Goal: Task Accomplishment & Management: Manage account settings

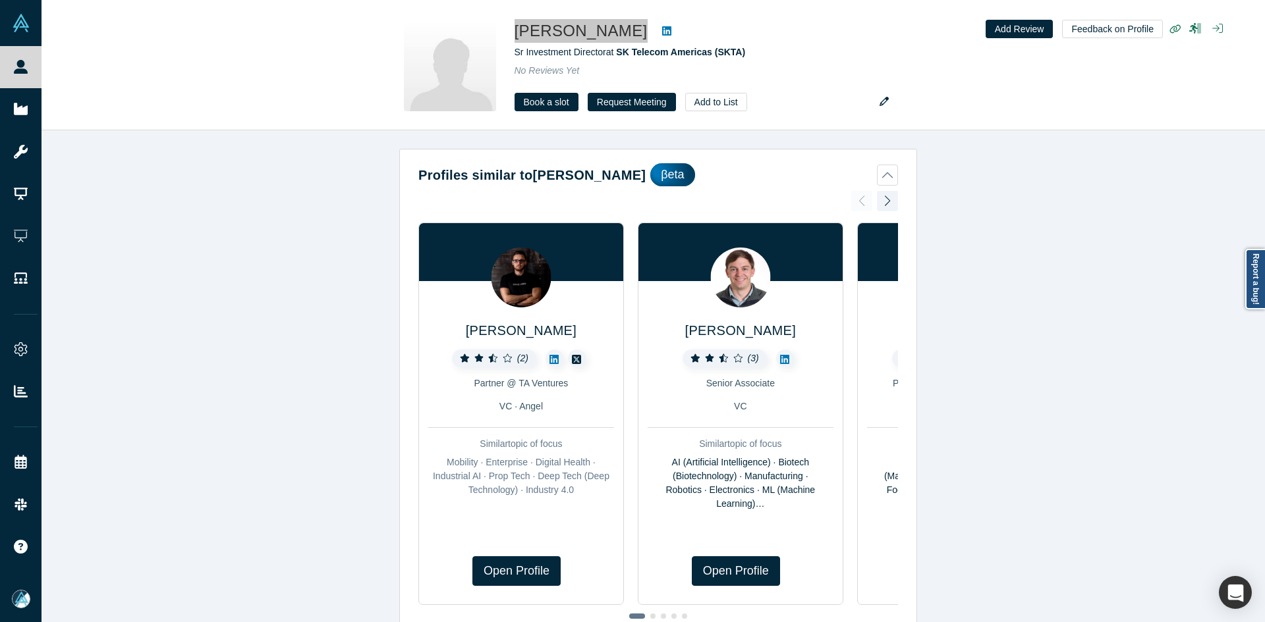
scroll to position [1215, 0]
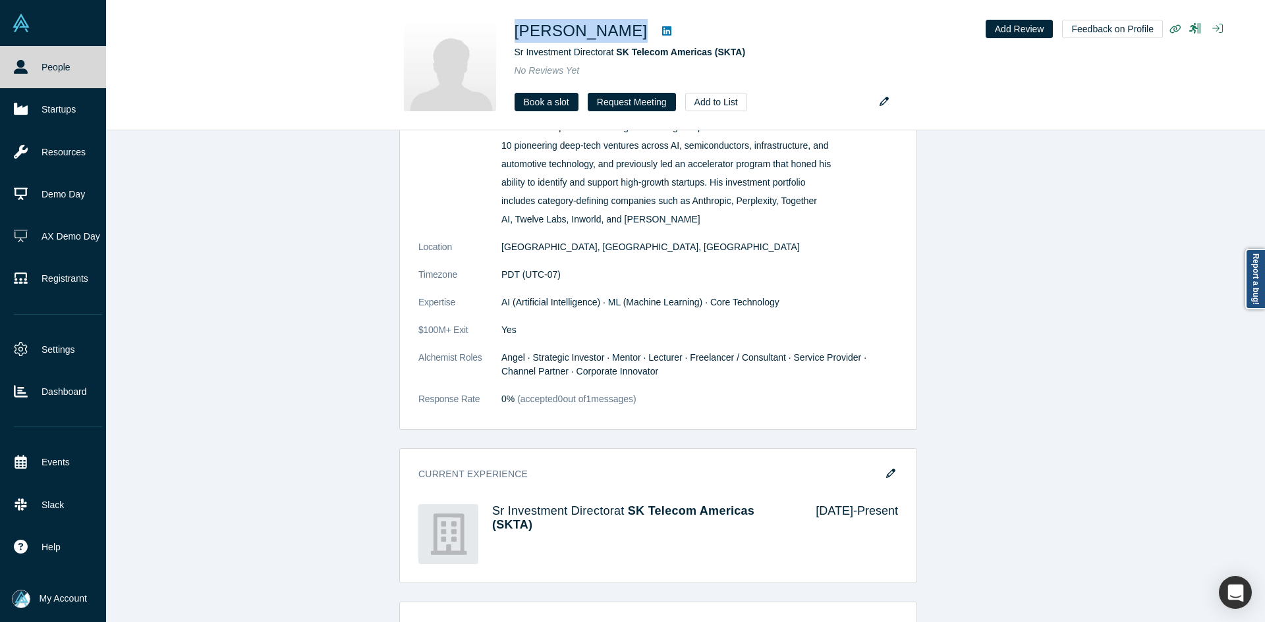
click at [18, 70] on icon at bounding box center [21, 67] width 14 height 14
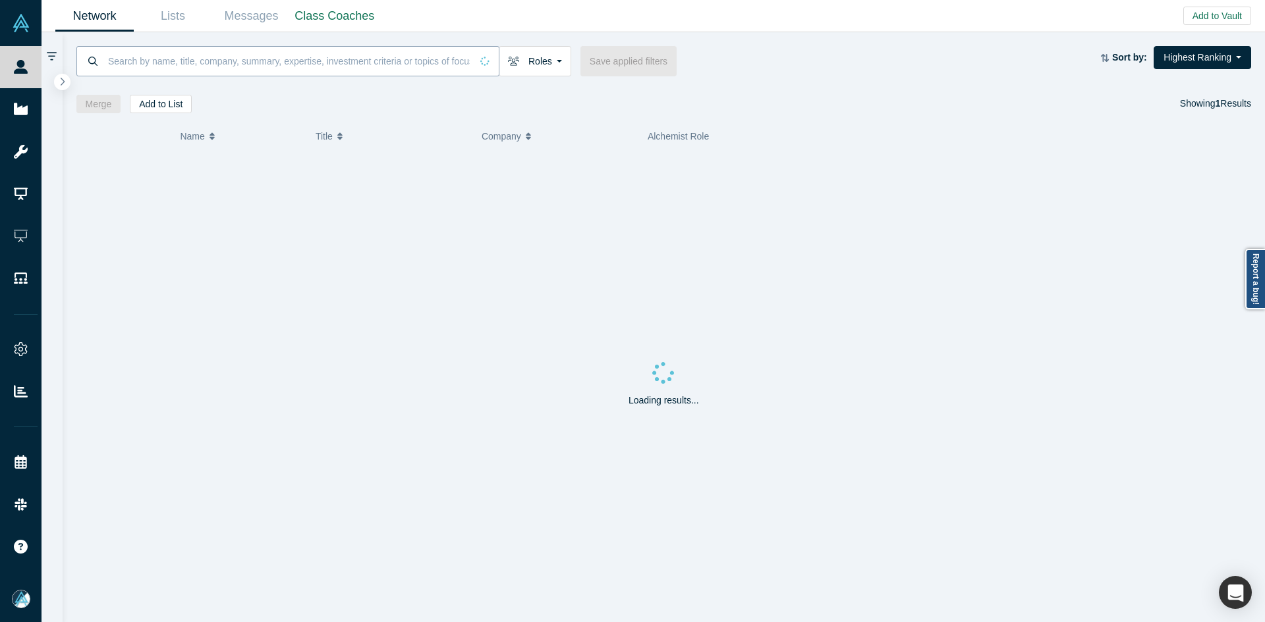
drag, startPoint x: 18, startPoint y: 70, endPoint x: 188, endPoint y: 67, distance: 170.0
click at [177, 58] on input at bounding box center [289, 60] width 364 height 31
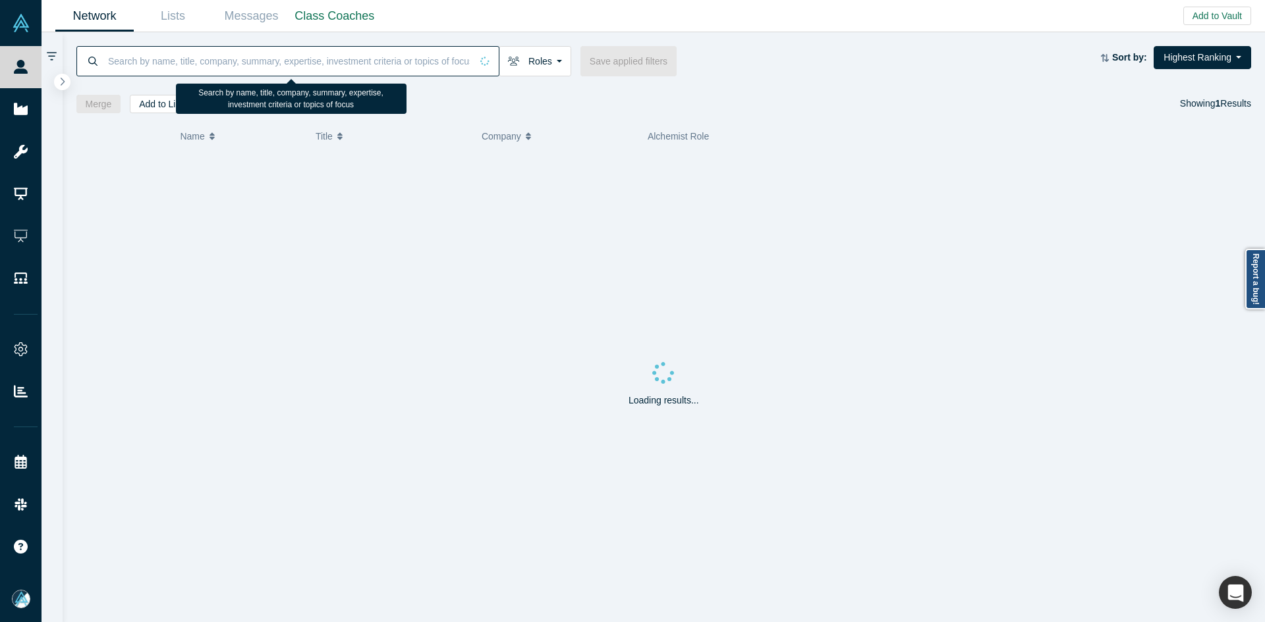
paste input "Trey Rawles"
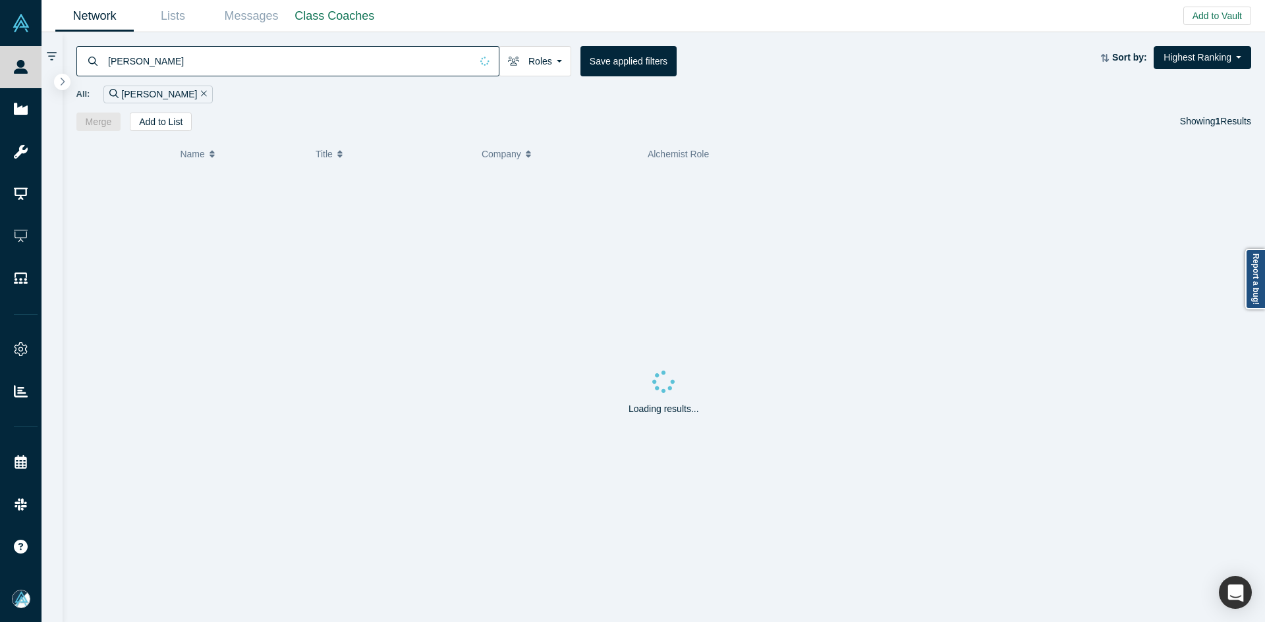
type input "Trey Rawles"
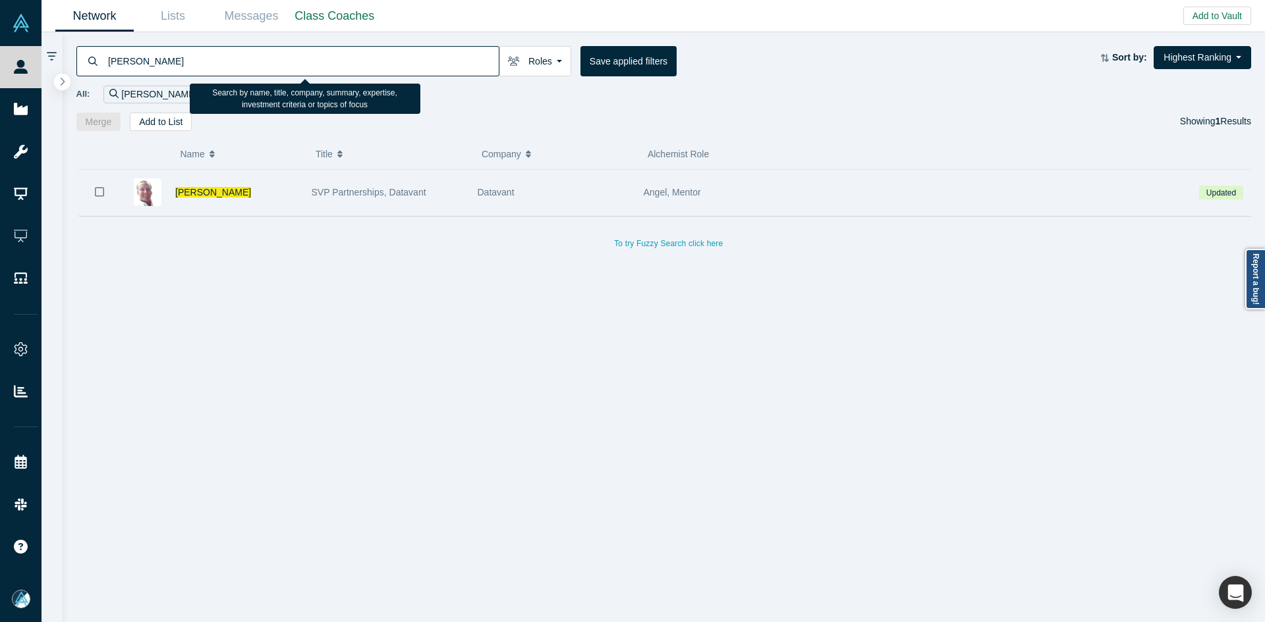
click at [97, 192] on icon "Bookmark" at bounding box center [99, 192] width 9 height 13
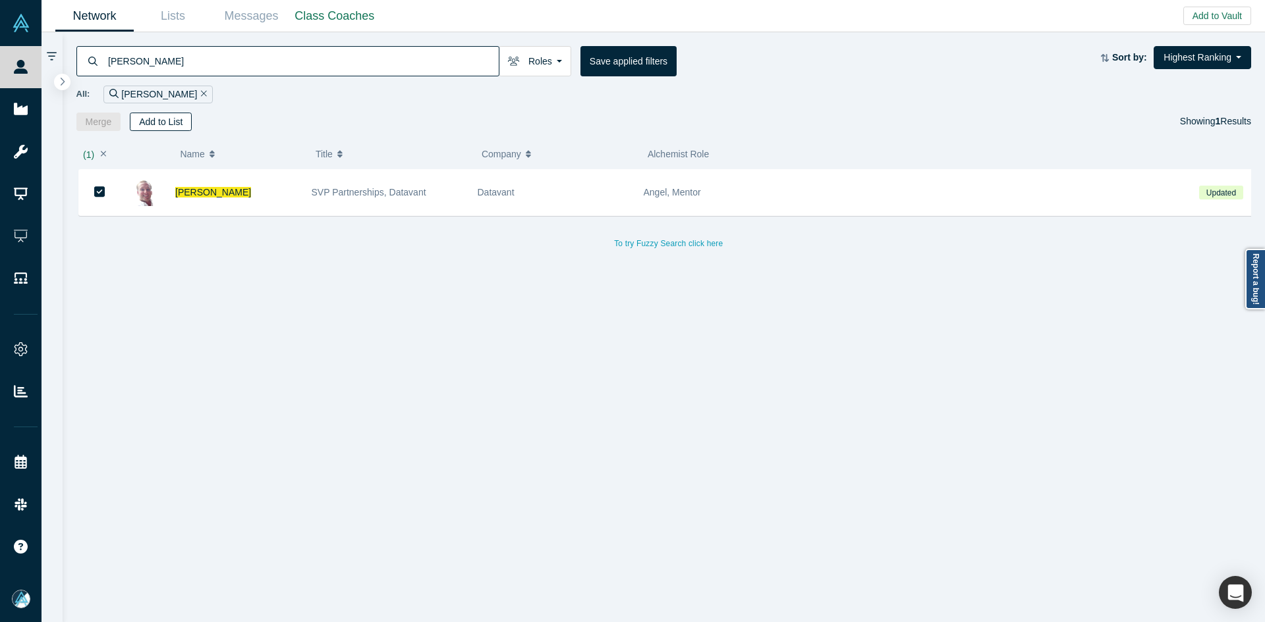
click at [165, 126] on button "Add to List" at bounding box center [161, 122] width 62 height 18
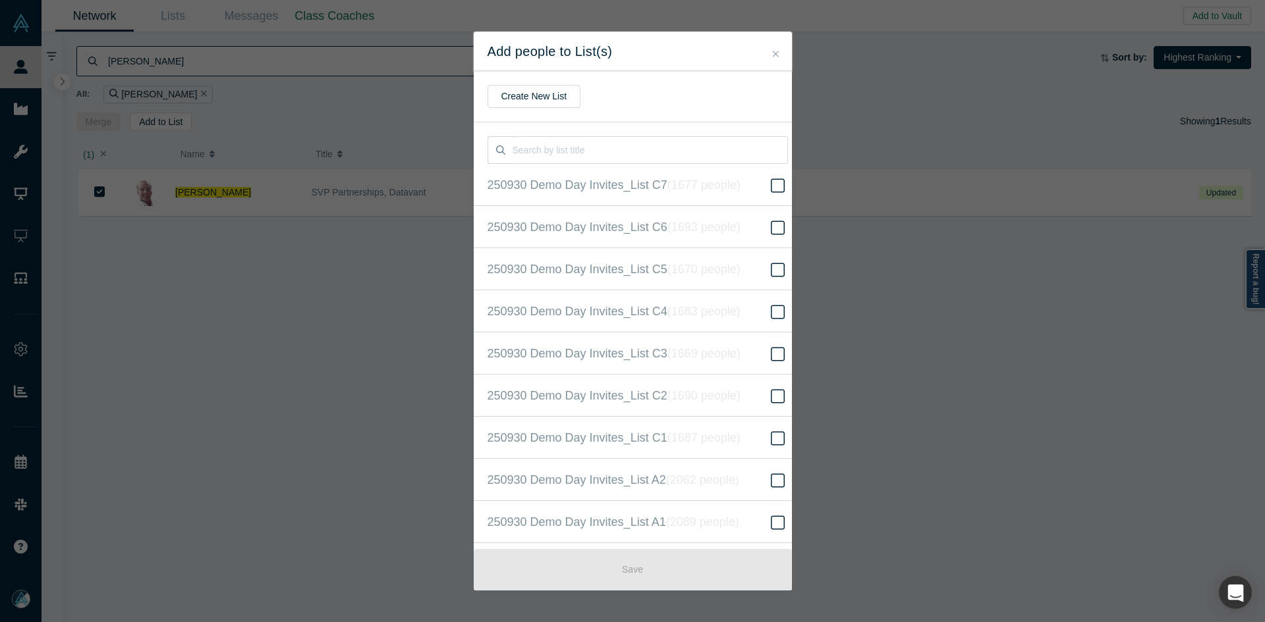
scroll to position [296, 0]
click at [607, 316] on span "250930 Demo Day Invites_Base List ( 16305 people )" at bounding box center [622, 311] width 271 height 18
click at [0, 0] on input "250930 Demo Day Invites_Base List ( 16305 people )" at bounding box center [0, 0] width 0 height 0
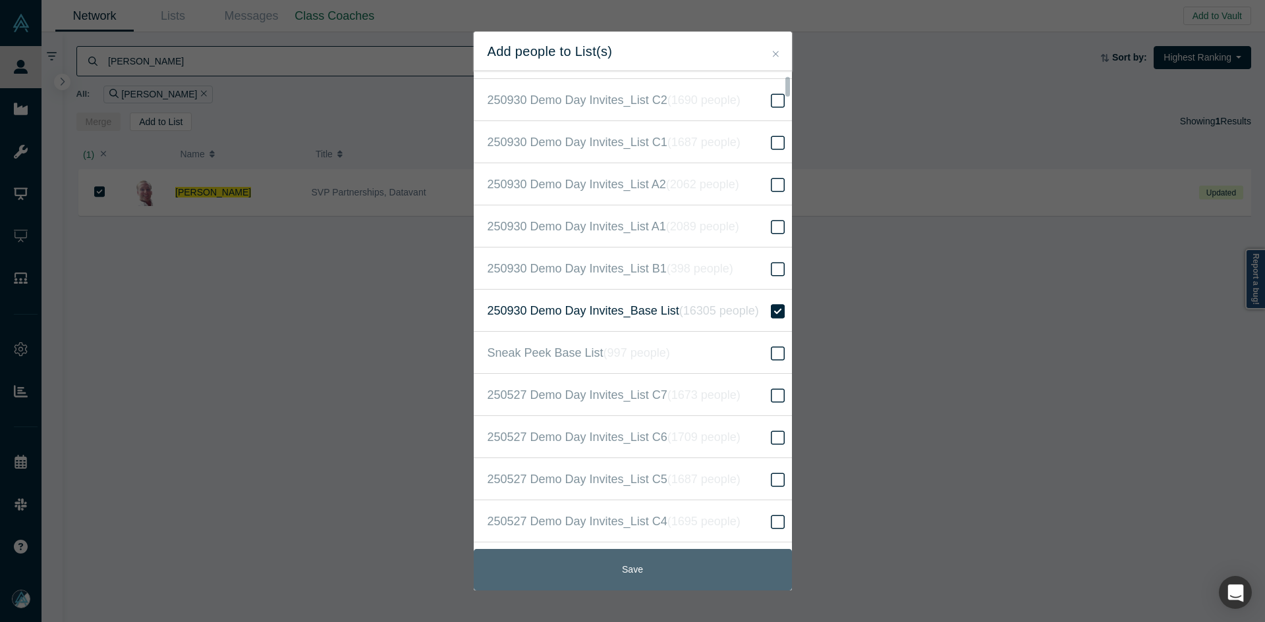
click at [680, 570] on button "Save" at bounding box center [633, 569] width 318 height 41
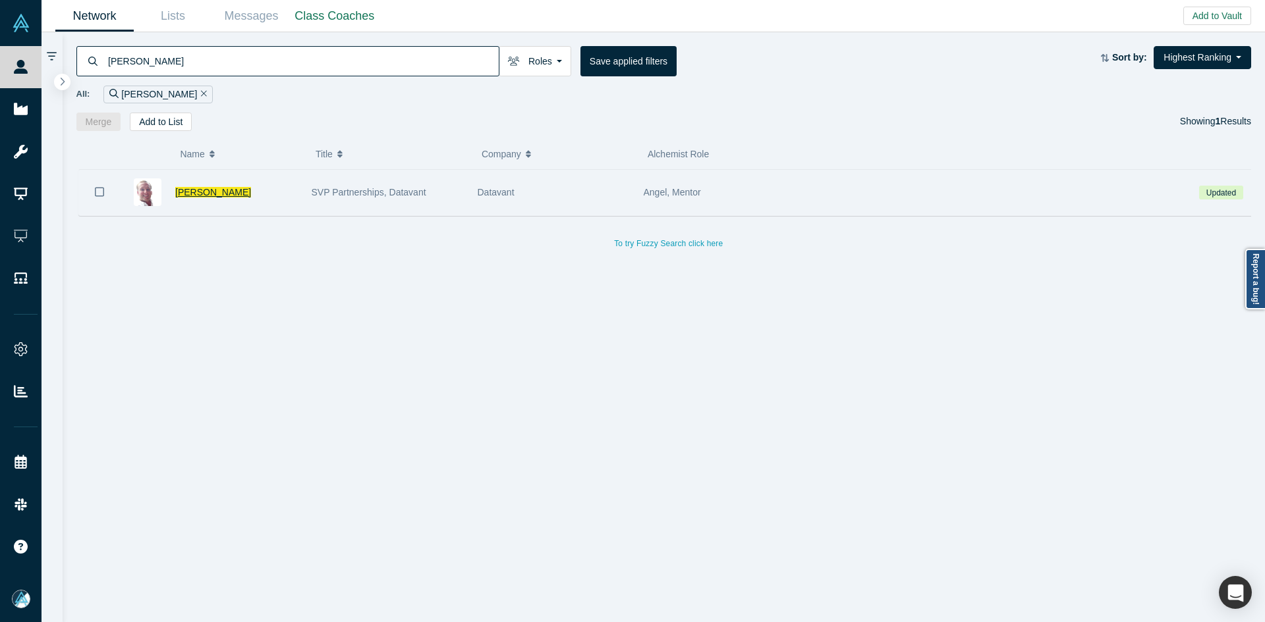
click at [192, 196] on span "Trey Rawles" at bounding box center [213, 192] width 76 height 11
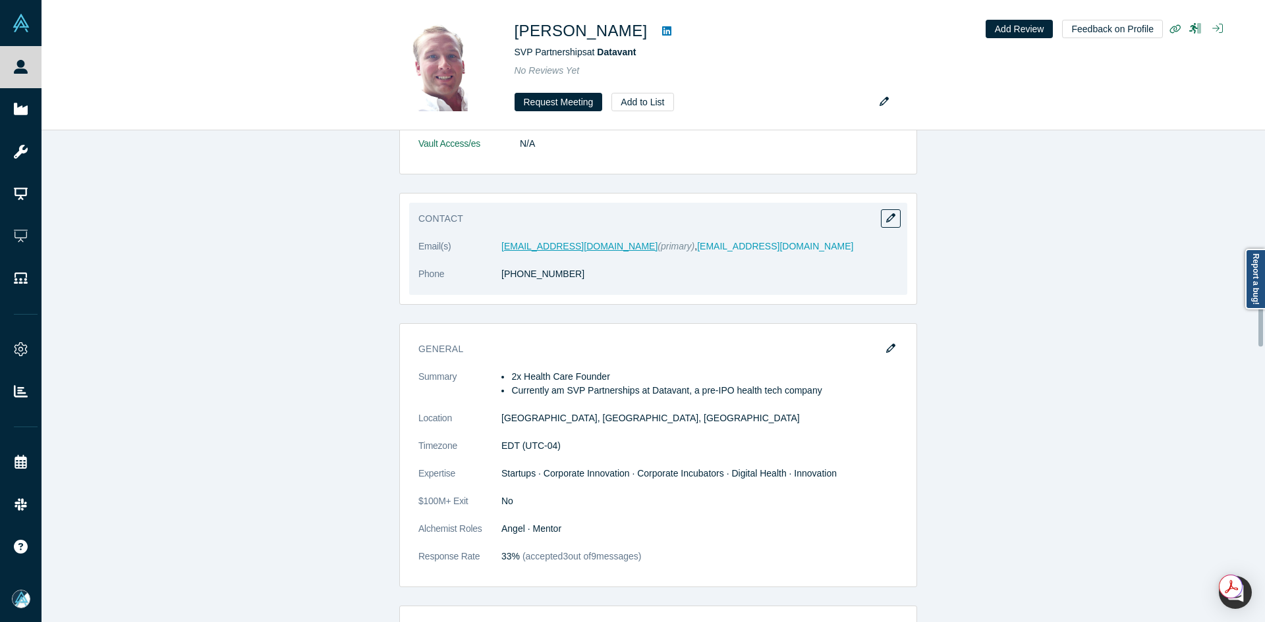
scroll to position [922, 0]
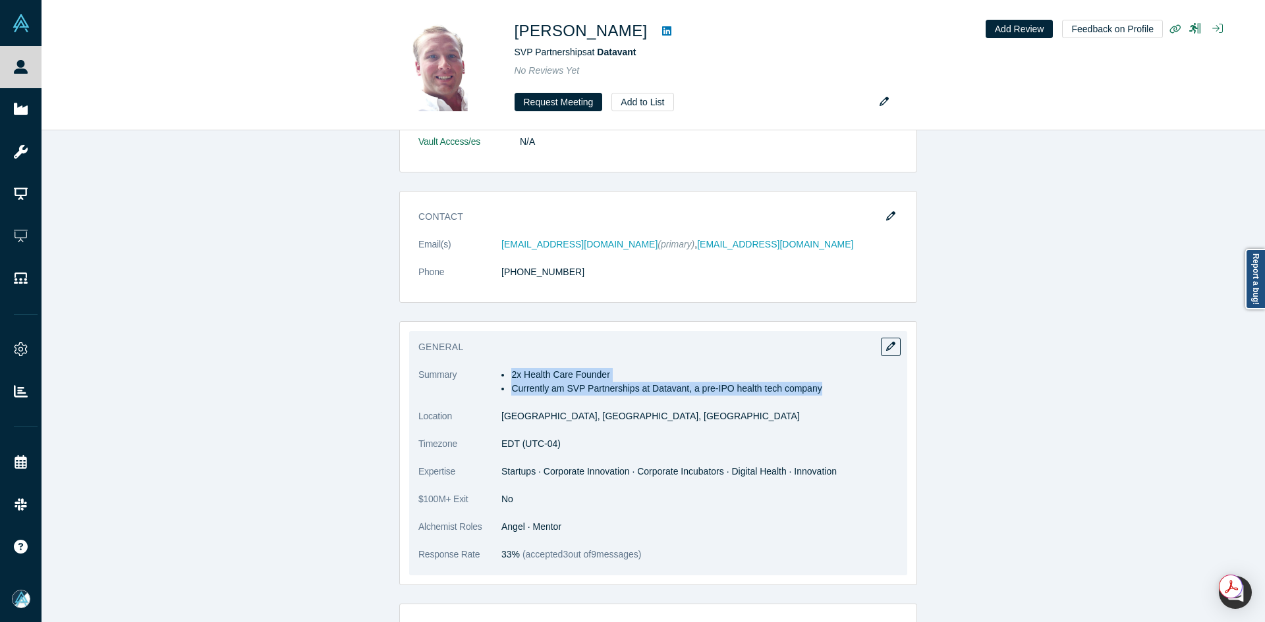
drag, startPoint x: 496, startPoint y: 371, endPoint x: 841, endPoint y: 401, distance: 346.5
click at [841, 401] on dl "Summary 2x Health Care Founder Currently am SVP Partnerships at Datavant, a pre…" at bounding box center [658, 471] width 480 height 207
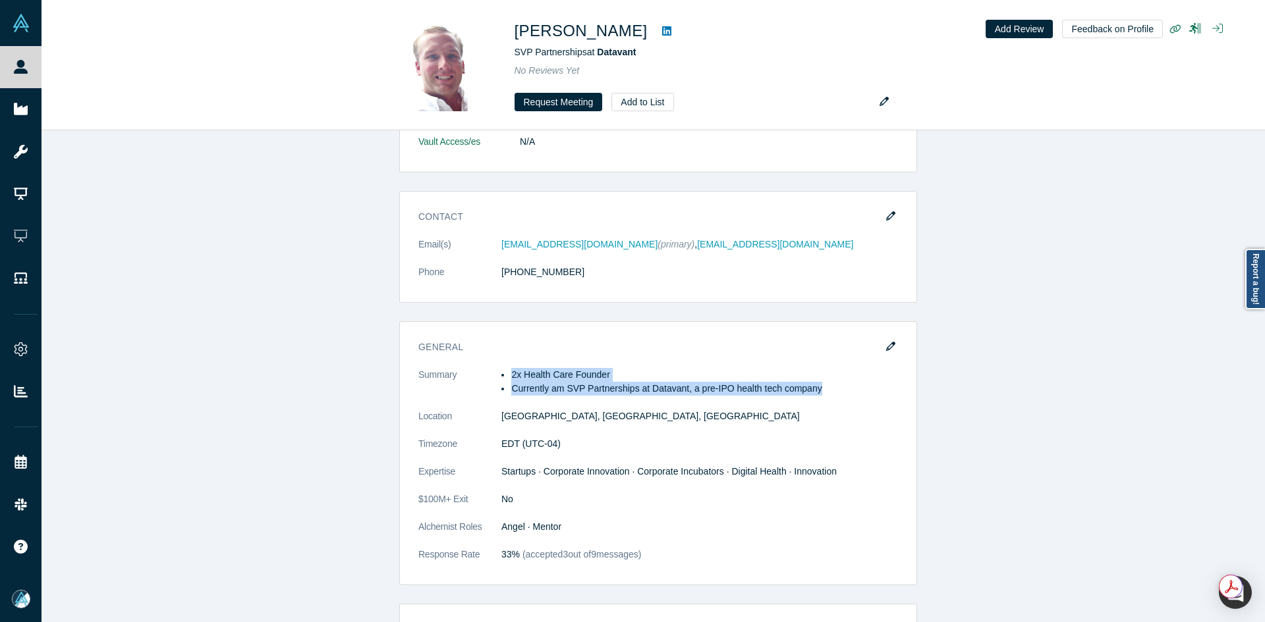
copy ul "2x Health Care Founder Currently am SVP Partnerships at Datavant, a pre-IPO hea…"
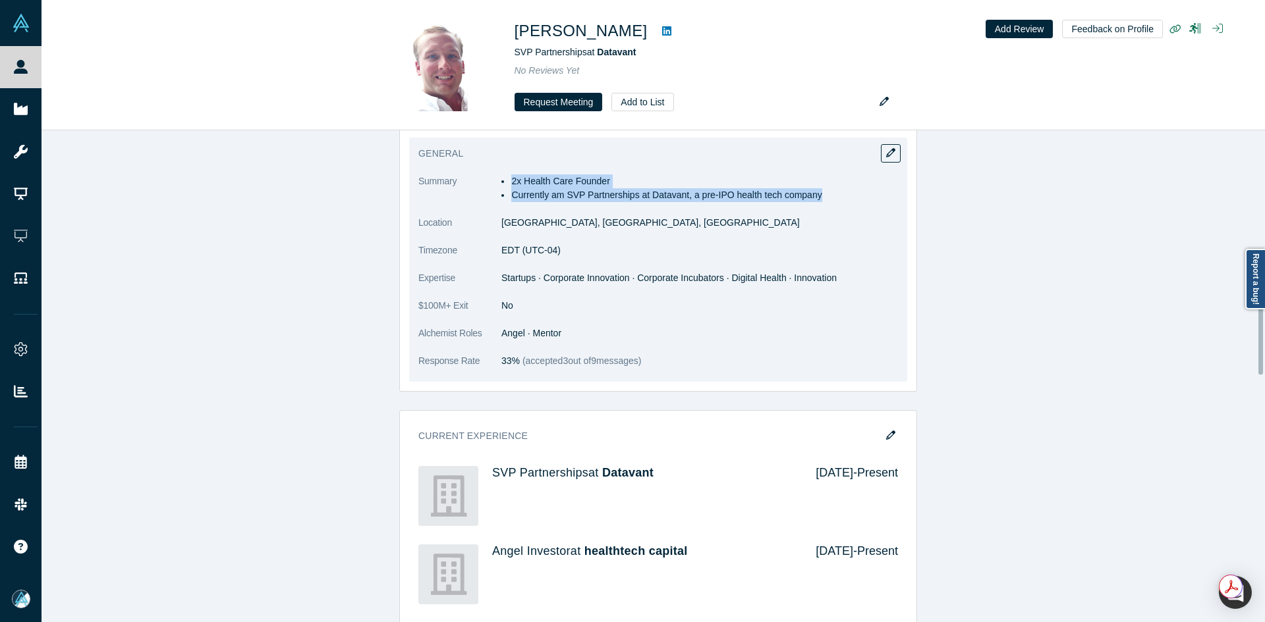
scroll to position [1120, 0]
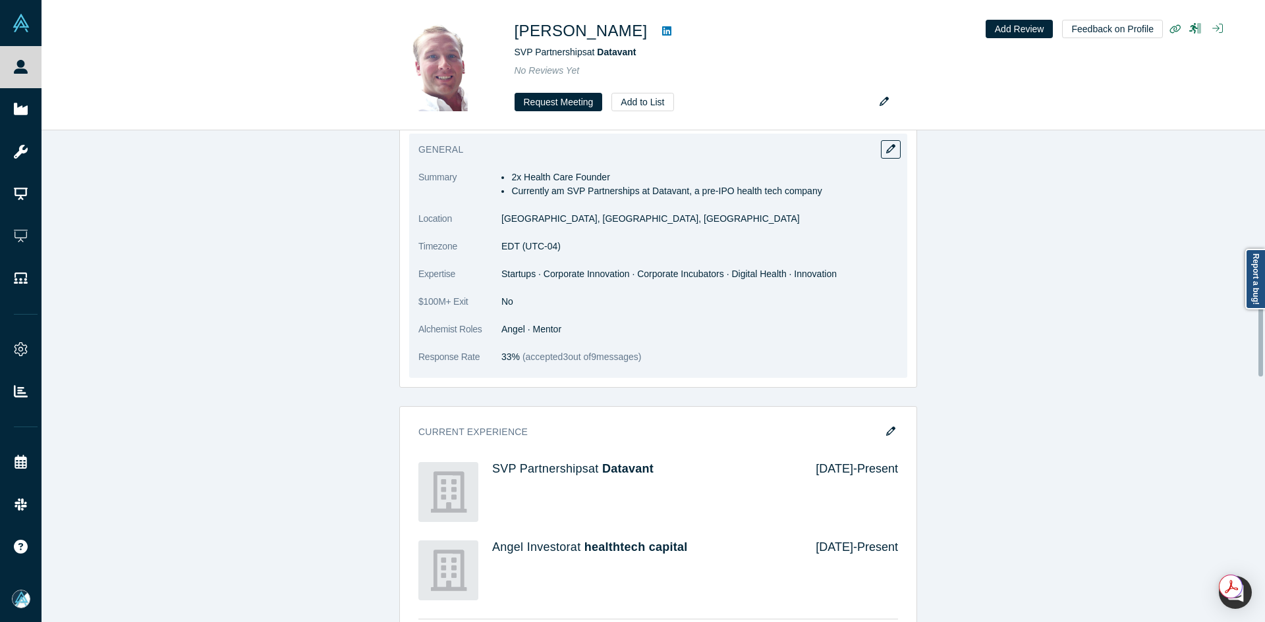
click at [518, 281] on dd "Startups · Corporate Innovation · Corporate Incubators · Digital Health · Innov…" at bounding box center [699, 274] width 397 height 14
drag, startPoint x: 518, startPoint y: 281, endPoint x: 512, endPoint y: 289, distance: 10.4
click at [518, 281] on dd "Startups · Corporate Innovation · Corporate Incubators · Digital Health · Innov…" at bounding box center [699, 274] width 397 height 14
copy dl "Startups · Corporate Innovation · Corporate Incubators · Digital Health · Innov…"
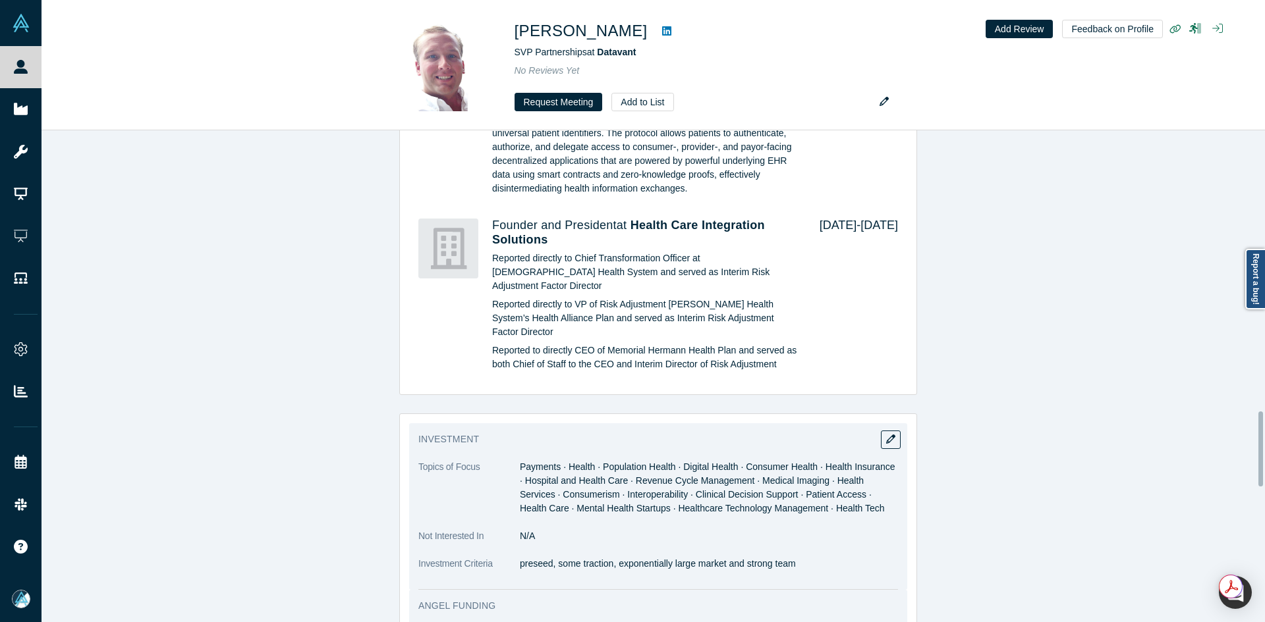
scroll to position [1976, 0]
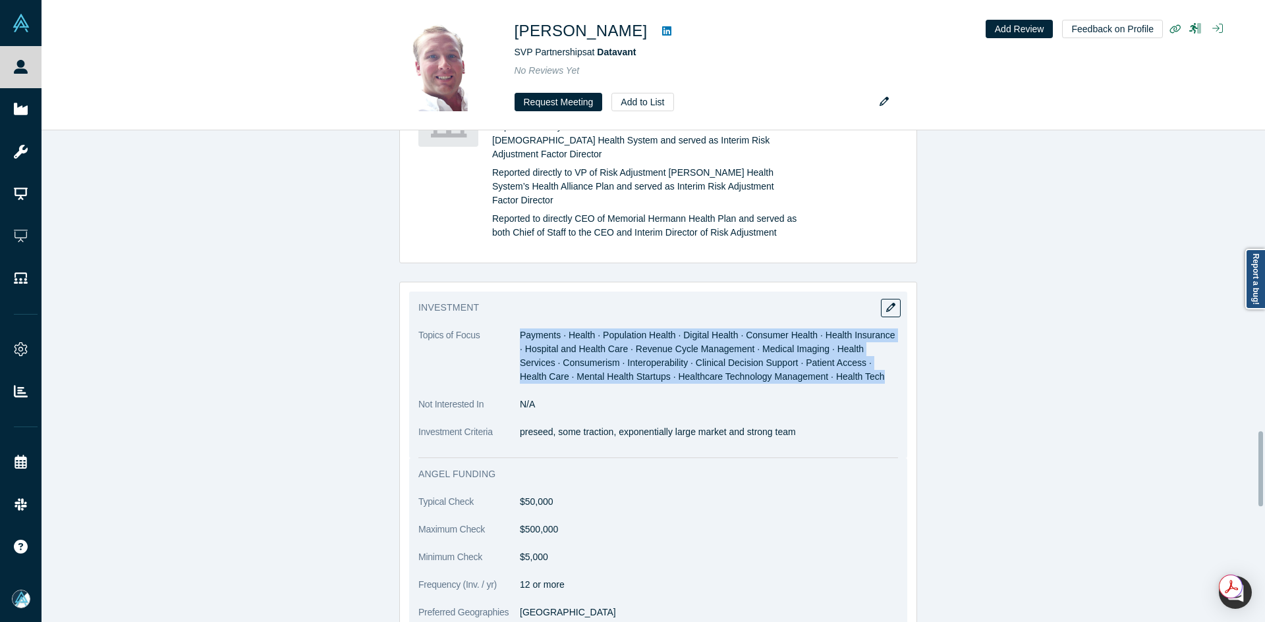
copy span "Payments · Health · Population Health · Digital Health · Consumer Health · Heal…"
drag, startPoint x: 516, startPoint y: 361, endPoint x: 838, endPoint y: 413, distance: 326.3
click at [838, 413] on dl "Topics of Focus Payments · Health · Population Health · Digital Health · Consum…" at bounding box center [658, 391] width 480 height 124
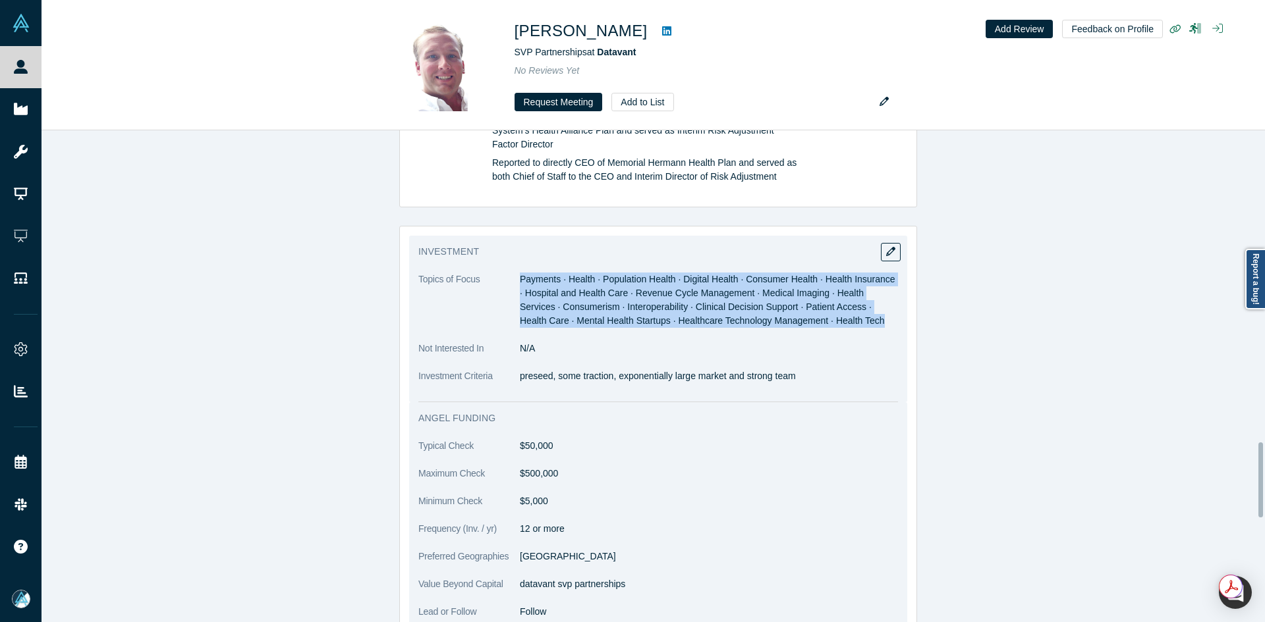
scroll to position [2108, 0]
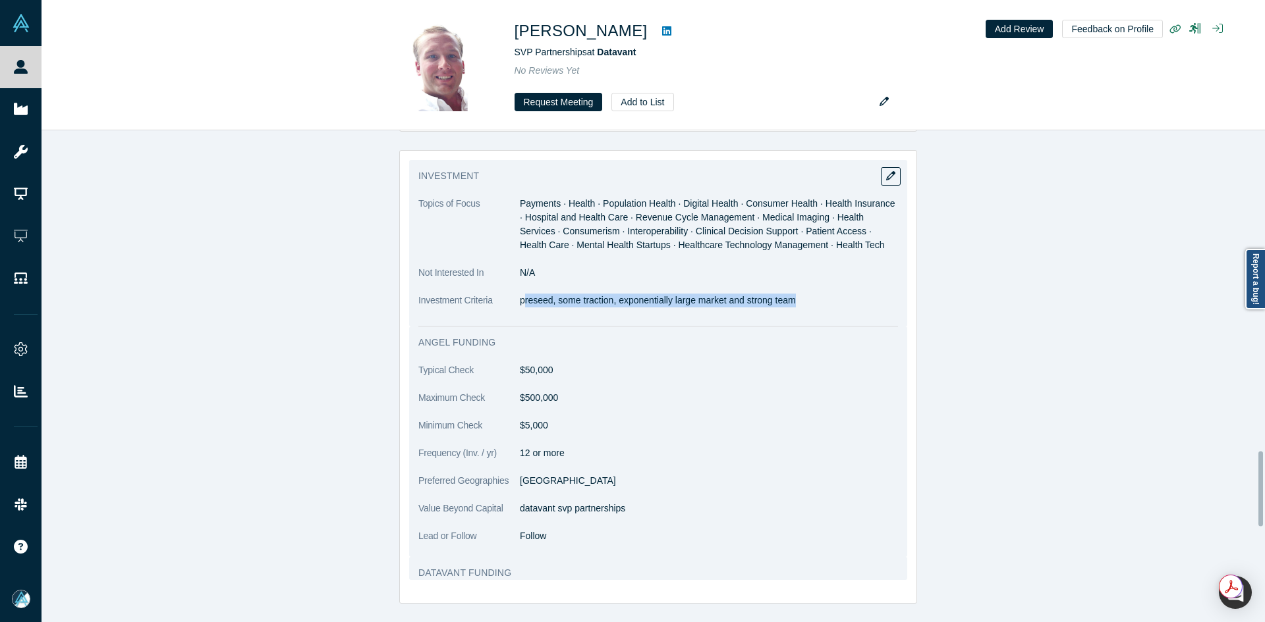
copy p "reseed, some traction, exponentially large market and strong team"
drag, startPoint x: 521, startPoint y: 331, endPoint x: 843, endPoint y: 338, distance: 322.2
click at [843, 321] on dl "Topics of Focus Payments · Health · Population Health · Digital Health · Consum…" at bounding box center [658, 259] width 480 height 124
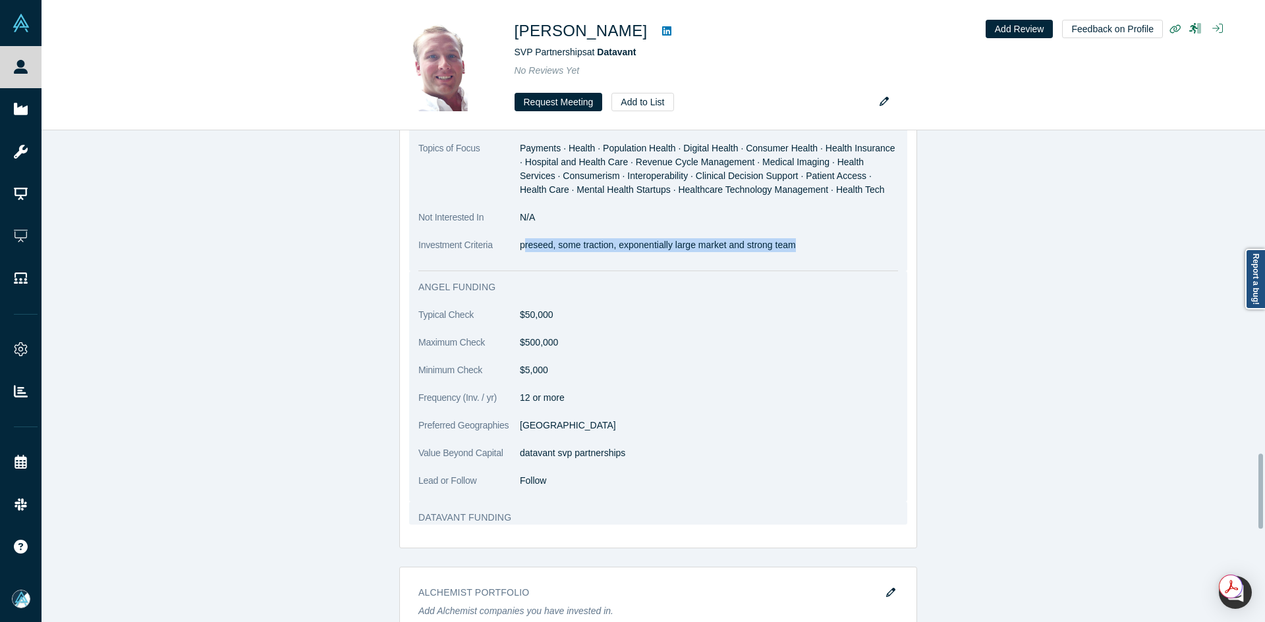
scroll to position [2240, 0]
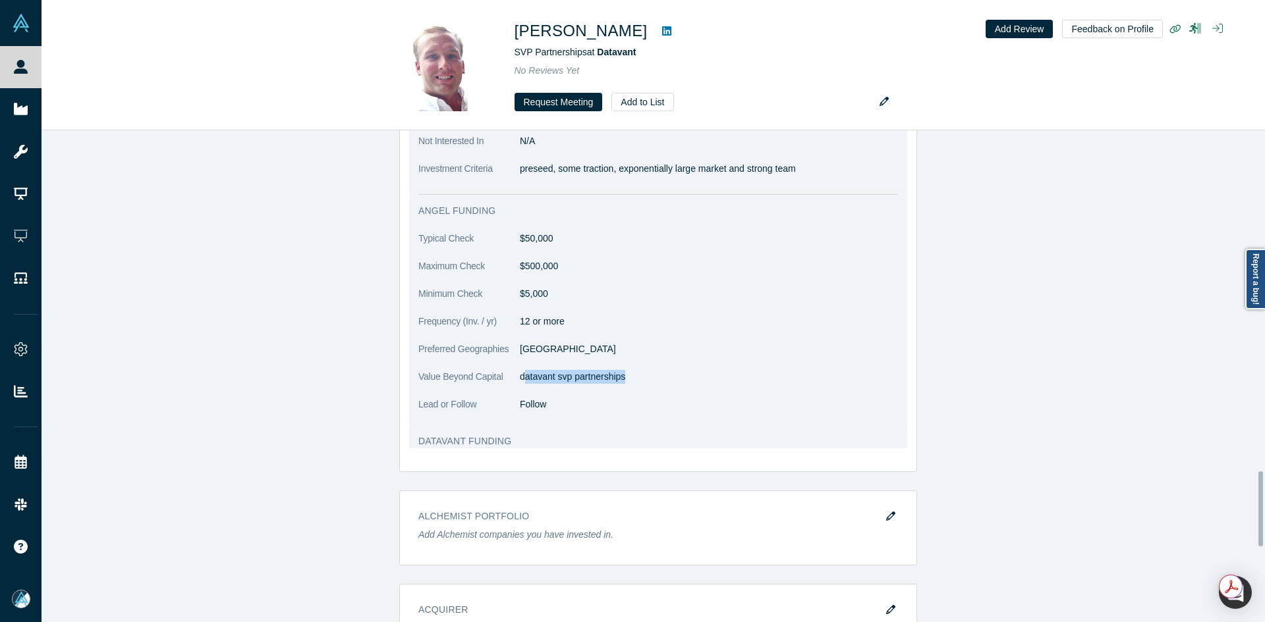
copy p "atavant svp partnerships"
drag, startPoint x: 619, startPoint y: 405, endPoint x: 519, endPoint y: 410, distance: 99.6
click at [520, 384] on p "datavant svp partnerships" at bounding box center [709, 377] width 378 height 14
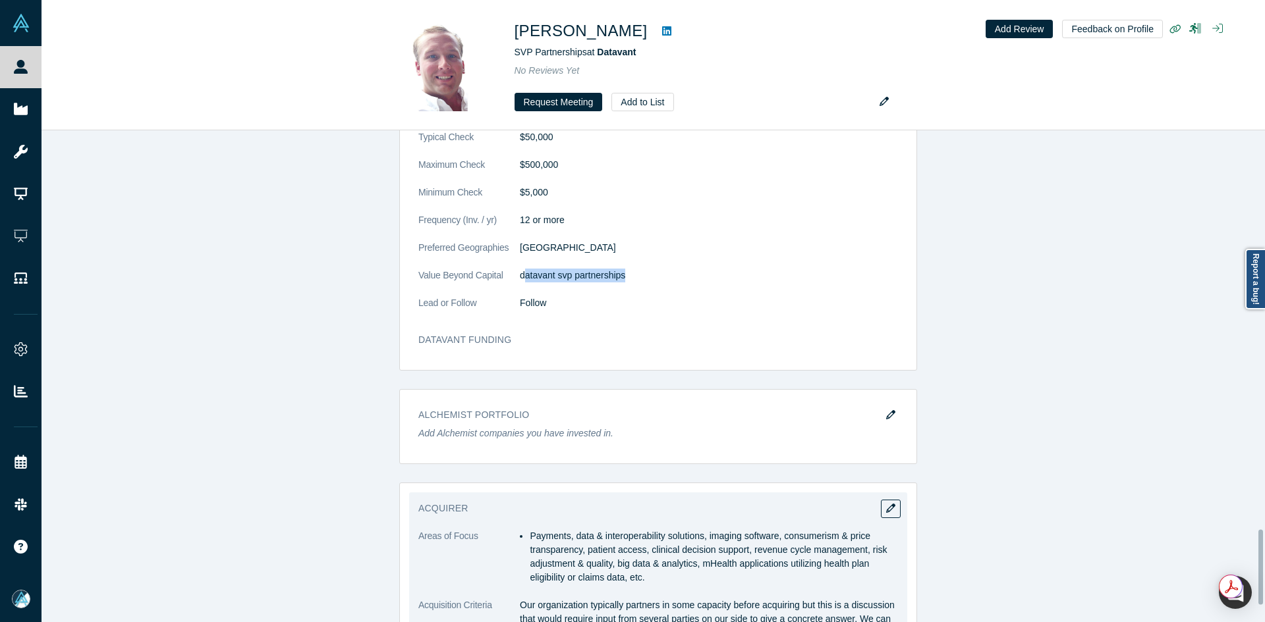
scroll to position [2701, 0]
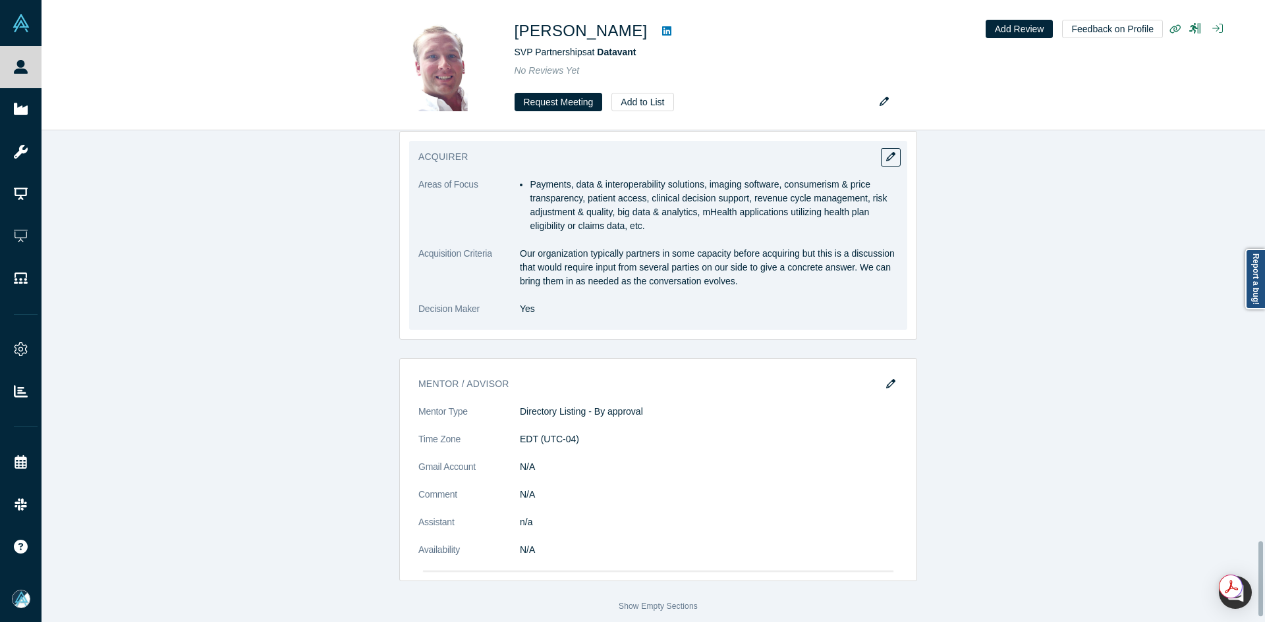
drag, startPoint x: 528, startPoint y: 202, endPoint x: 746, endPoint y: 246, distance: 223.0
click at [746, 233] on li "Payments, data & interoperability solutions, imaging software, consumerism & pr…" at bounding box center [714, 205] width 368 height 55
copy li "ayments, data & interoperability solutions, imaging software, consumerism & pri…"
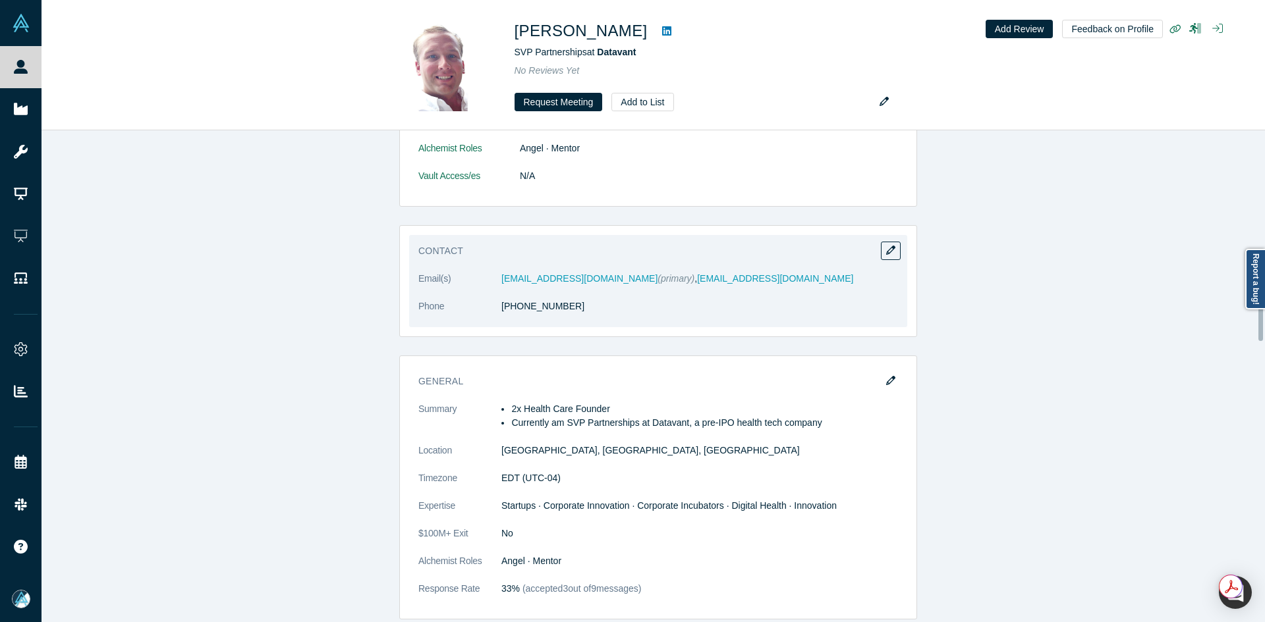
scroll to position [886, 0]
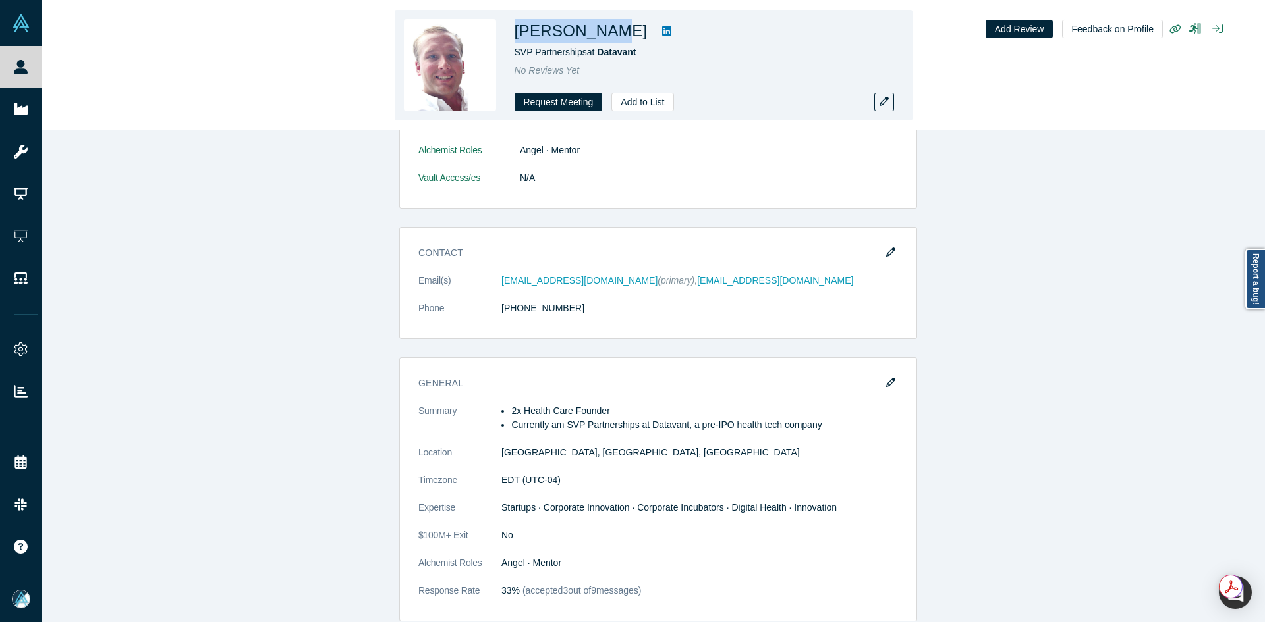
copy h1 "Trey Rawles"
drag, startPoint x: 588, startPoint y: 34, endPoint x: 515, endPoint y: 32, distance: 72.5
click at [515, 32] on h1 "Trey Rawles" at bounding box center [580, 31] width 133 height 24
click at [657, 34] on link at bounding box center [667, 31] width 20 height 16
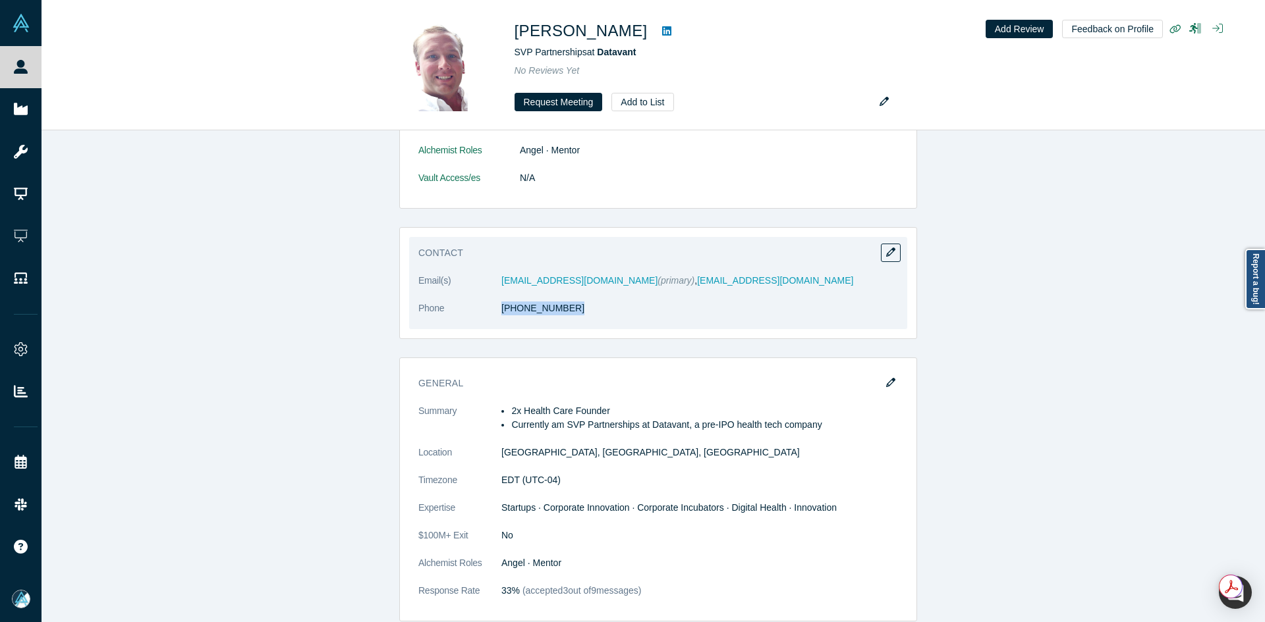
copy dl "(804) 426-1492"
drag, startPoint x: 566, startPoint y: 316, endPoint x: 495, endPoint y: 321, distance: 71.3
click at [495, 321] on dl "Email(s) trey@datavant.com (primary) , treyrawles@gmail.com Phone (804) 426-1492" at bounding box center [658, 301] width 480 height 55
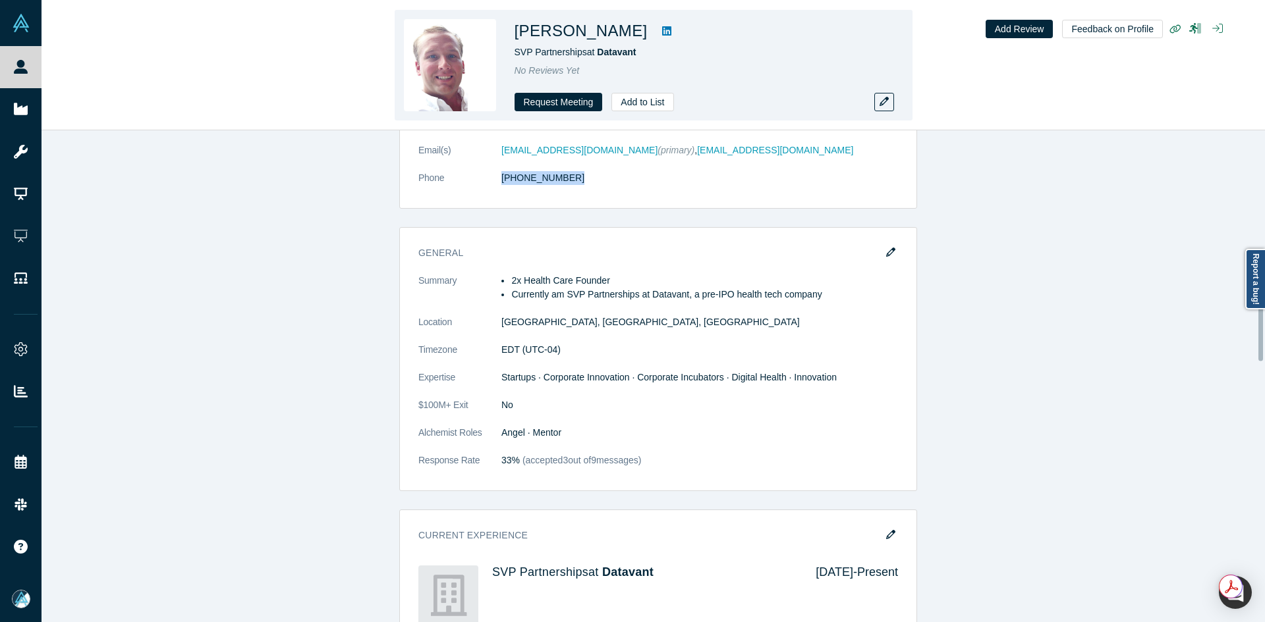
scroll to position [1018, 0]
drag, startPoint x: 648, startPoint y: 53, endPoint x: 597, endPoint y: 61, distance: 51.3
click at [597, 61] on div "Trey Rawles SVP Partnerships at Datavant No Reviews Yet Request Meeting Add to …" at bounding box center [698, 65] width 369 height 92
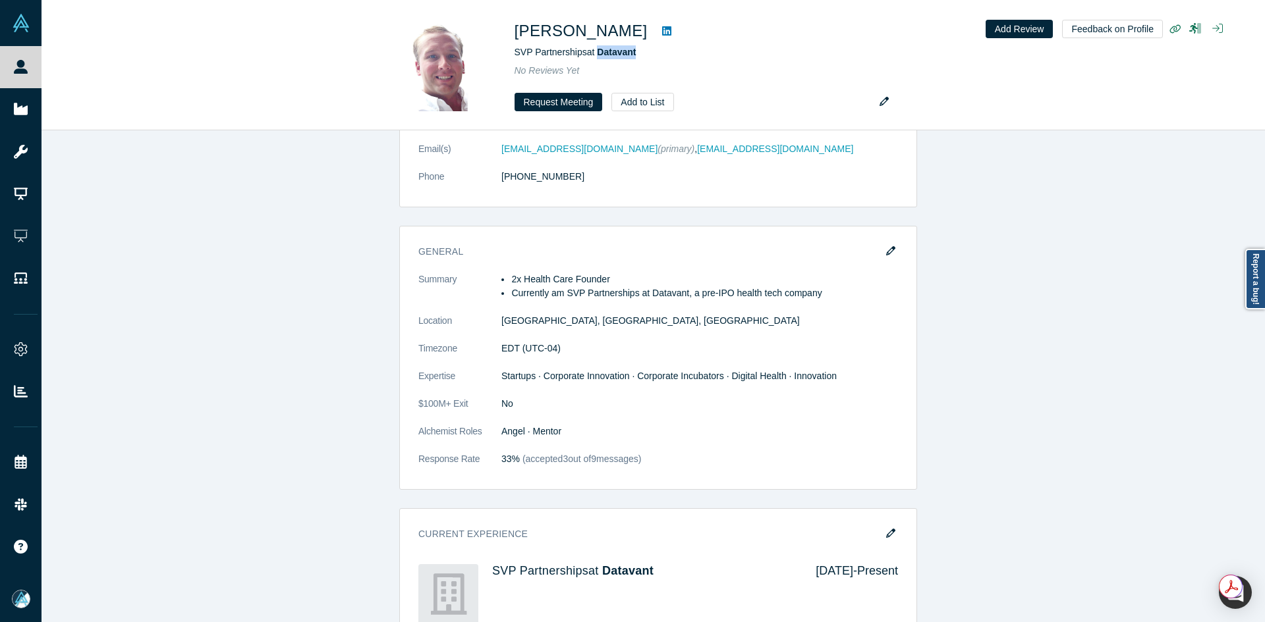
copy span "Datavant"
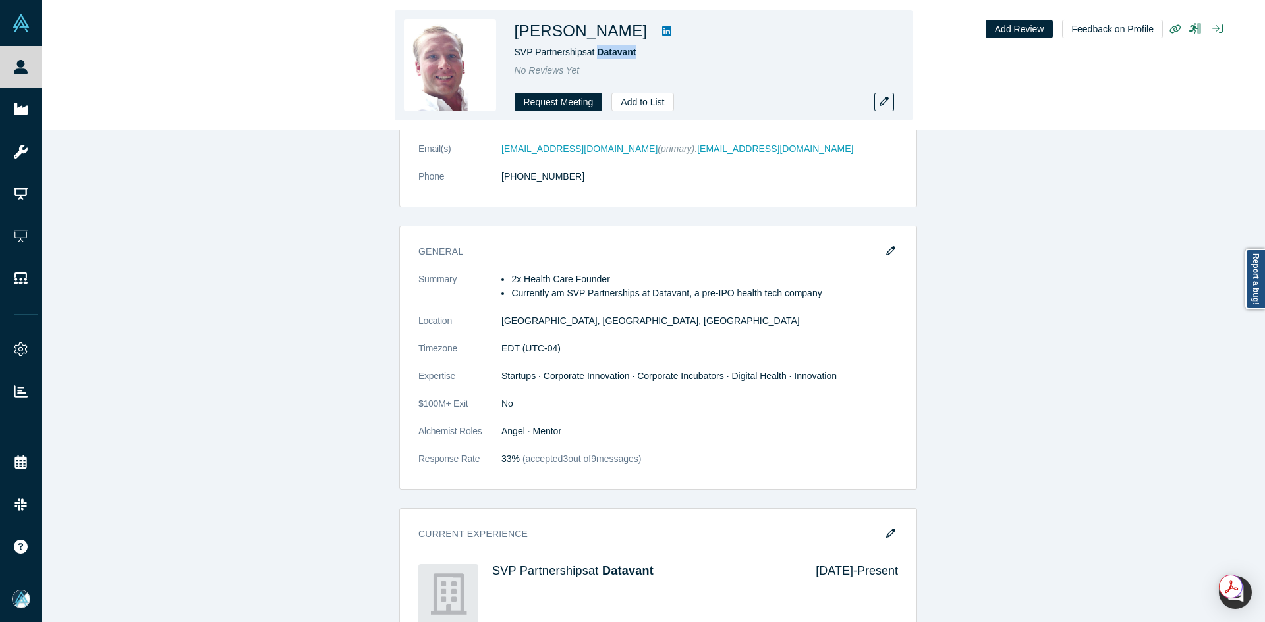
copy span "Datavant"
drag, startPoint x: 581, startPoint y: 52, endPoint x: 514, endPoint y: 49, distance: 66.6
click at [514, 49] on span "SVP Partnerships at Datavant" at bounding box center [575, 52] width 122 height 11
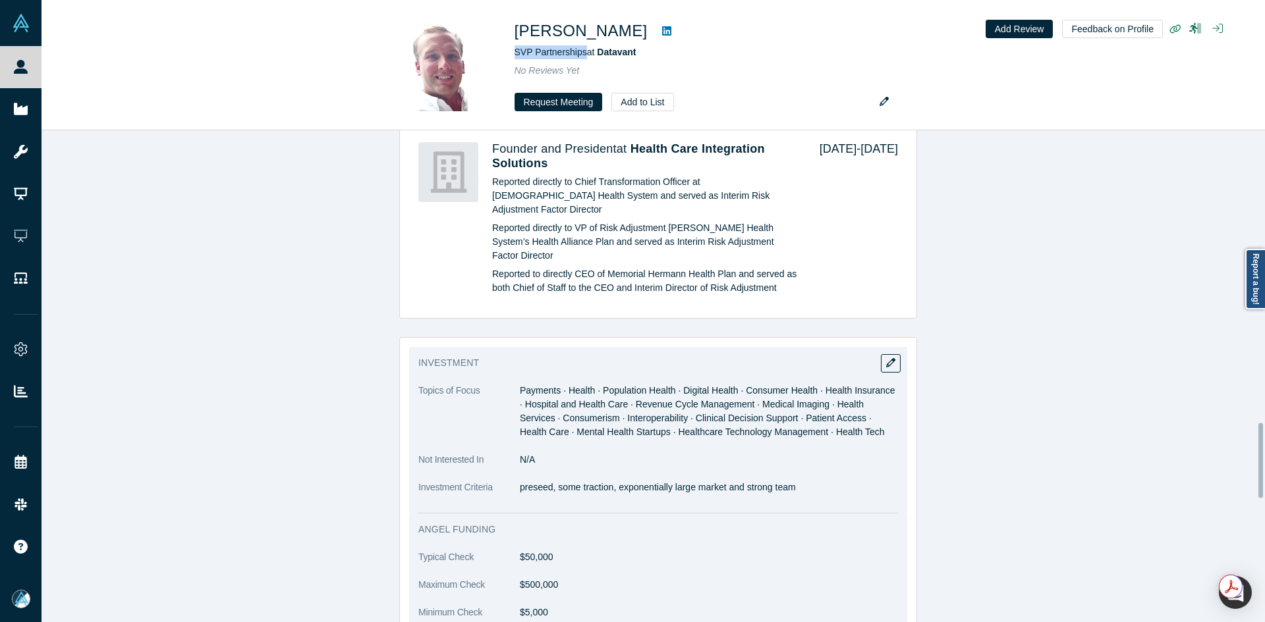
scroll to position [2137, 0]
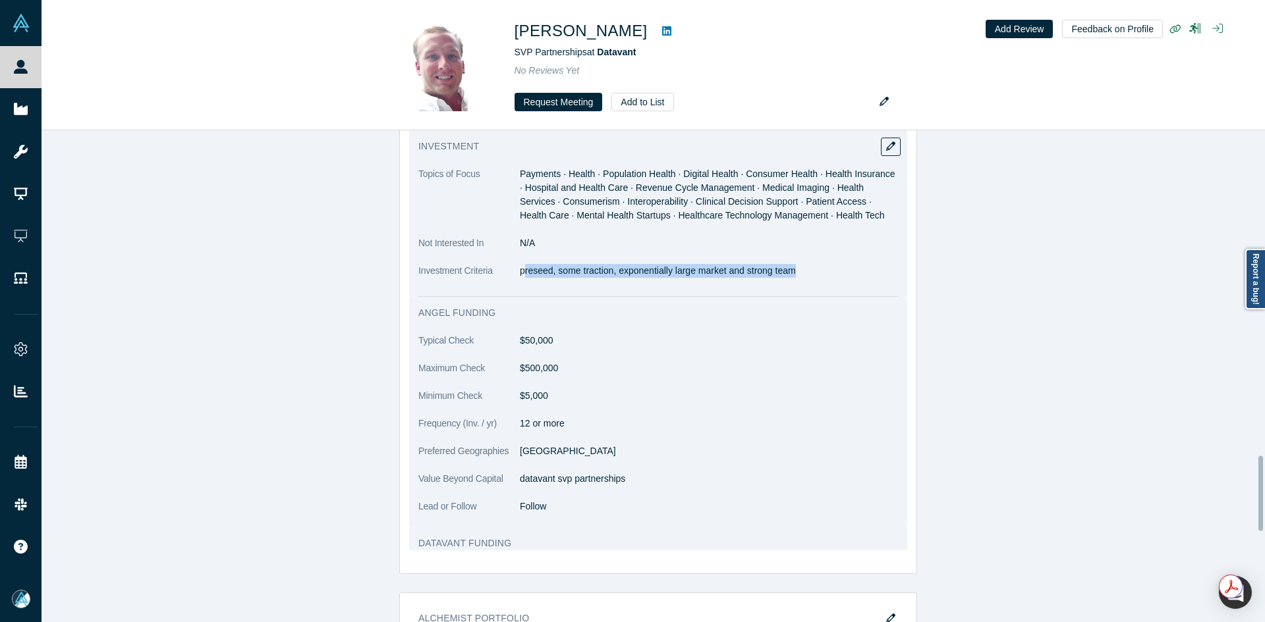
drag, startPoint x: 518, startPoint y: 299, endPoint x: 870, endPoint y: 308, distance: 351.9
click at [870, 292] on dl "Topics of Focus Payments · Health · Population Health · Digital Health · Consum…" at bounding box center [658, 229] width 480 height 124
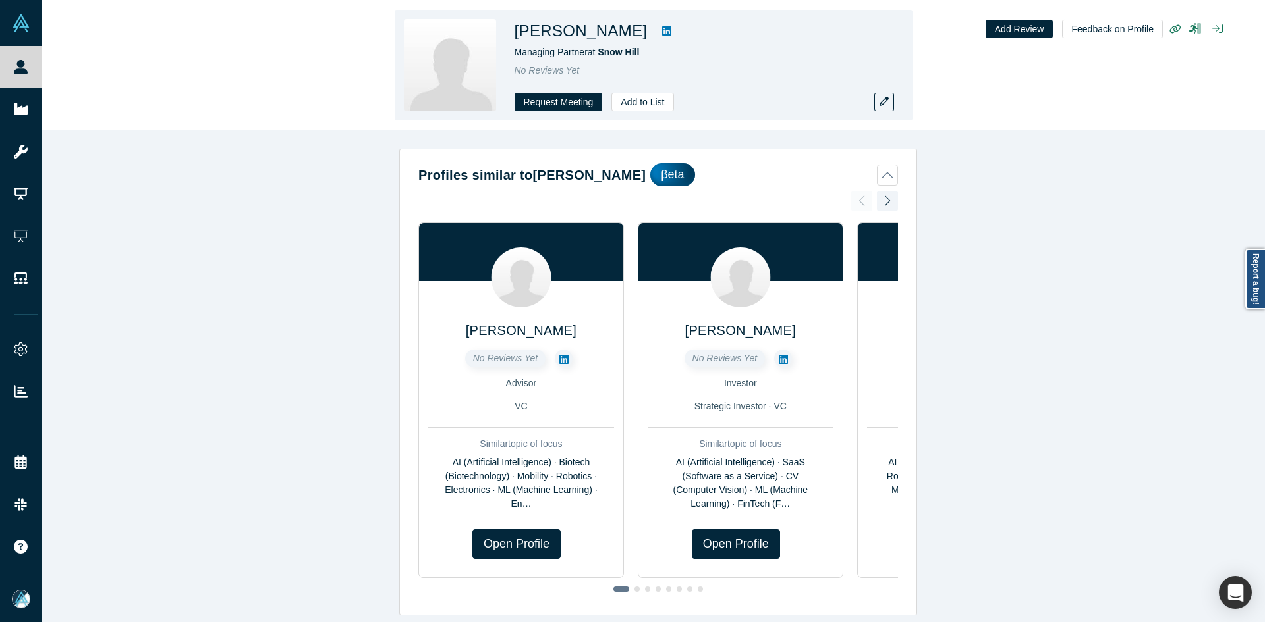
copy h1 "urabh Srivastava"
copy h1 "aurabh Srivastava"
drag, startPoint x: 648, startPoint y: 32, endPoint x: 522, endPoint y: 32, distance: 125.8
click at [522, 32] on h1 "Saurabh Srivastava" at bounding box center [580, 31] width 133 height 24
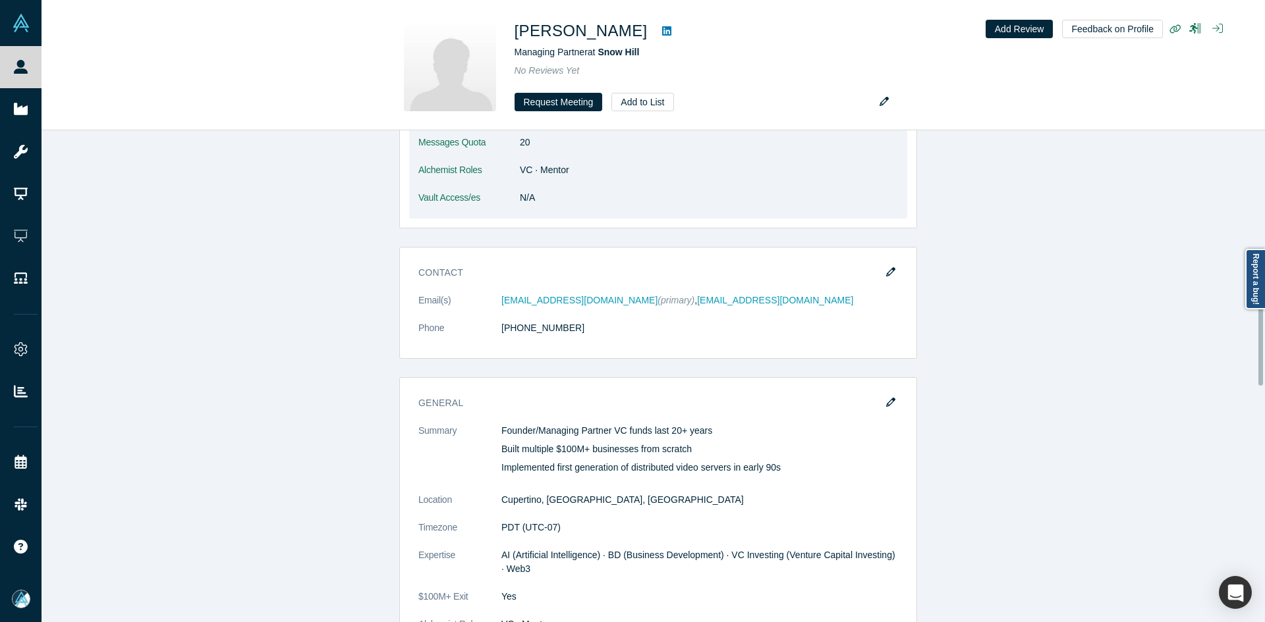
scroll to position [856, 0]
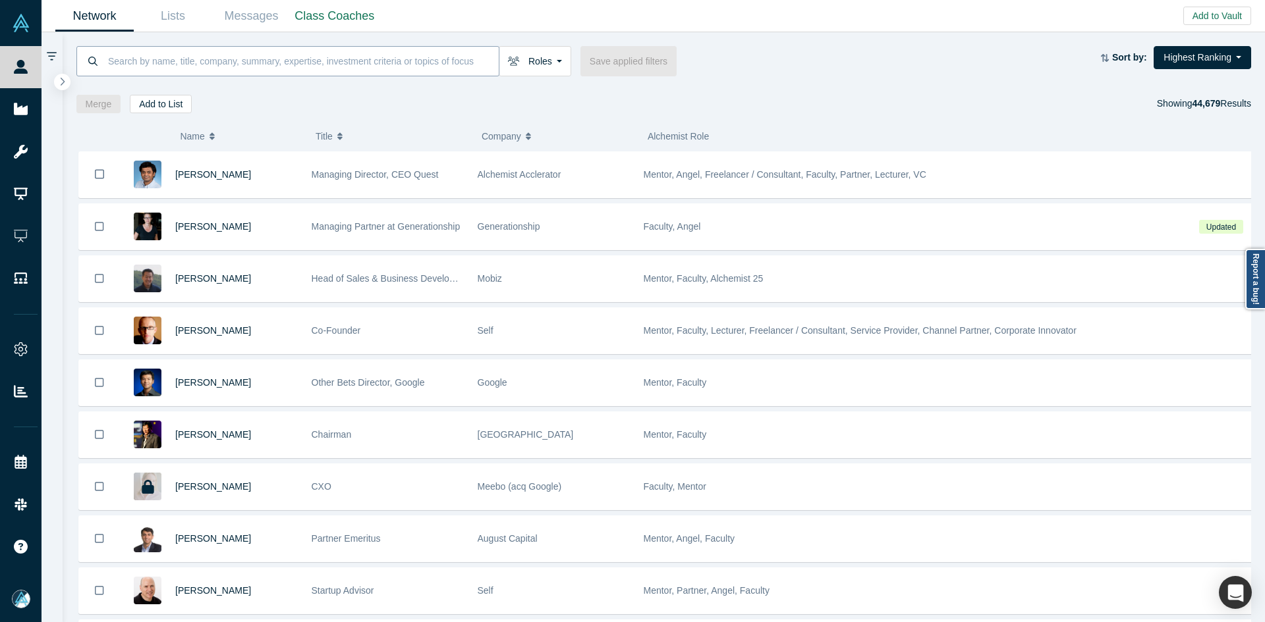
paste input "alex@pluvo.io"
click at [376, 61] on input at bounding box center [303, 60] width 392 height 31
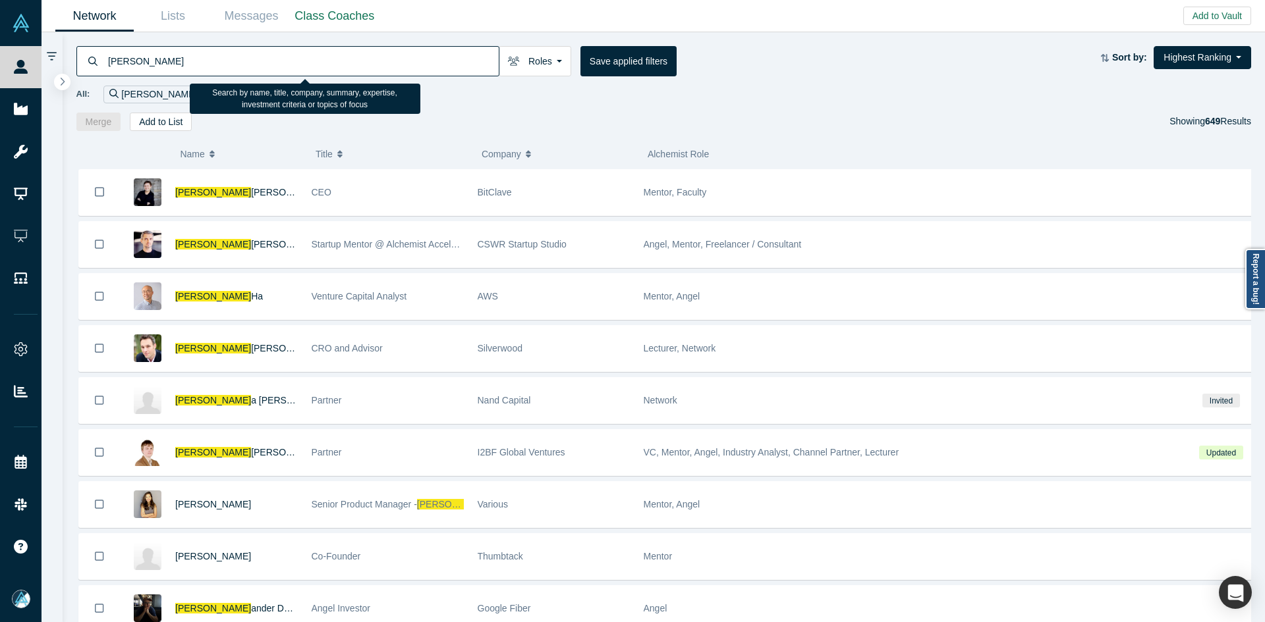
paste input "[PERSON_NAME]"
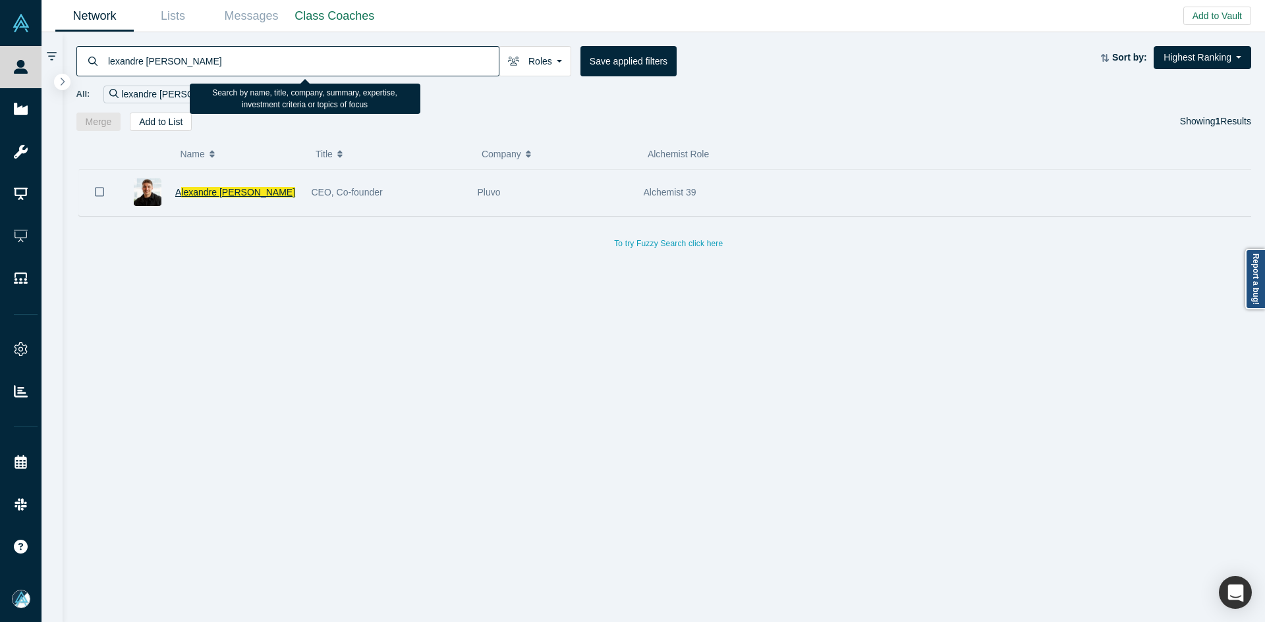
type input "lexandre Labreche"
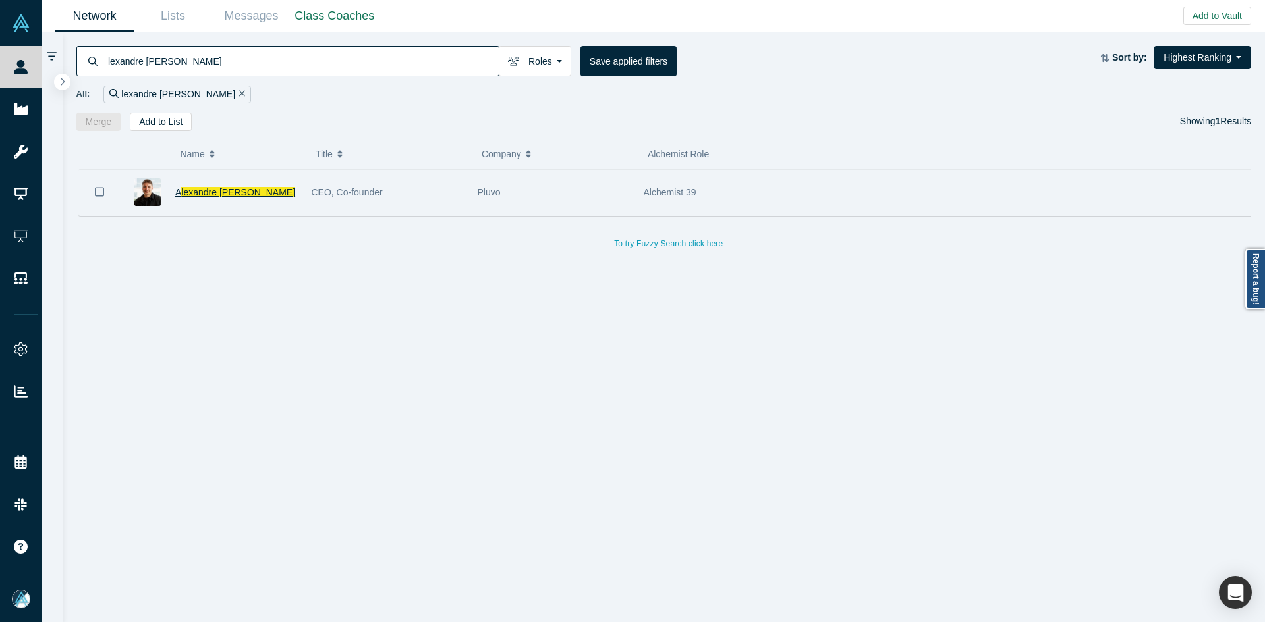
click at [218, 187] on span "lexandre Labreche" at bounding box center [238, 192] width 114 height 11
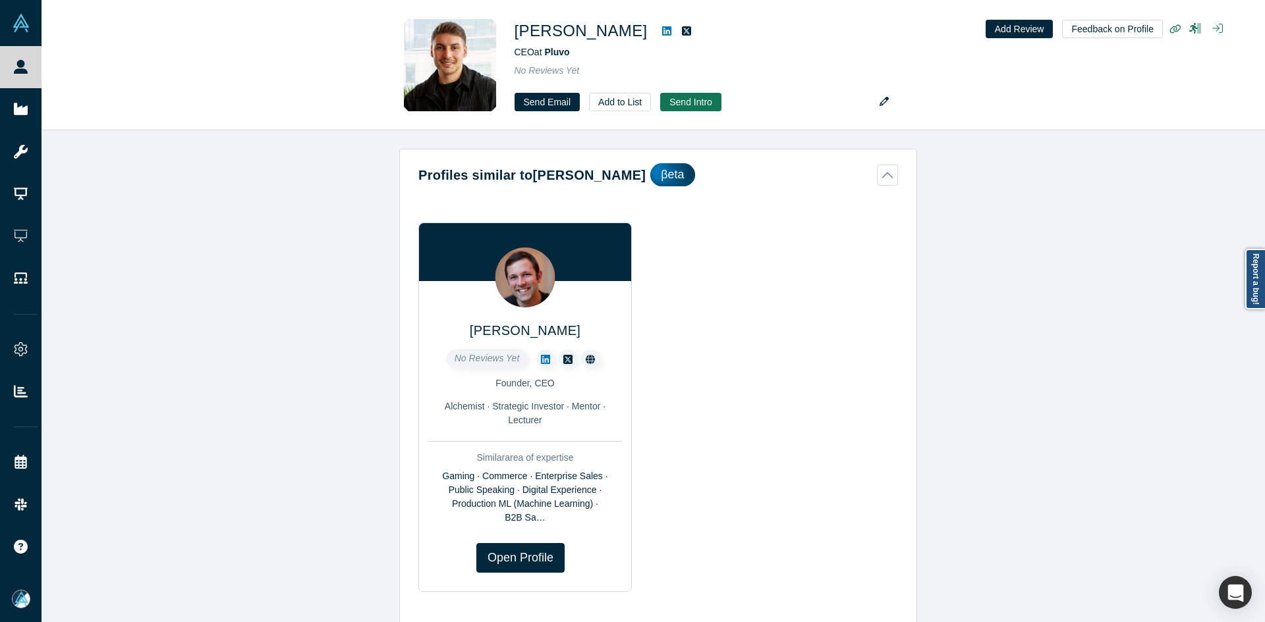
drag, startPoint x: 543, startPoint y: 448, endPoint x: 280, endPoint y: 449, distance: 263.5
click at [280, 450] on div "Profiles similar to Alexandre Labreche βeta John Kennedy No Reviews Yet Founder…" at bounding box center [657, 381] width 1233 height 502
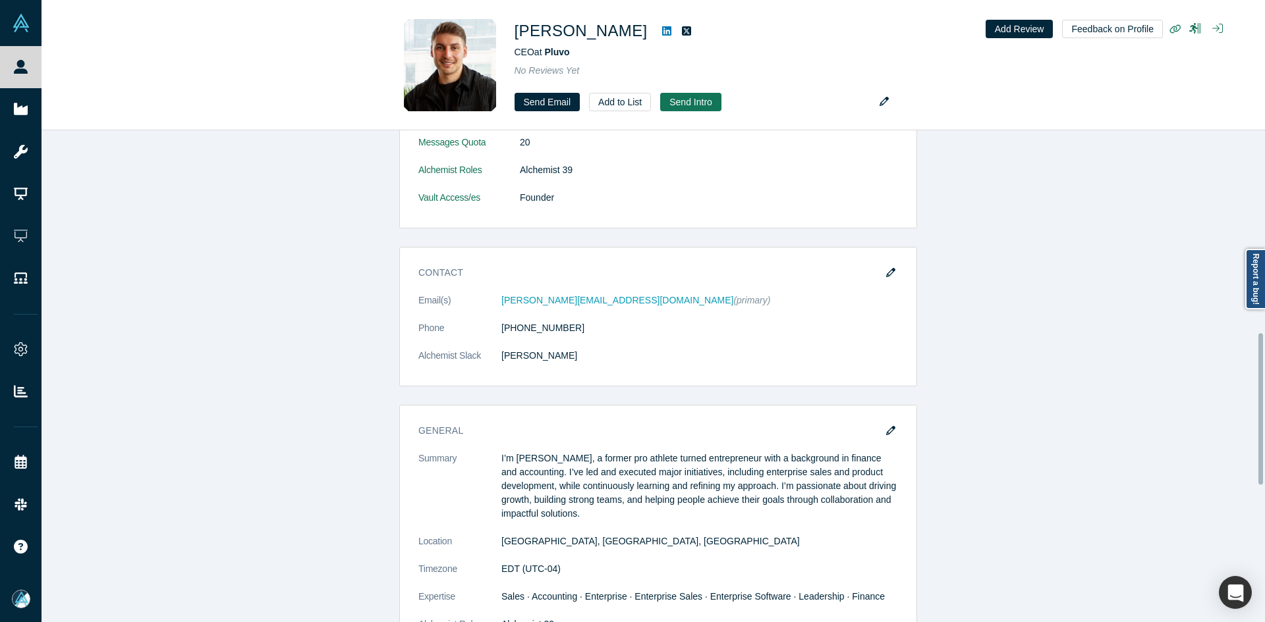
scroll to position [659, 0]
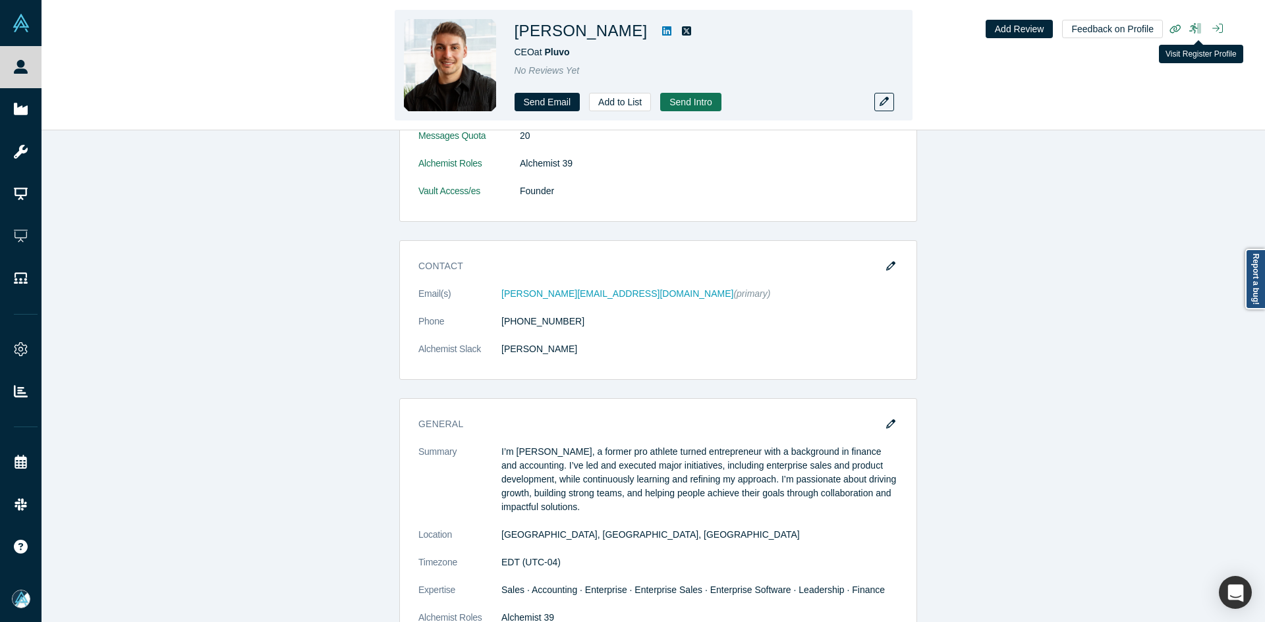
click at [1198, 25] on icon at bounding box center [1199, 28] width 4 height 11
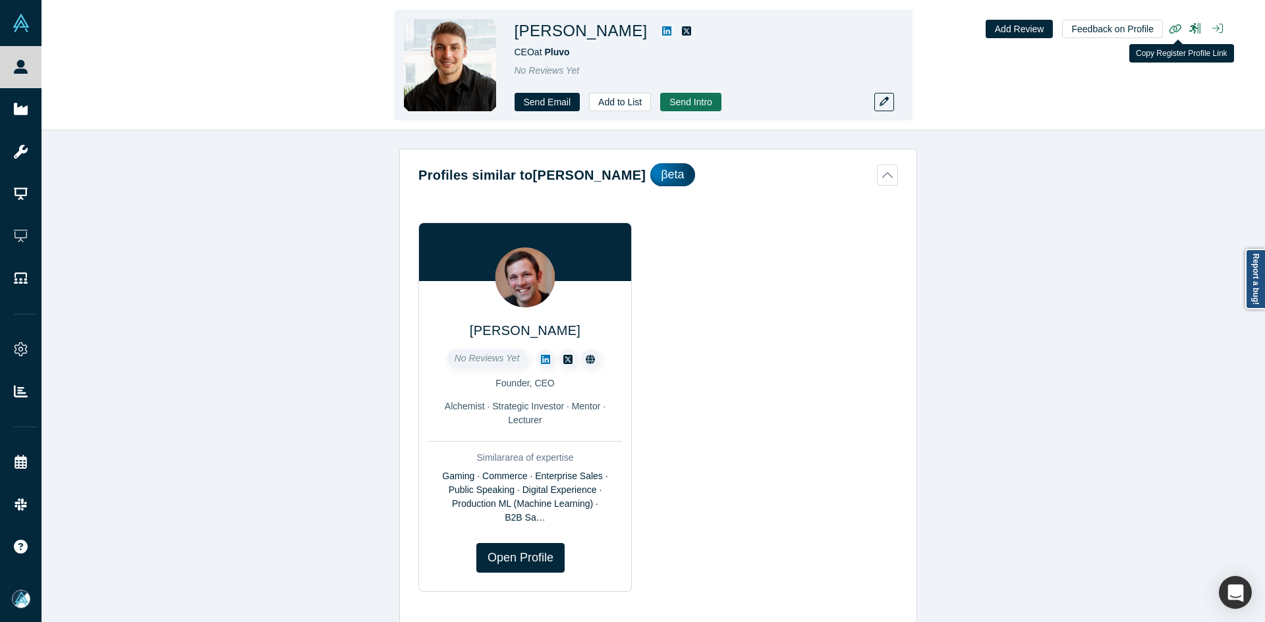
click at [1177, 28] on icon "button" at bounding box center [1175, 29] width 13 height 10
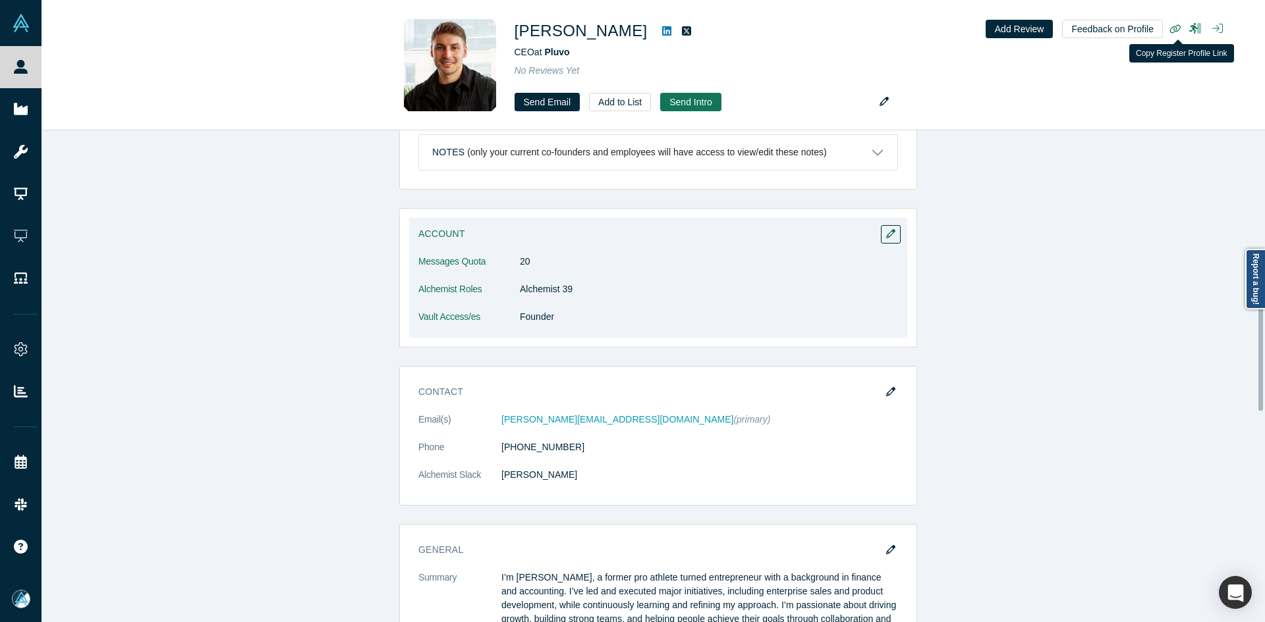
scroll to position [790, 0]
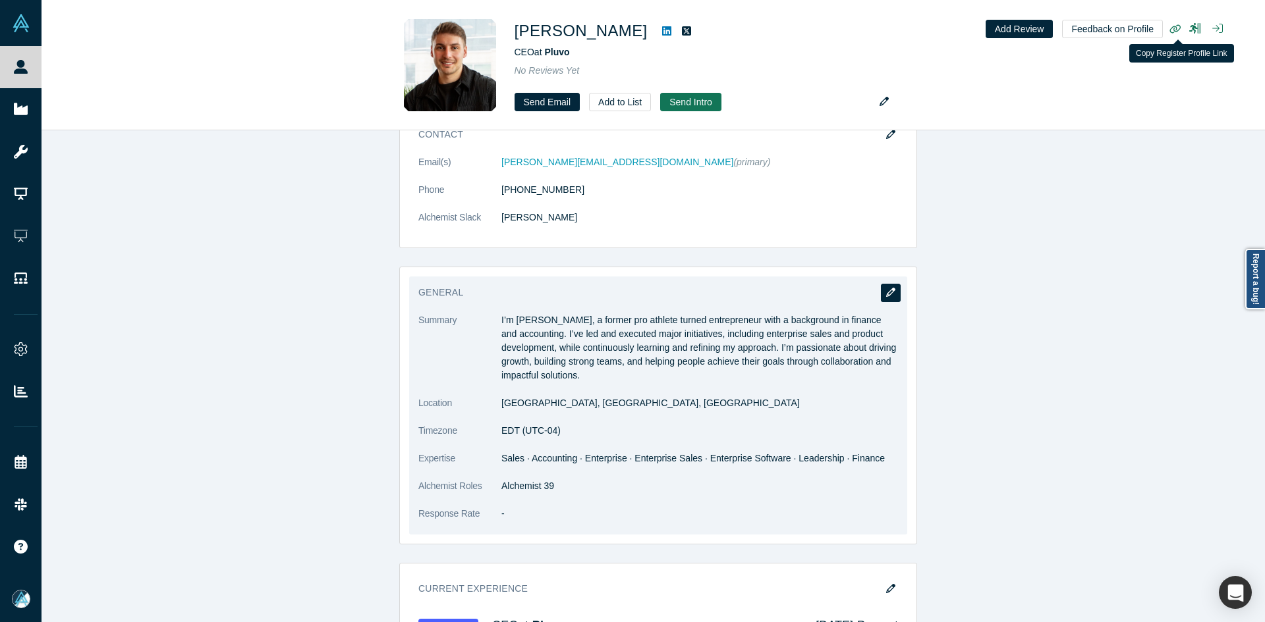
click at [886, 296] on icon "button" at bounding box center [890, 292] width 9 height 9
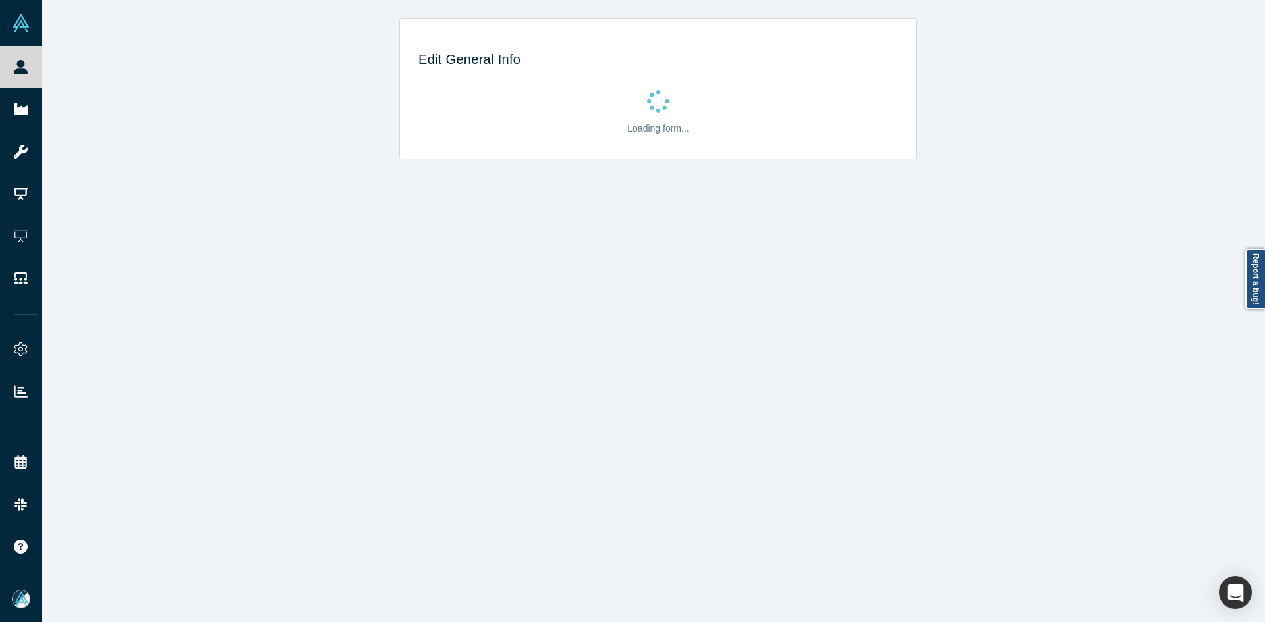
scroll to position [0, 0]
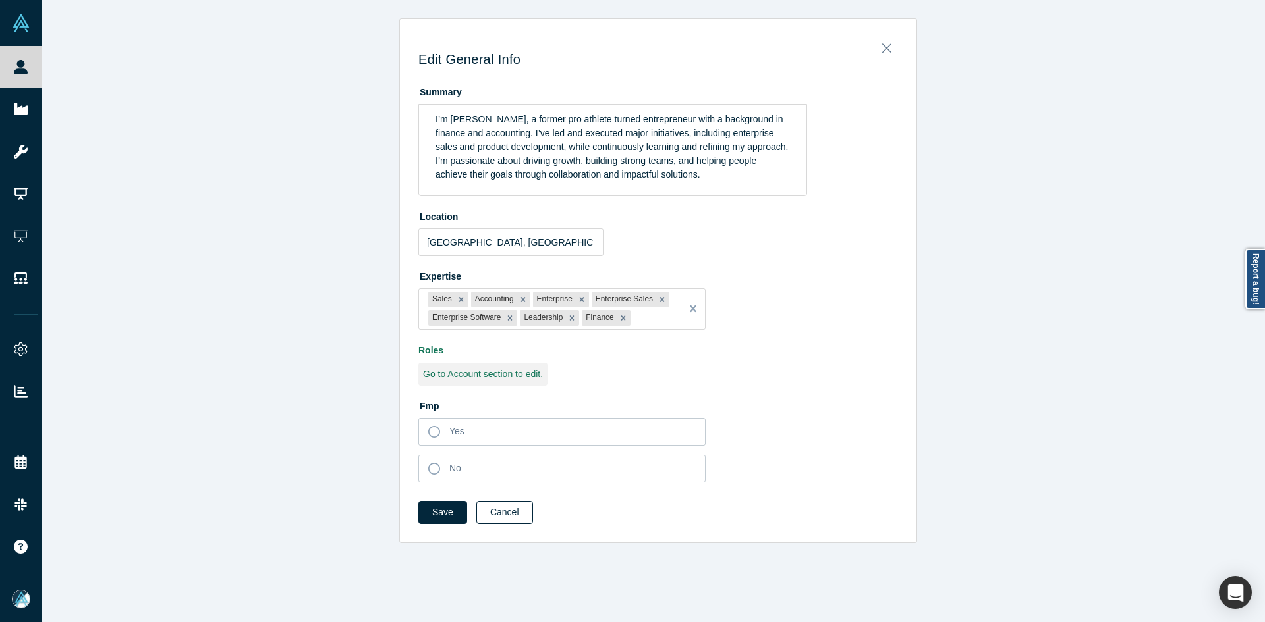
click at [513, 517] on button "Cancel" at bounding box center [504, 512] width 57 height 23
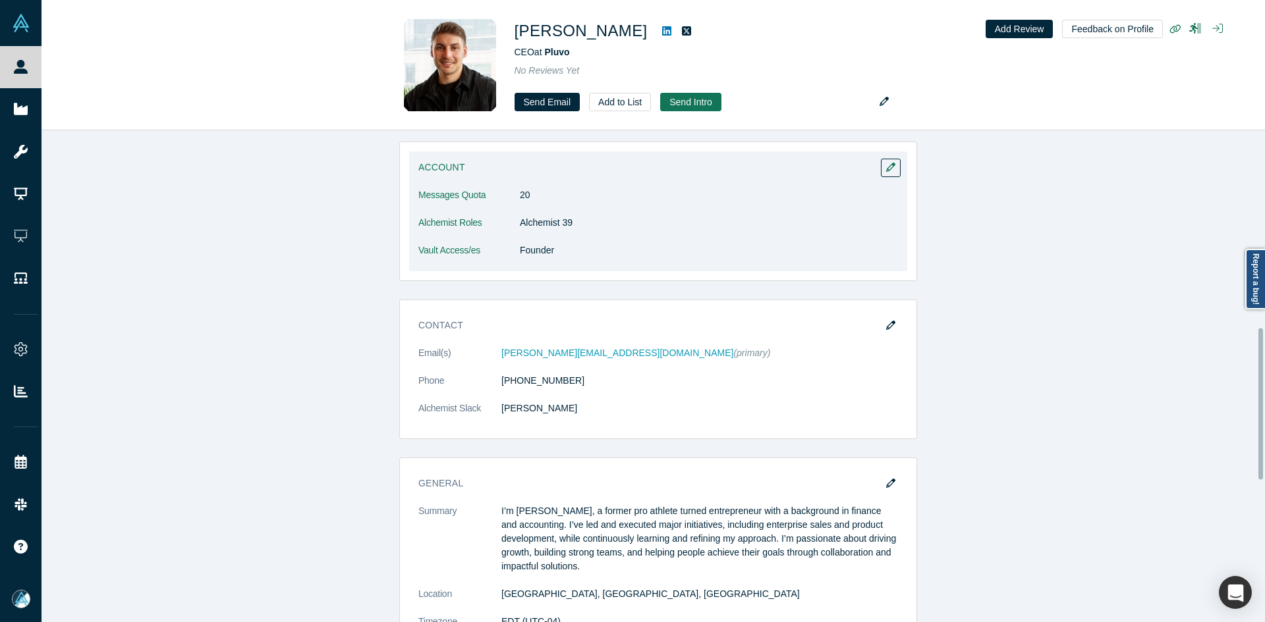
scroll to position [527, 0]
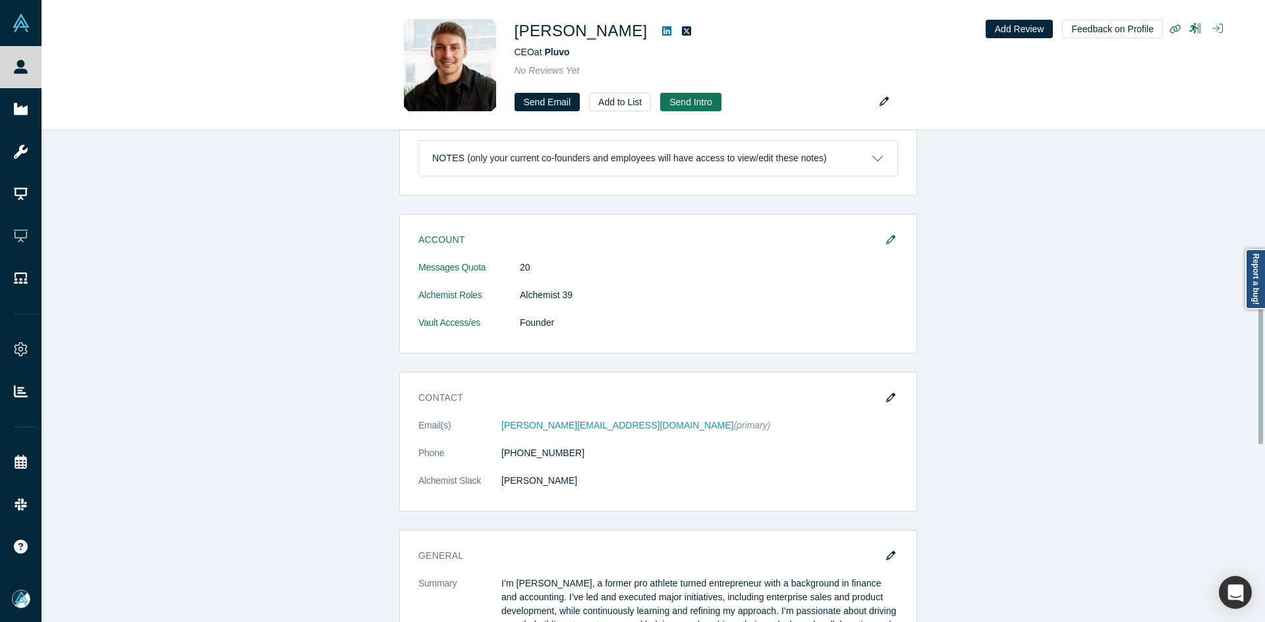
click at [887, 242] on icon "button" at bounding box center [890, 239] width 9 height 9
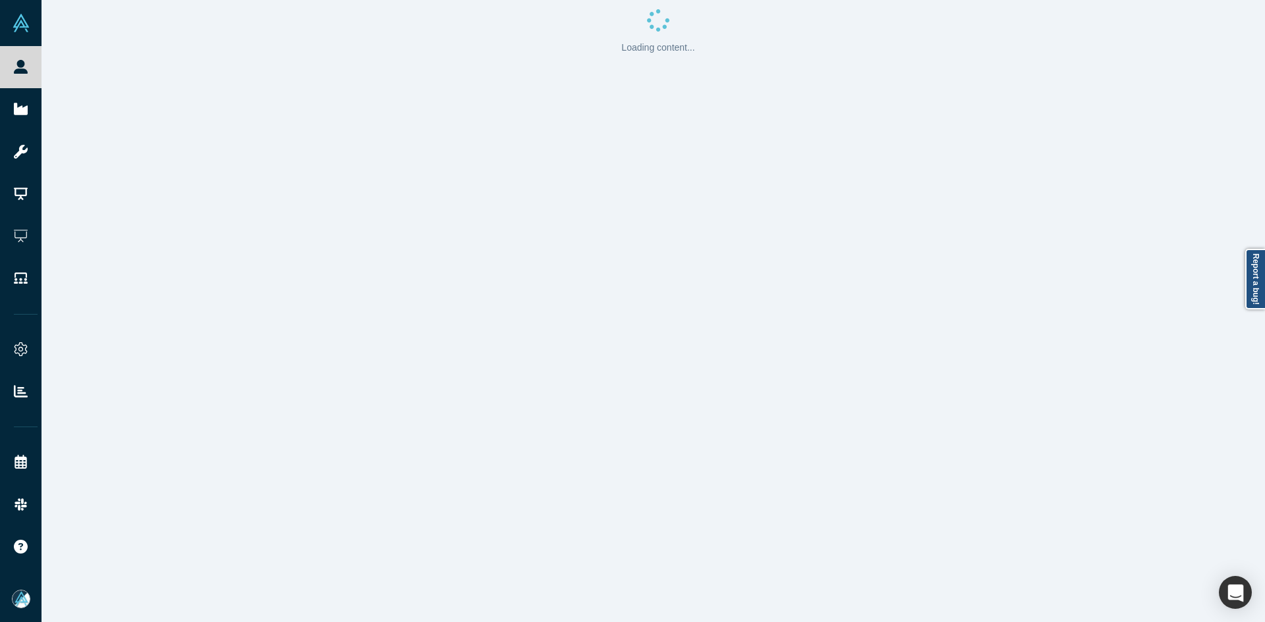
scroll to position [0, 0]
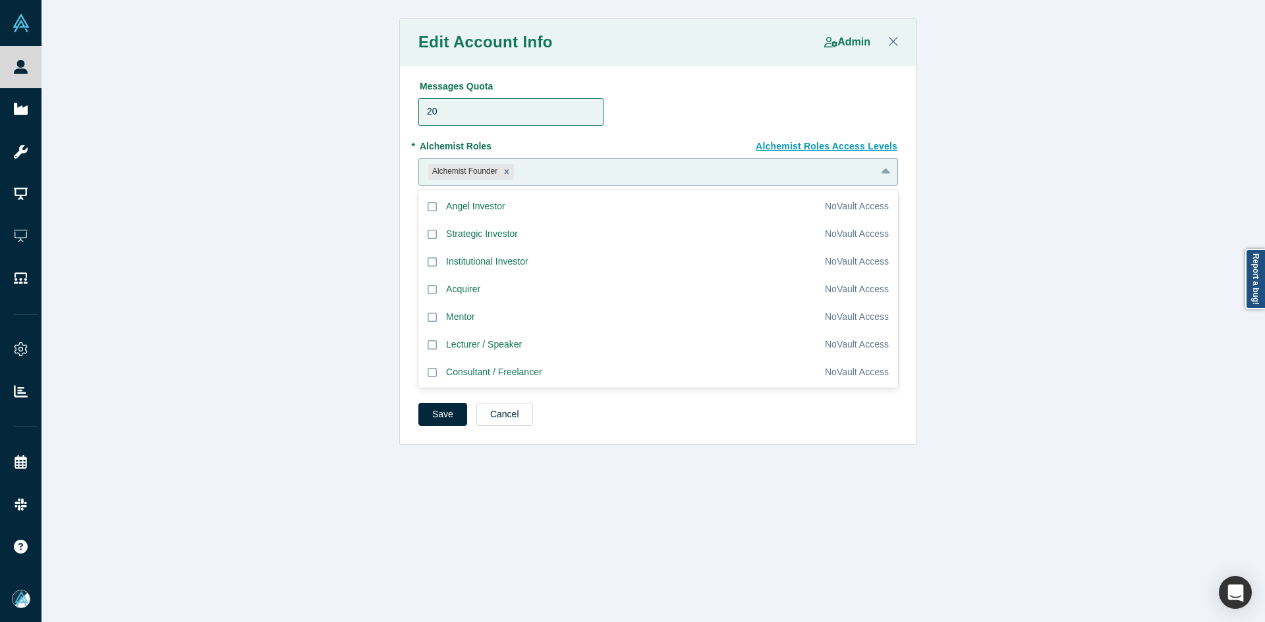
click at [572, 176] on div at bounding box center [691, 171] width 350 height 16
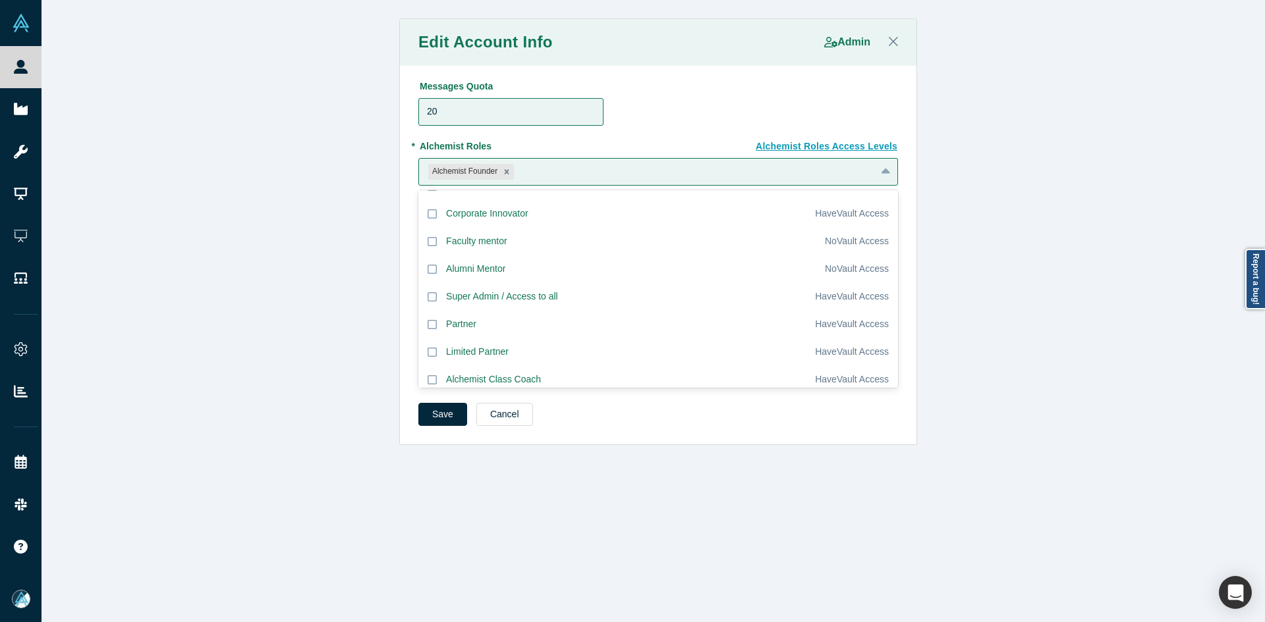
scroll to position [361, 0]
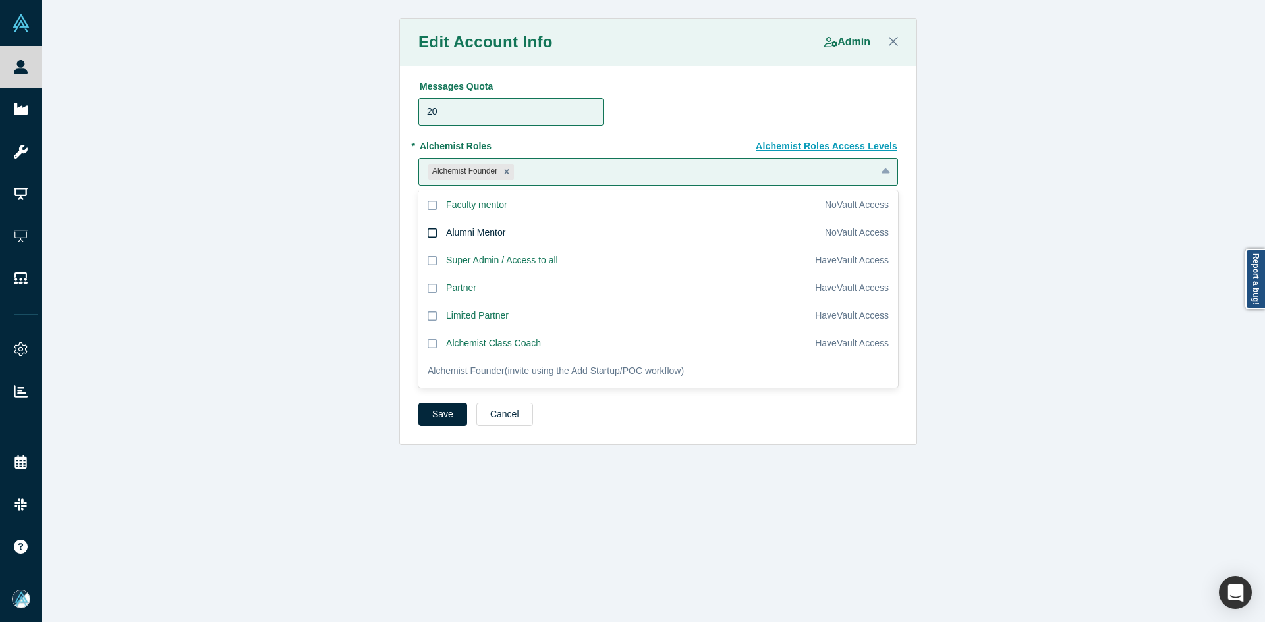
click at [501, 231] on div "Alumni Mentor" at bounding box center [475, 233] width 59 height 14
click at [0, 0] on input "Alumni Mentor" at bounding box center [0, 0] width 0 height 0
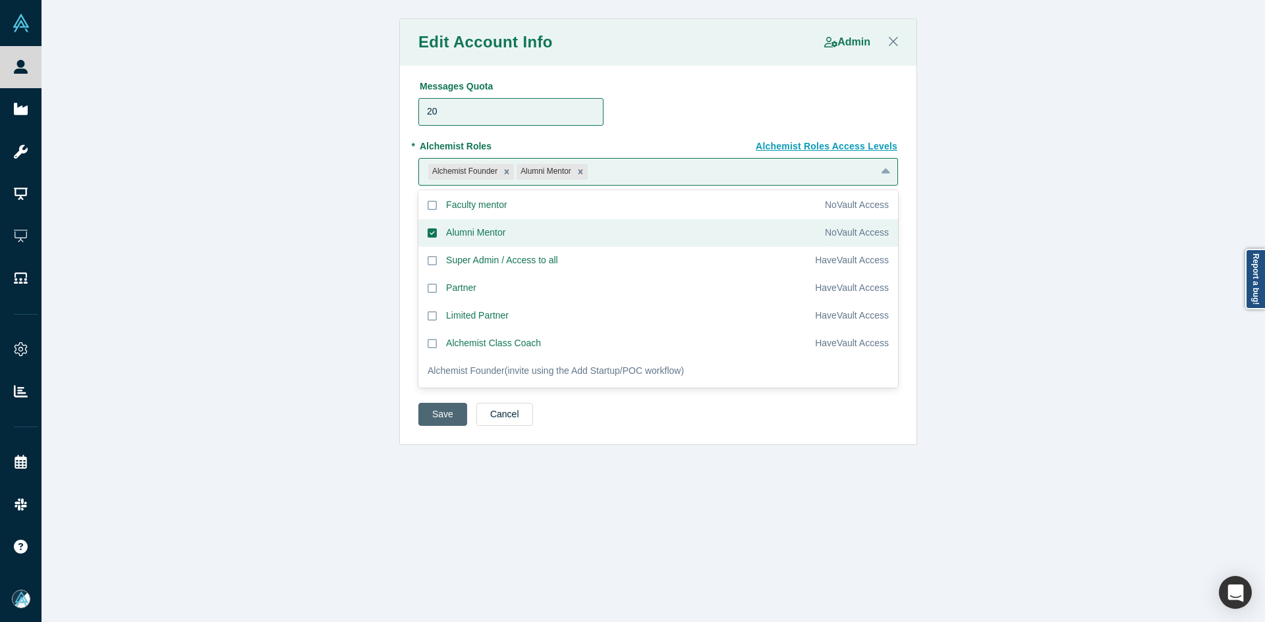
click at [443, 419] on button "Save" at bounding box center [442, 414] width 49 height 23
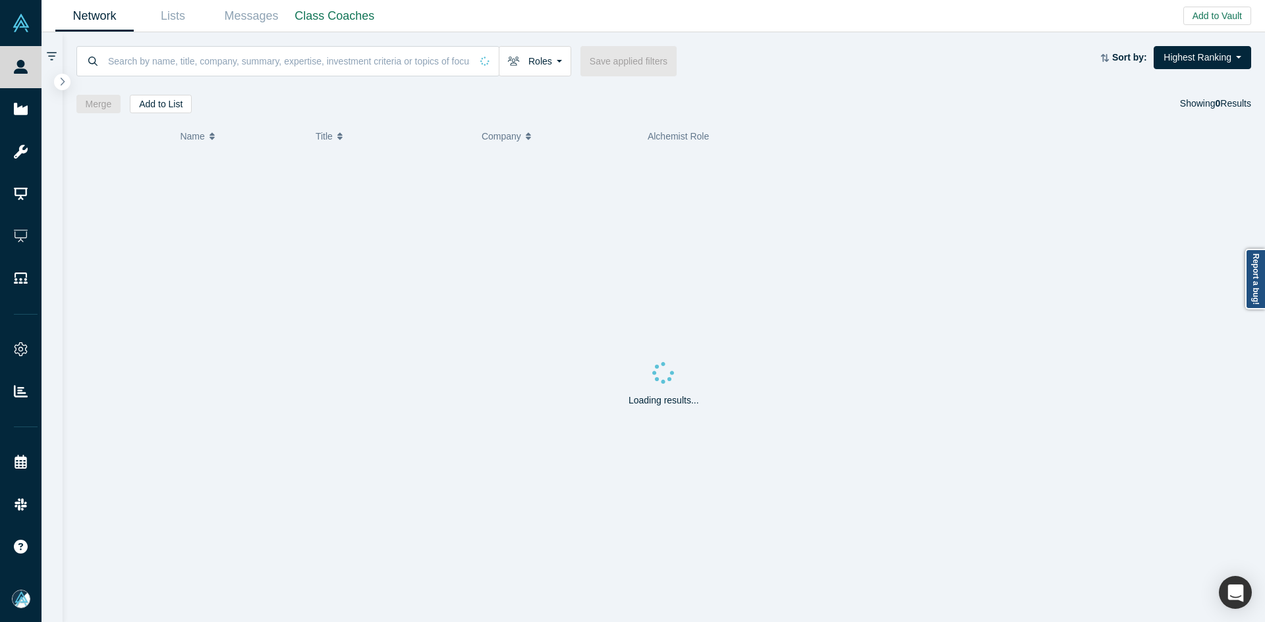
click at [337, 80] on div at bounding box center [663, 80] width 1175 height 9
paste input "[PERSON_NAME]"
click at [337, 64] on input at bounding box center [289, 60] width 364 height 31
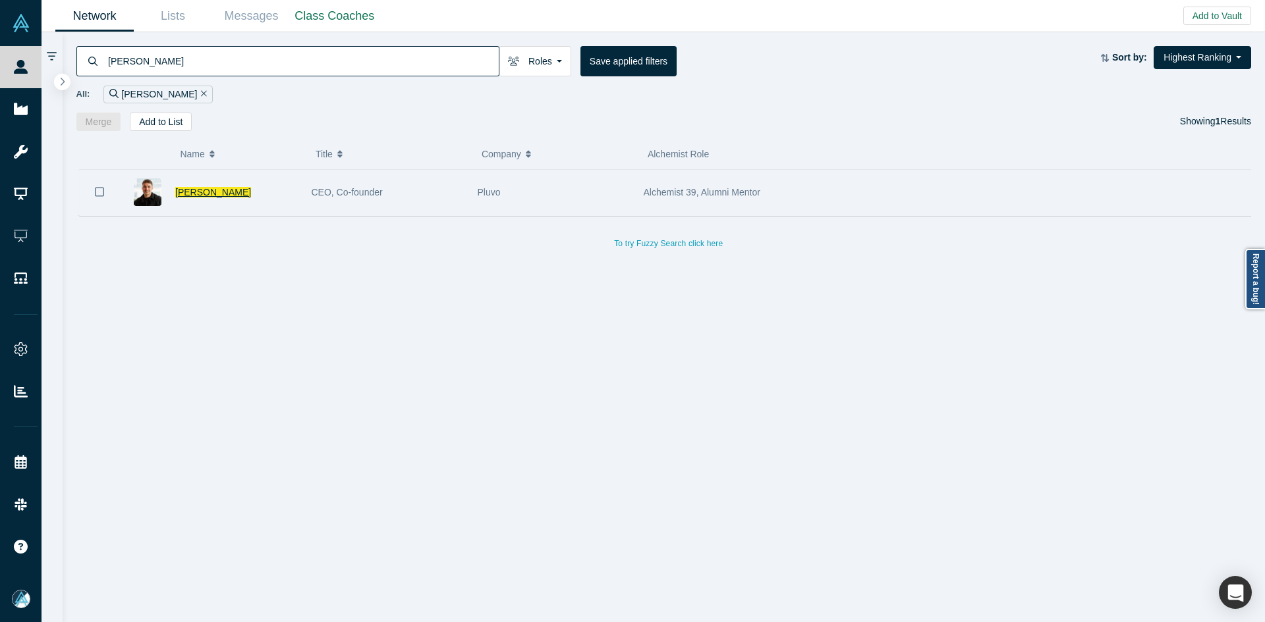
type input "[PERSON_NAME]"
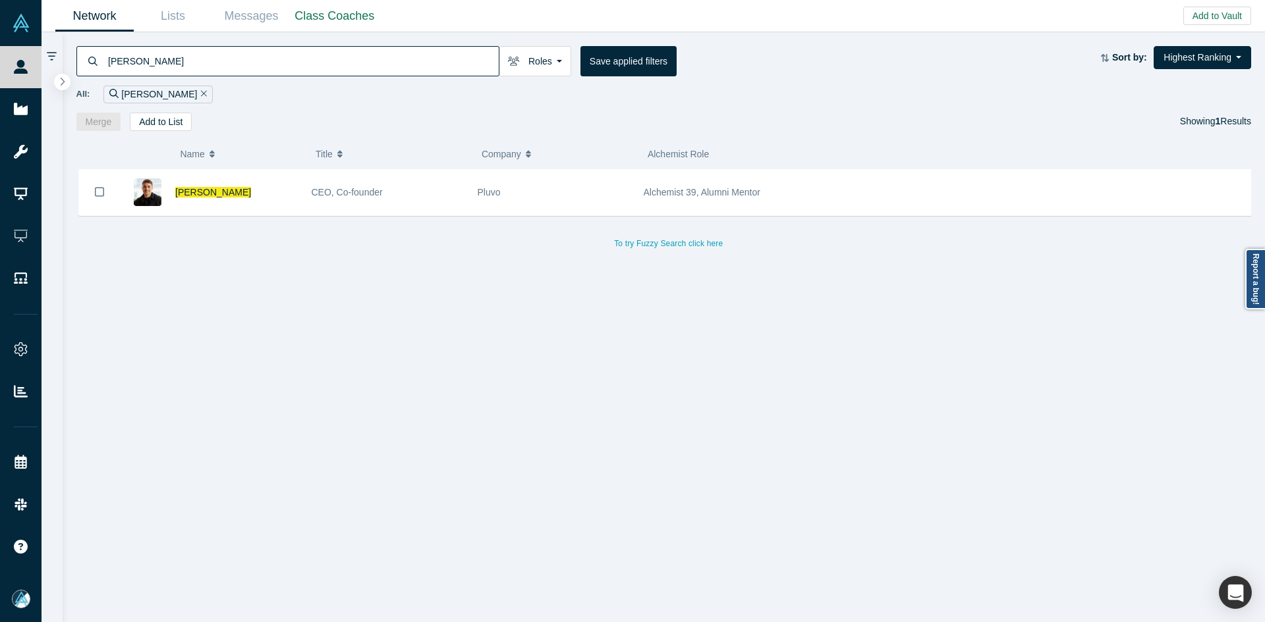
drag, startPoint x: 242, startPoint y: 192, endPoint x: 202, endPoint y: 38, distance: 159.3
click at [241, 192] on span "[PERSON_NAME]" at bounding box center [213, 192] width 76 height 11
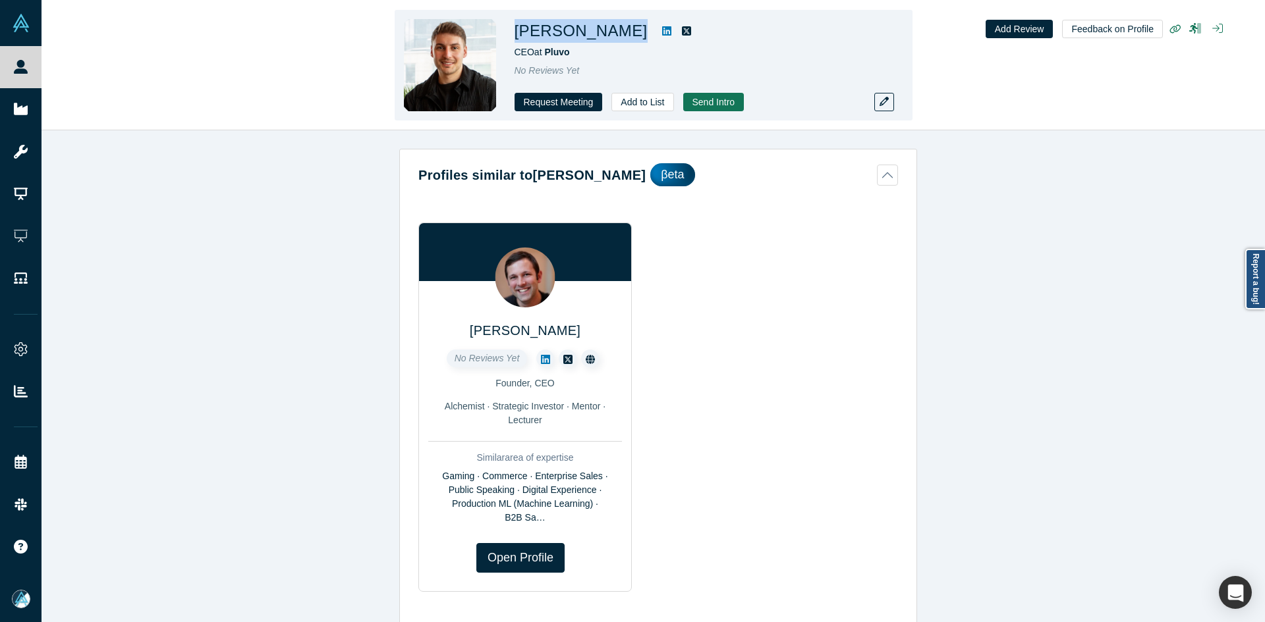
drag, startPoint x: 655, startPoint y: 32, endPoint x: 518, endPoint y: 29, distance: 136.4
click at [518, 29] on div "Alexandre Labreche" at bounding box center [698, 31] width 369 height 24
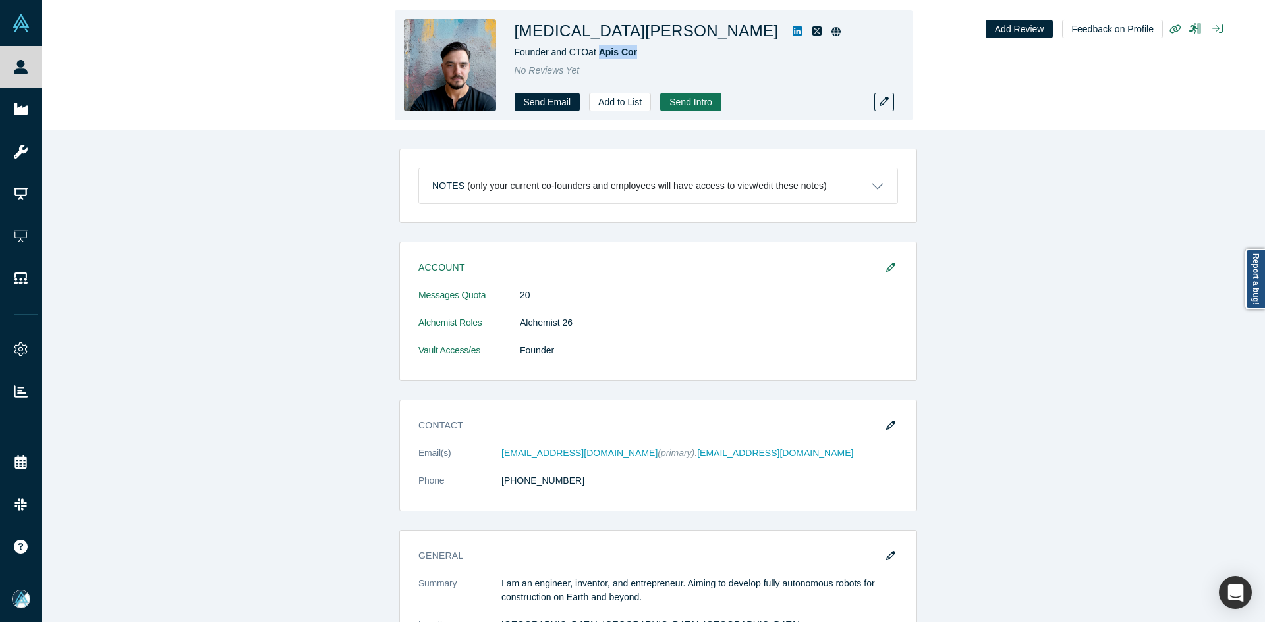
drag, startPoint x: 637, startPoint y: 55, endPoint x: 597, endPoint y: 59, distance: 39.7
click at [597, 59] on div "Founder and CTO at Apis Cor" at bounding box center [698, 52] width 369 height 14
click at [792, 32] on icon at bounding box center [796, 30] width 9 height 9
copy div "Nikita Cheniuntai"
drag, startPoint x: 642, startPoint y: 32, endPoint x: 514, endPoint y: 37, distance: 127.9
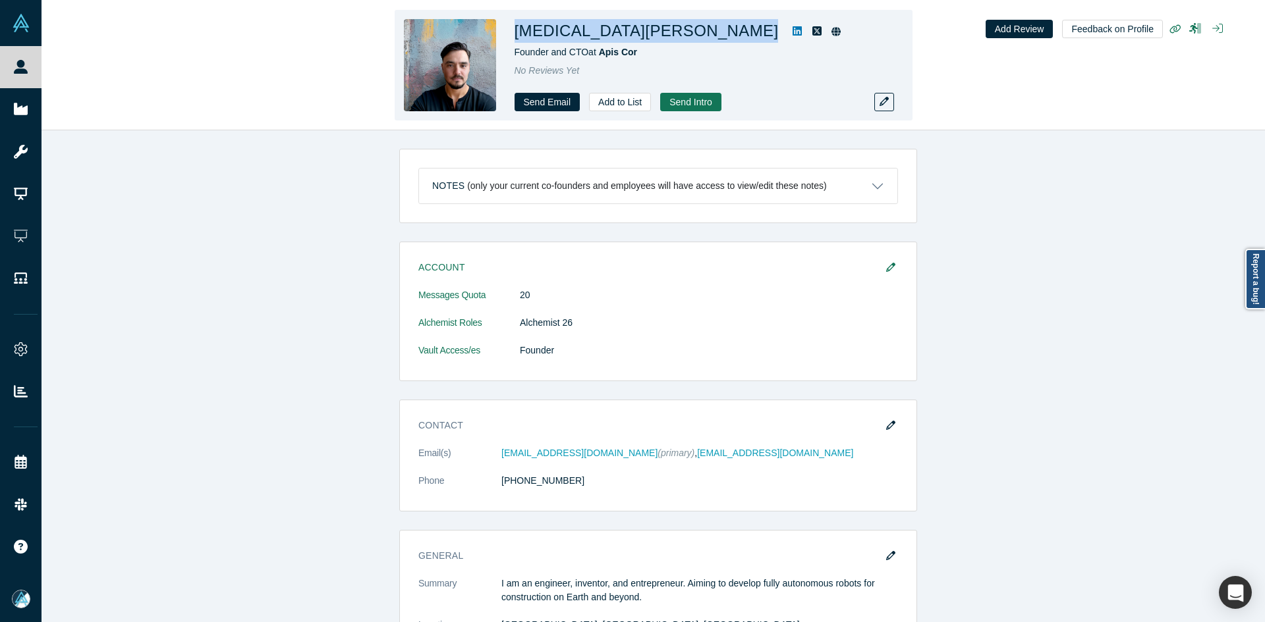
click at [514, 37] on div "Nikita Cheniuntai" at bounding box center [698, 31] width 369 height 24
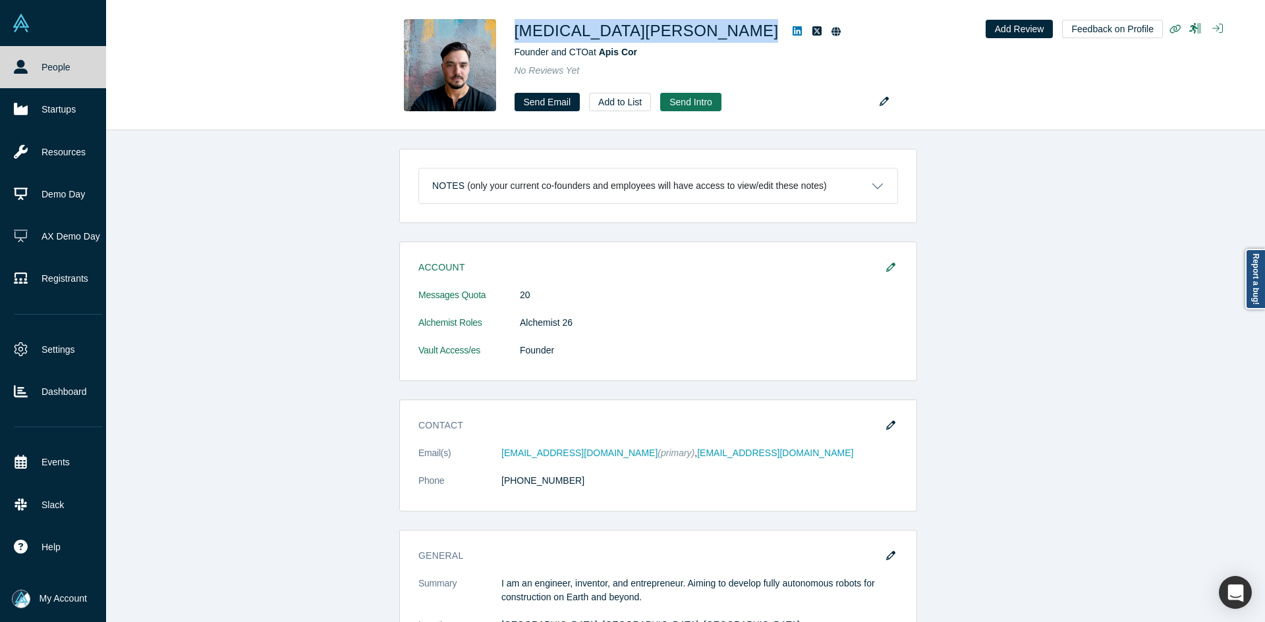
click at [40, 60] on link "People" at bounding box center [58, 67] width 116 height 42
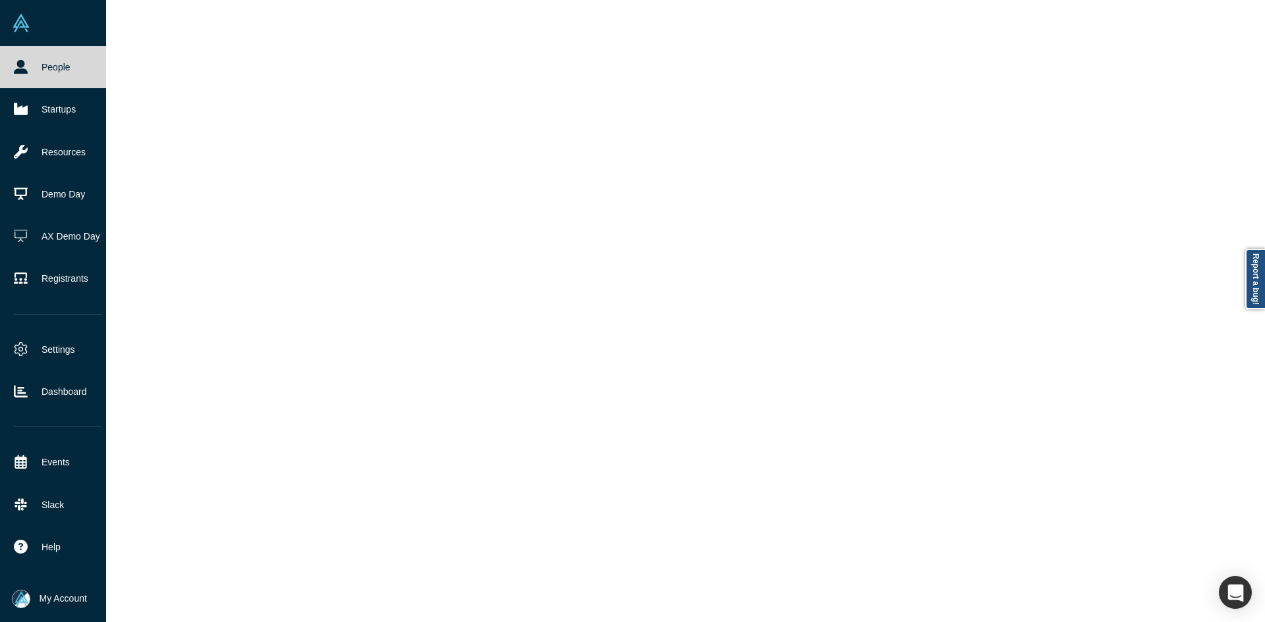
click at [39, 60] on link "People" at bounding box center [58, 67] width 116 height 42
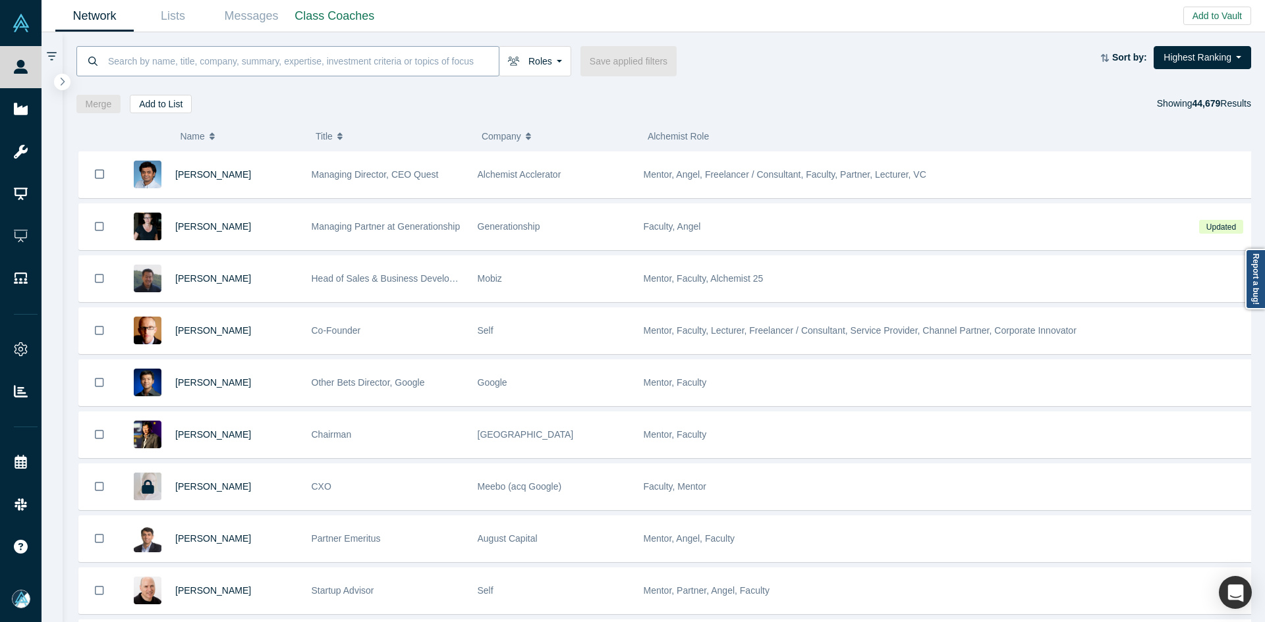
paste input "Nikita Cheniunta"
click at [319, 61] on input "Nikita Cheniunta" at bounding box center [303, 60] width 392 height 31
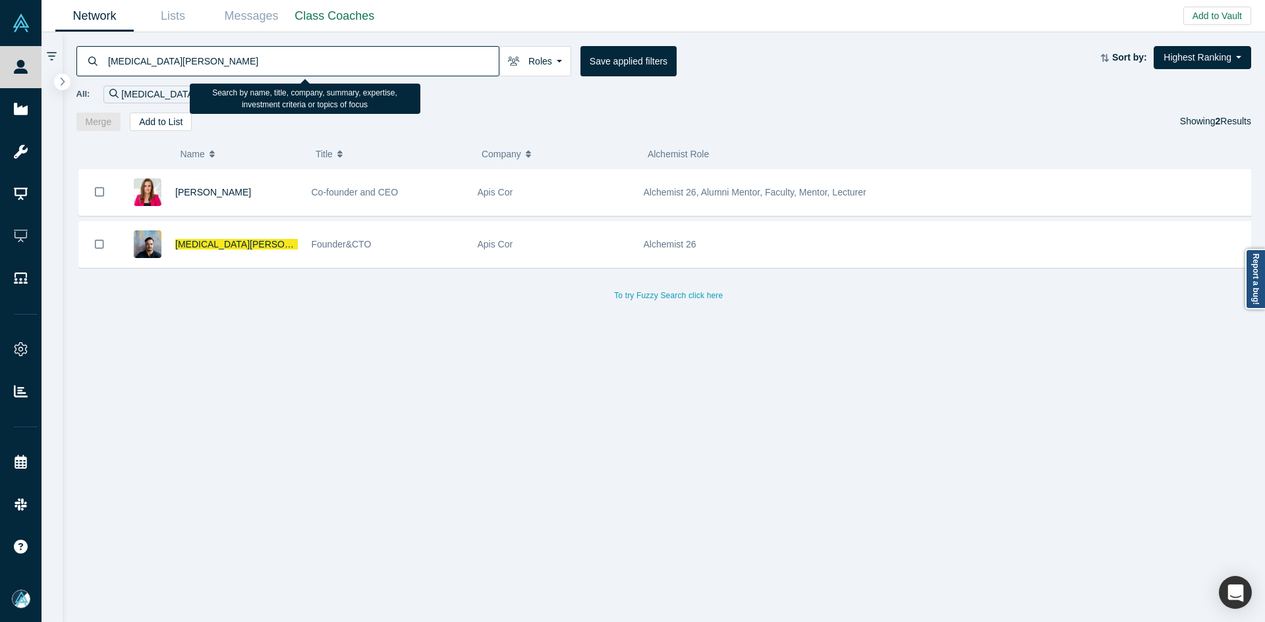
click at [347, 67] on input "Nikita Cheniunta" at bounding box center [303, 60] width 392 height 31
paste input "Saltanat Yeleussizov"
click at [347, 67] on input "Nikita Cheniunta" at bounding box center [303, 60] width 392 height 31
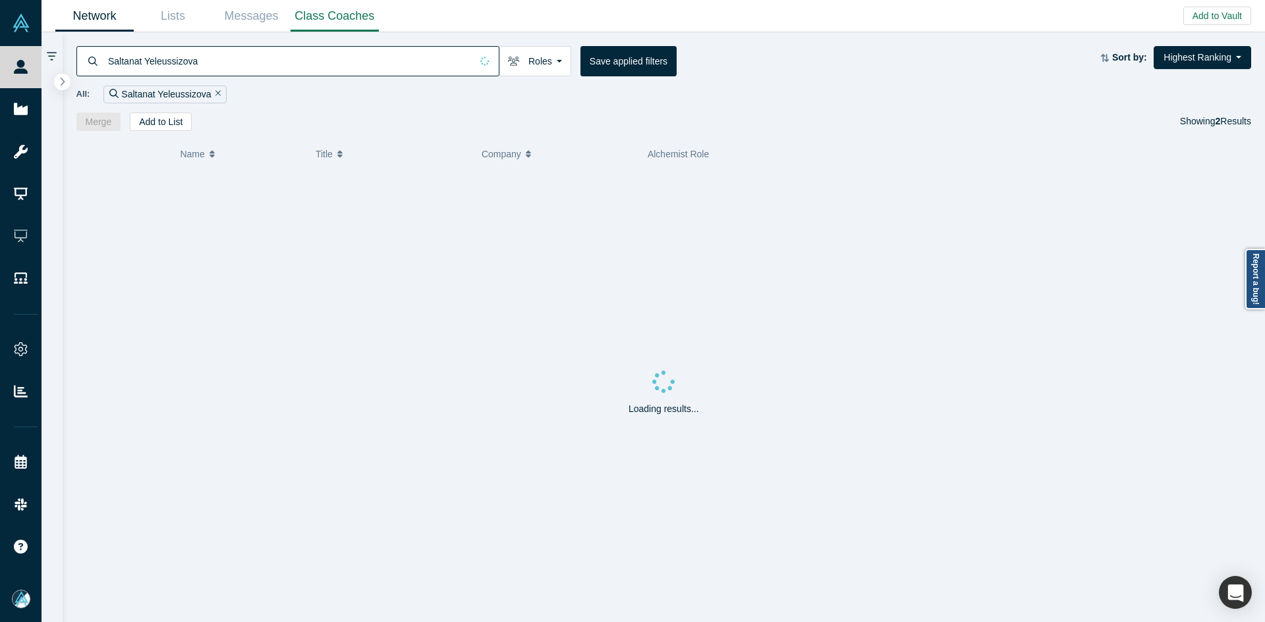
type input "Saltanat Yeleussizova"
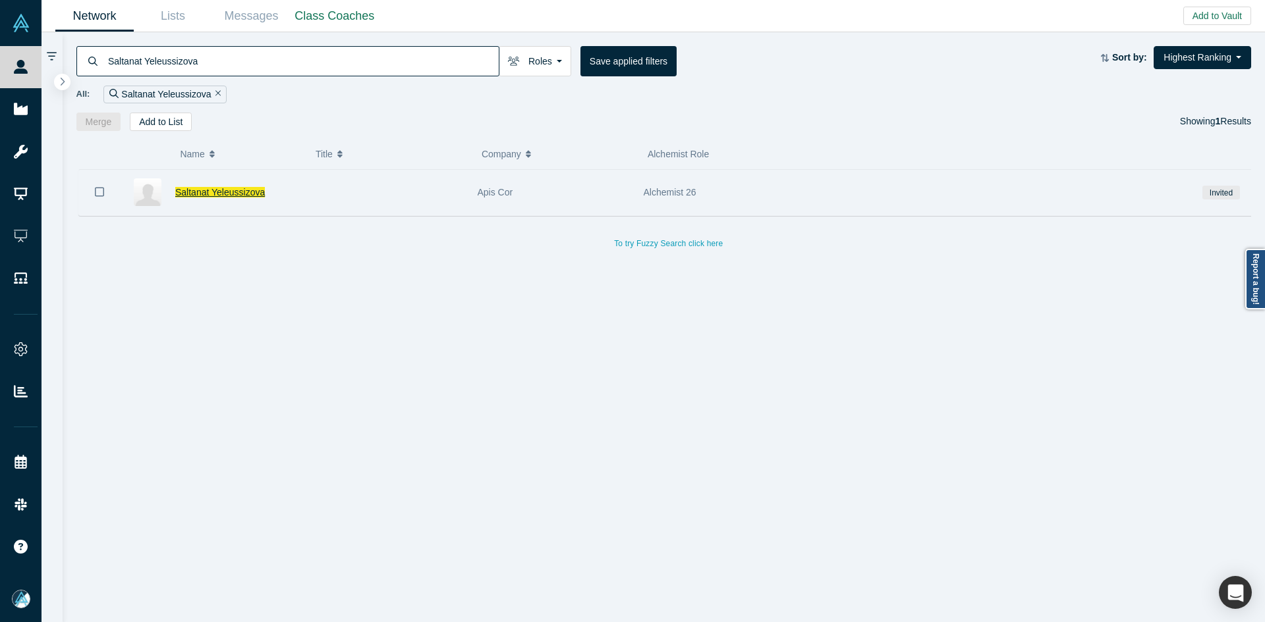
click at [238, 194] on span "Saltanat Yeleussizova" at bounding box center [220, 192] width 90 height 11
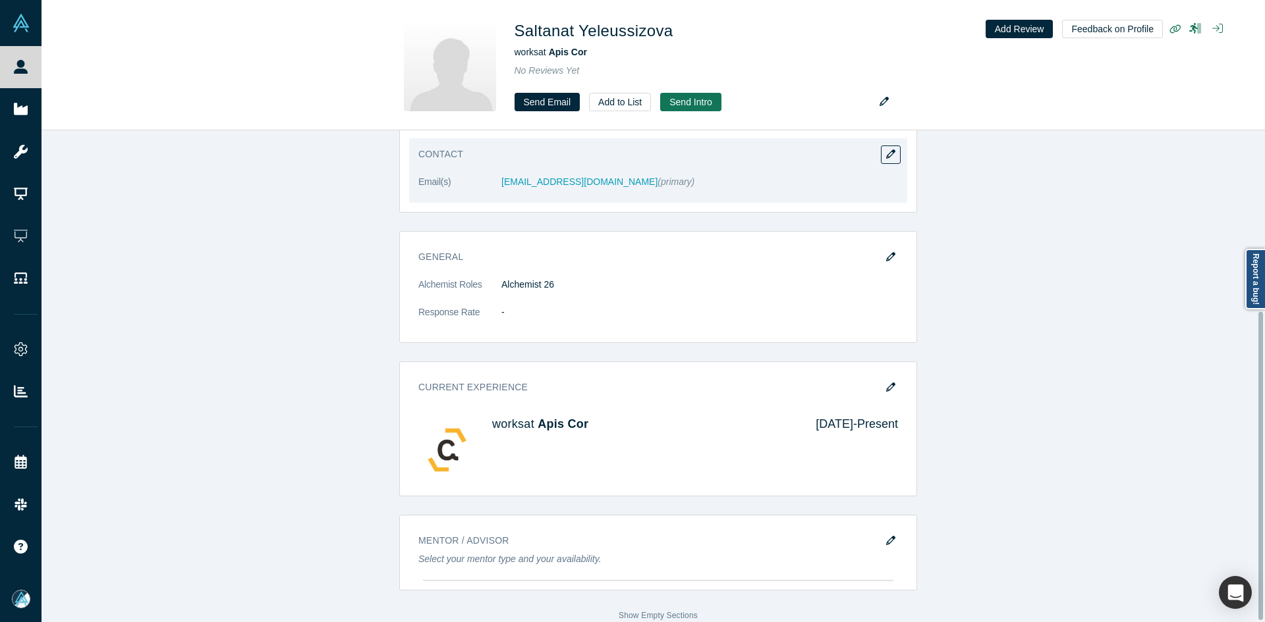
scroll to position [290, 0]
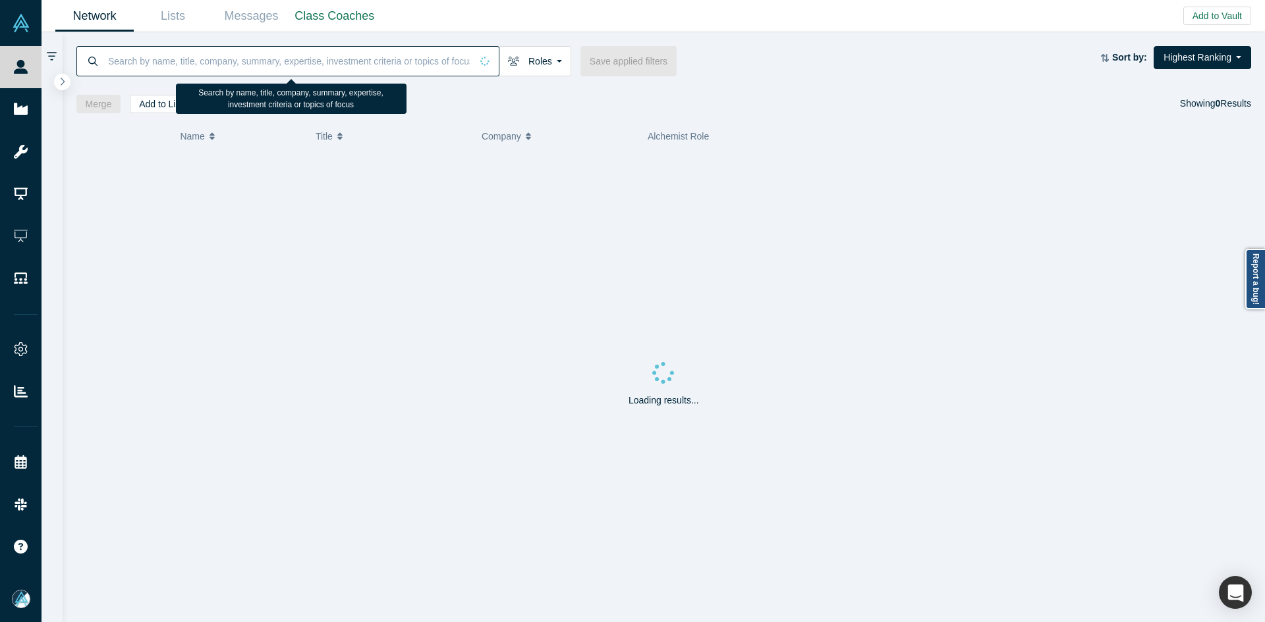
click at [384, 61] on input at bounding box center [289, 60] width 364 height 31
paste input "[PERSON_NAME]"
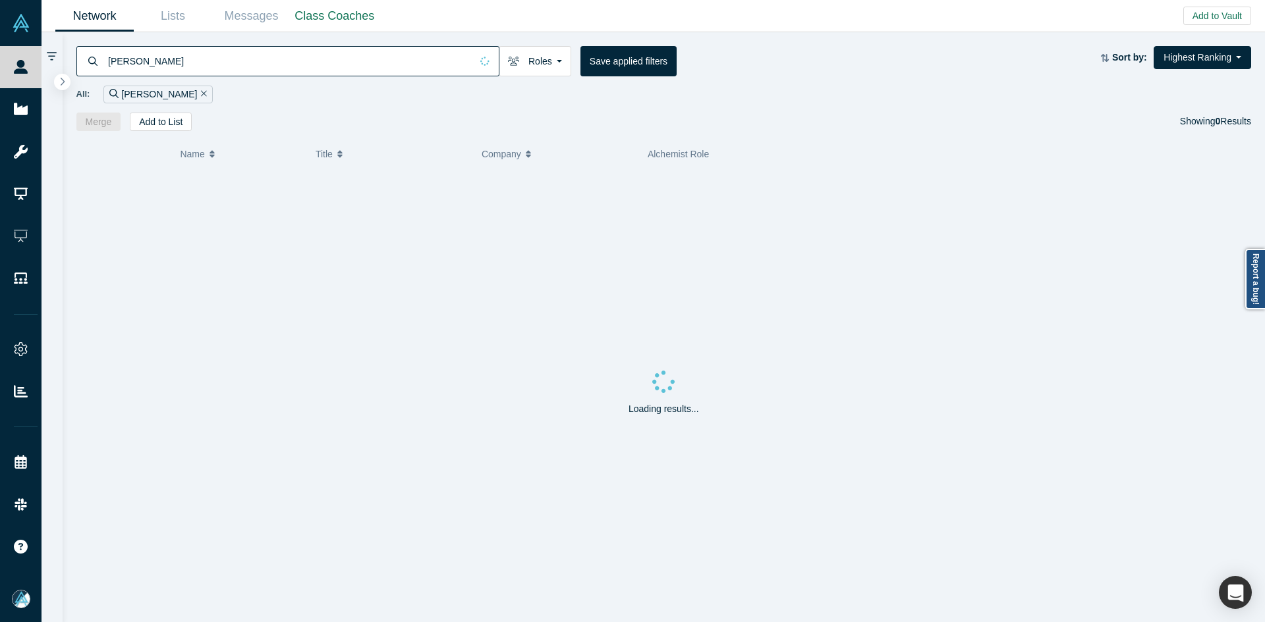
type input "[PERSON_NAME]"
click at [207, 195] on span "[PERSON_NAME]" at bounding box center [213, 192] width 76 height 11
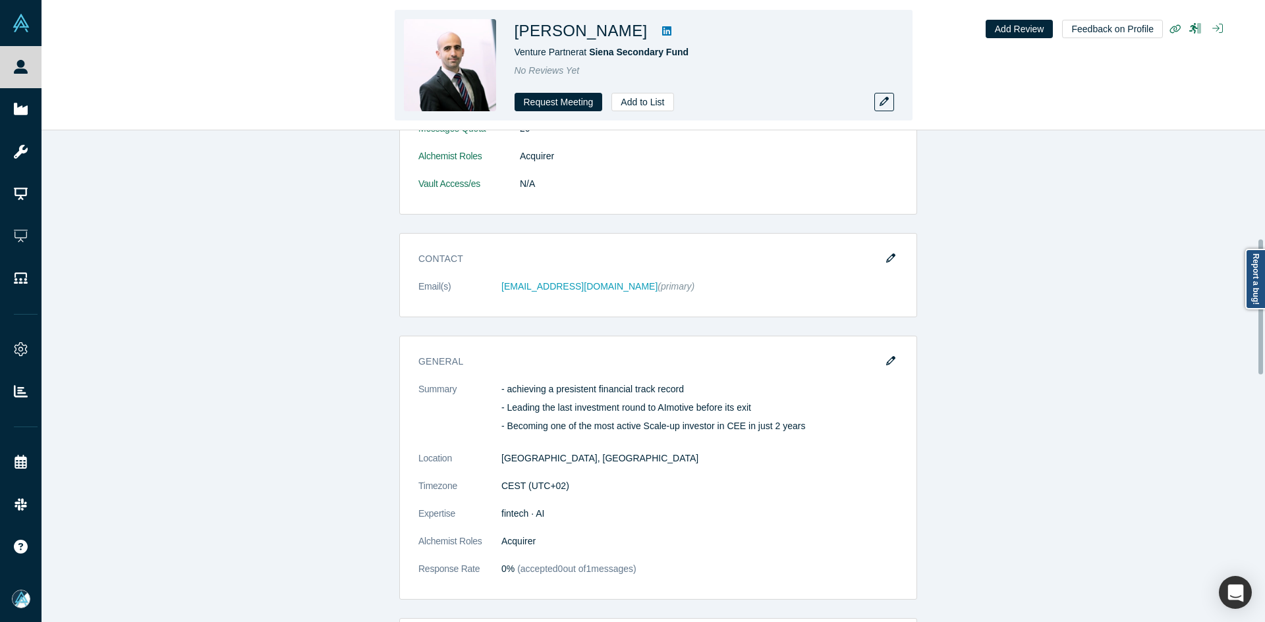
scroll to position [395, 0]
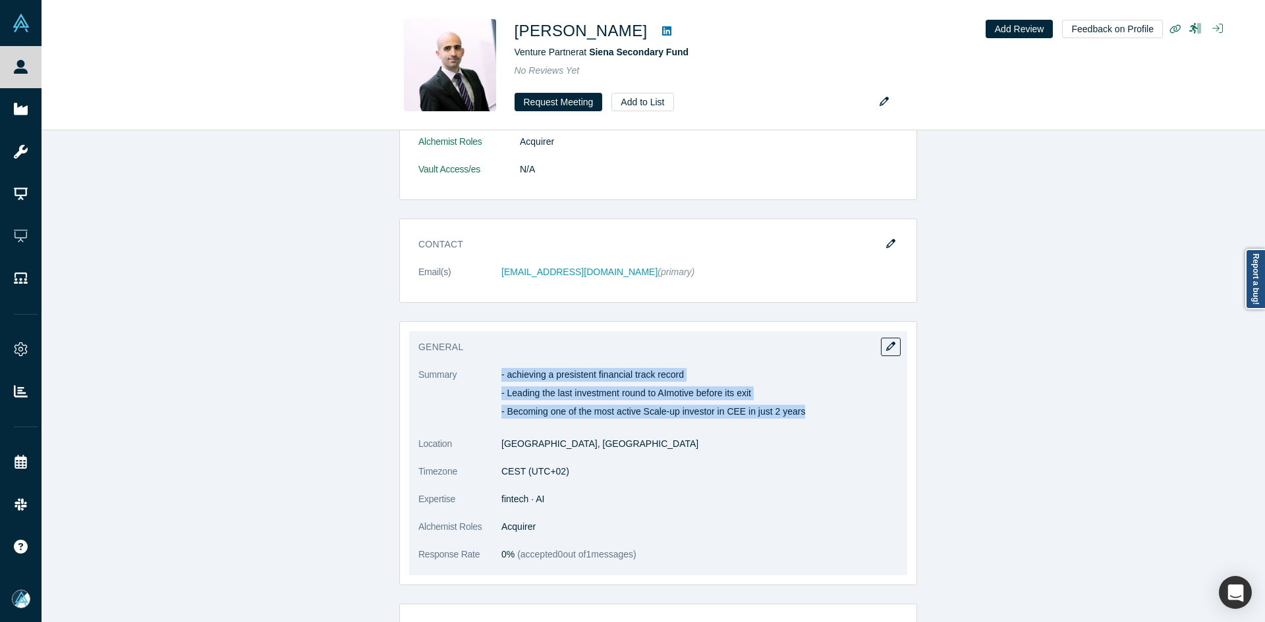
copy dl "- achieving a presistent financial track record - Leading the last investment r…"
drag, startPoint x: 489, startPoint y: 370, endPoint x: 808, endPoint y: 393, distance: 319.6
click at [816, 410] on dl "Summary - achieving a presistent financial track record - Leading the last inve…" at bounding box center [658, 471] width 480 height 207
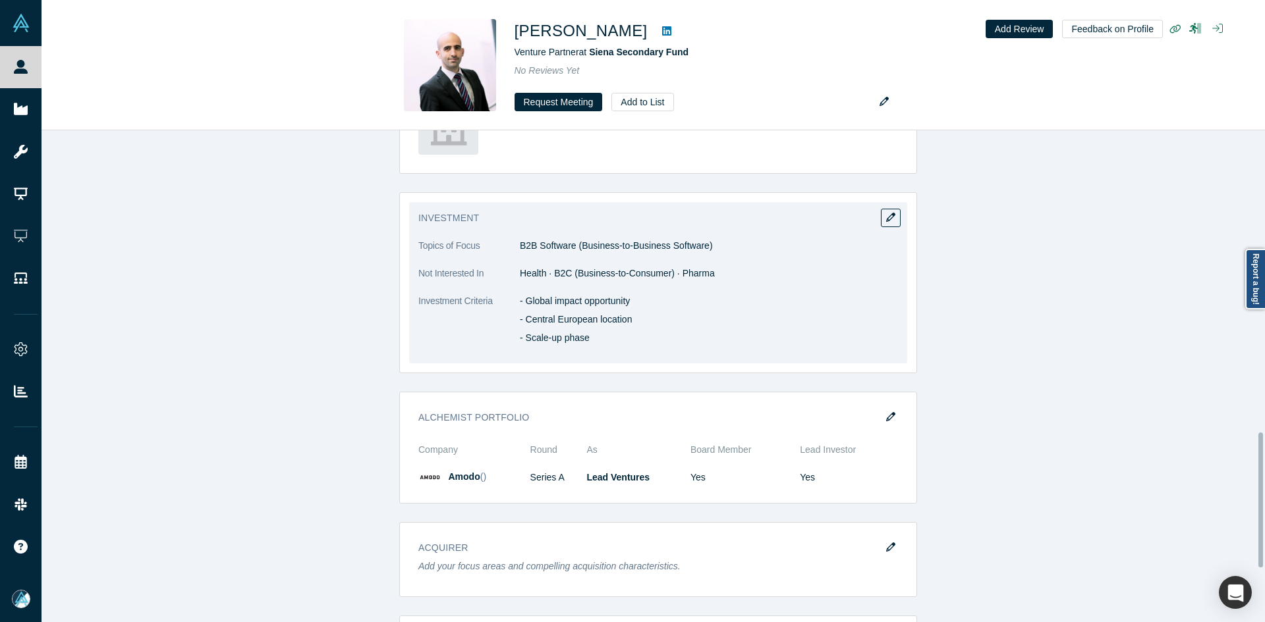
scroll to position [1120, 0]
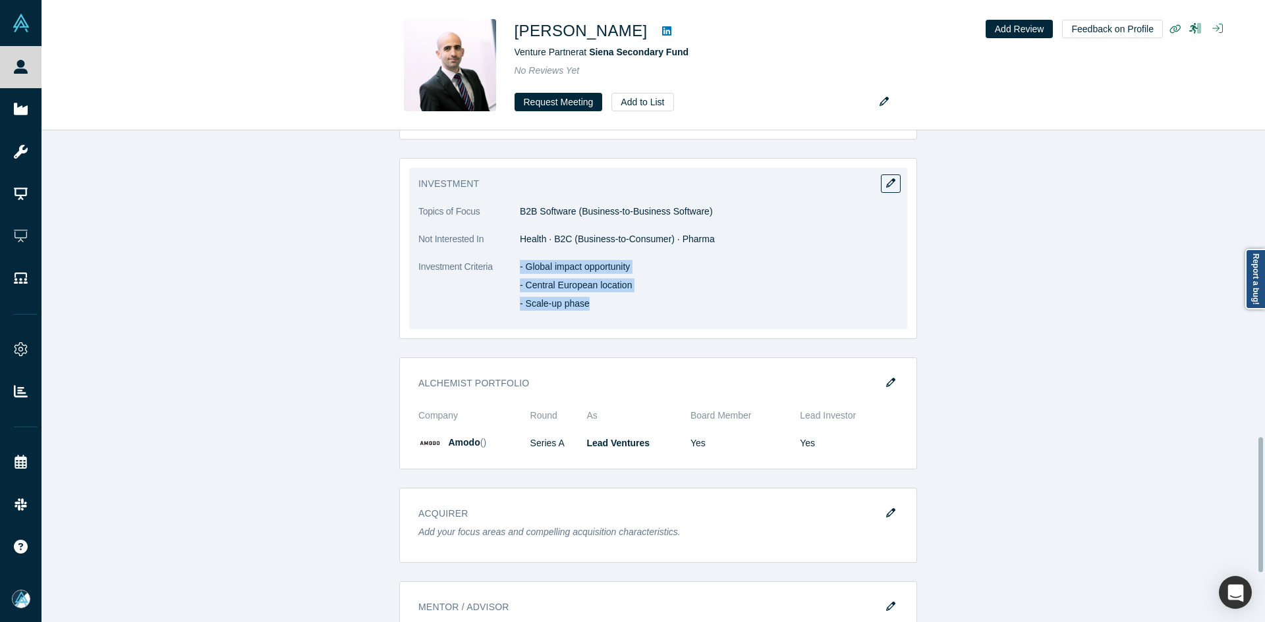
drag, startPoint x: 516, startPoint y: 261, endPoint x: 652, endPoint y: 313, distance: 145.9
click at [652, 313] on dd "- Global impact opportunity - Central European location - Scale-up phase" at bounding box center [709, 287] width 378 height 55
copy div "- Global impact opportunity - Central European location - Scale-up phase"
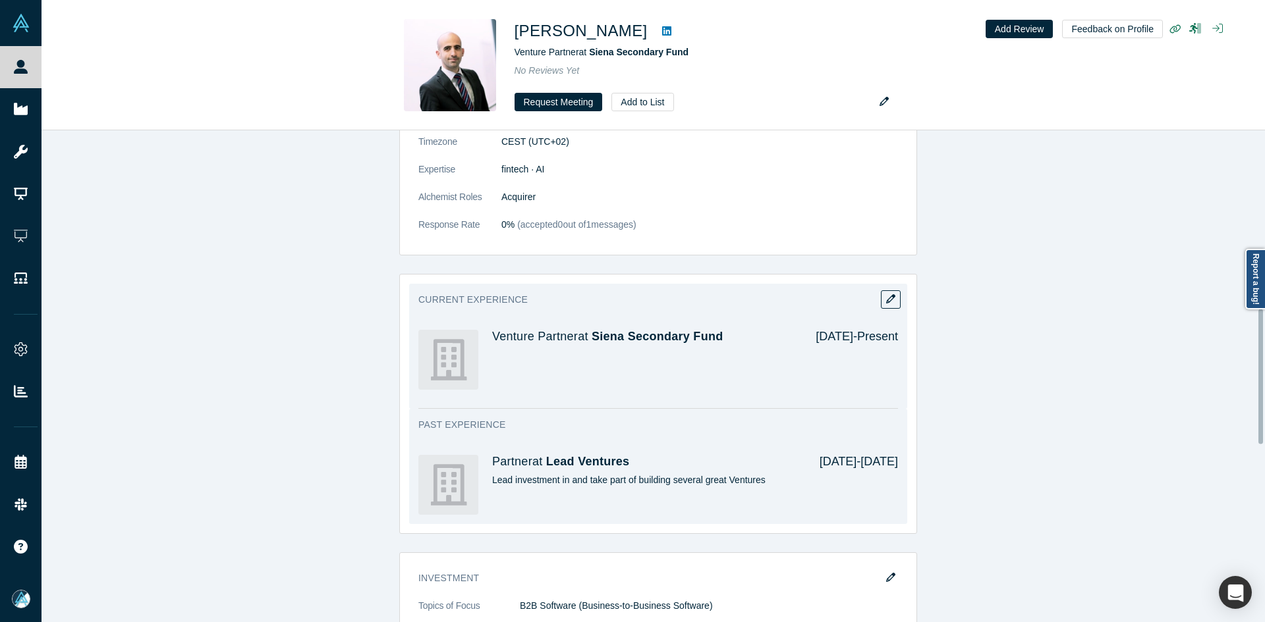
scroll to position [639, 0]
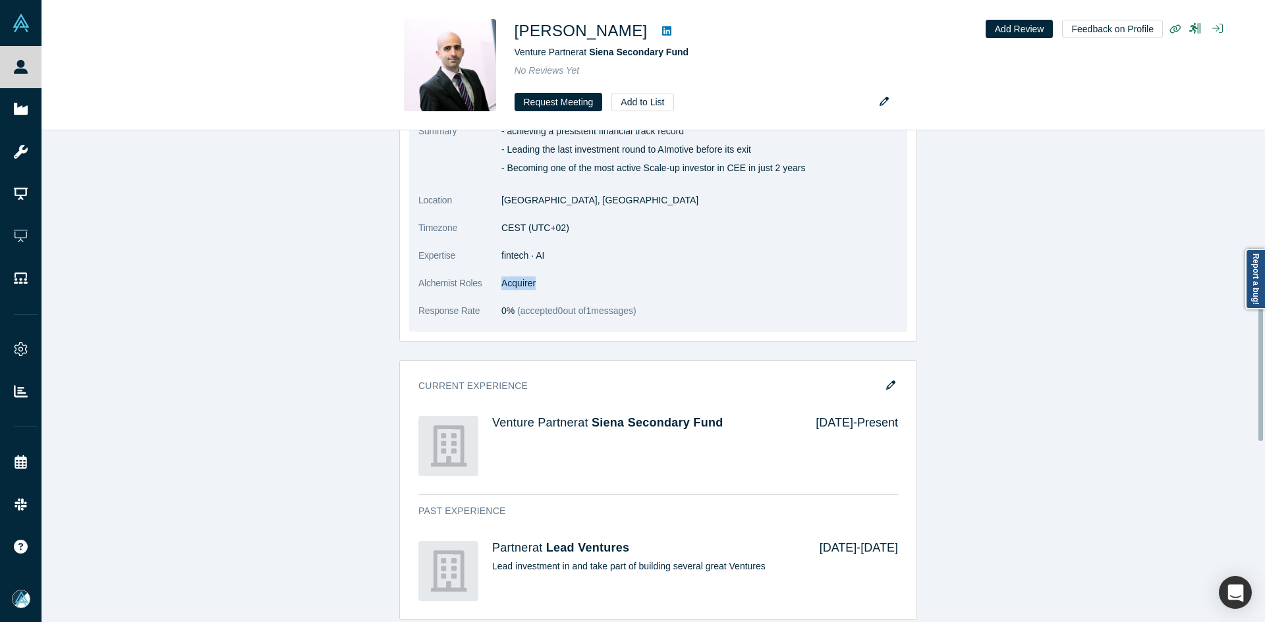
drag, startPoint x: 484, startPoint y: 279, endPoint x: 462, endPoint y: 292, distance: 25.7
click at [469, 281] on dl "Summary - achieving a presistent financial track record - Leading the last inve…" at bounding box center [658, 227] width 480 height 207
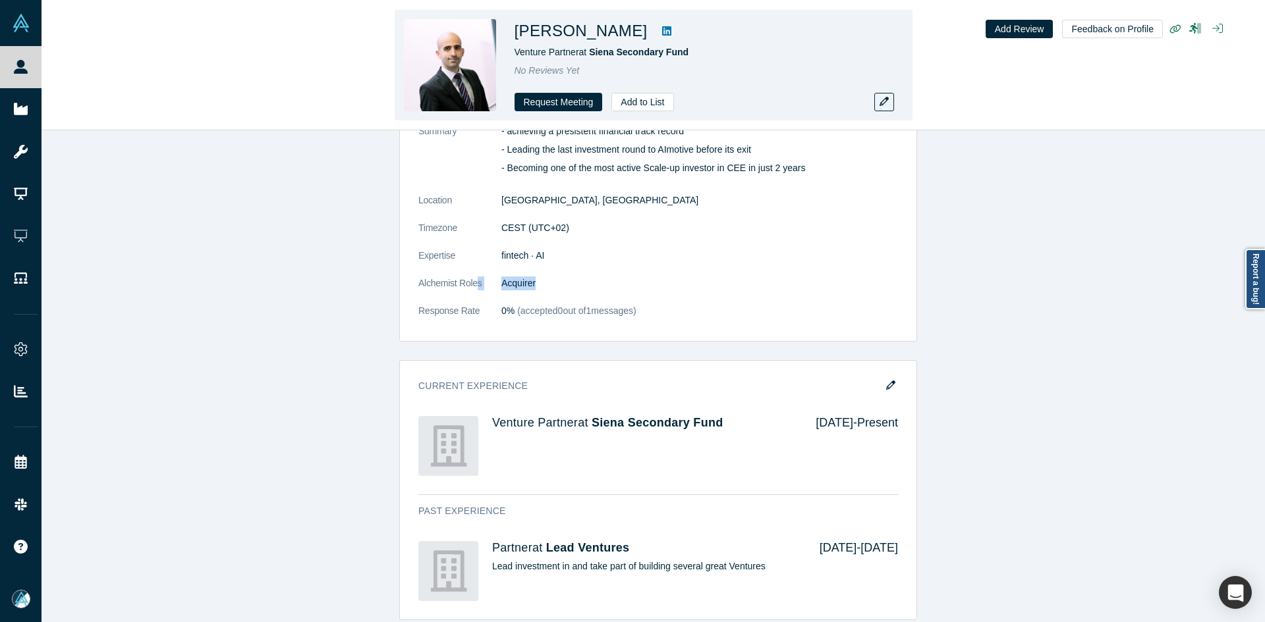
drag, startPoint x: 615, startPoint y: 34, endPoint x: 563, endPoint y: 34, distance: 52.0
click at [563, 34] on h1 "[PERSON_NAME]" at bounding box center [580, 31] width 133 height 24
copy h1 "[PERSON_NAME]"
copy span "Siena Secondary Fund"
drag, startPoint x: 691, startPoint y: 55, endPoint x: 590, endPoint y: 53, distance: 100.8
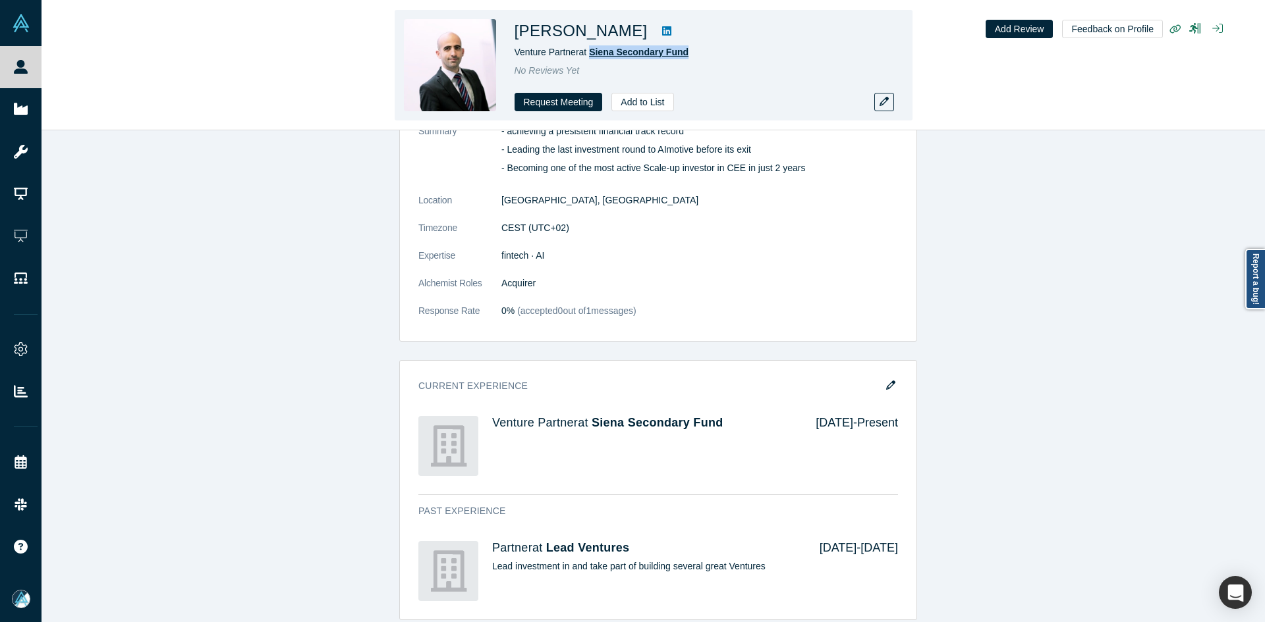
click at [590, 53] on div "Venture Partner at Siena Secondary Fund" at bounding box center [698, 52] width 369 height 14
drag, startPoint x: 616, startPoint y: 35, endPoint x: 510, endPoint y: 32, distance: 105.4
click at [510, 32] on div "[PERSON_NAME] Venture Partner at Siena Secondary Fund No Reviews Yet Request Me…" at bounding box center [654, 65] width 518 height 111
copy h1 "[PERSON_NAME]"
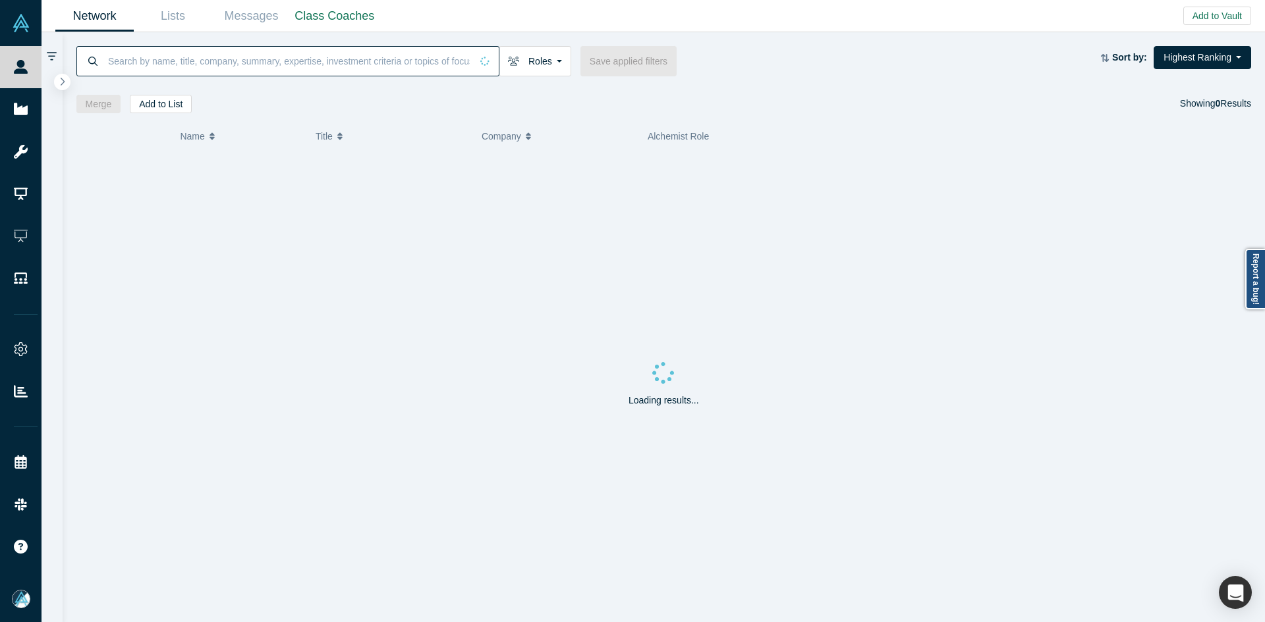
paste input "[PERSON_NAME]"
click at [289, 58] on input "[PERSON_NAME]" at bounding box center [289, 60] width 364 height 31
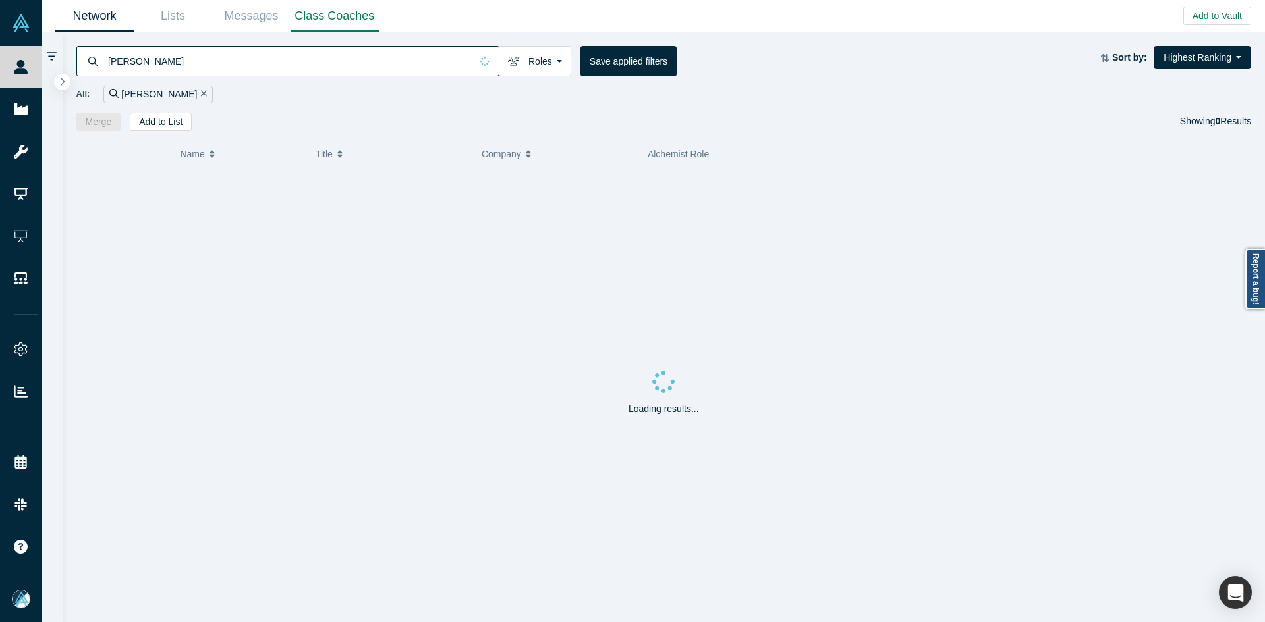
type input "[PERSON_NAME]"
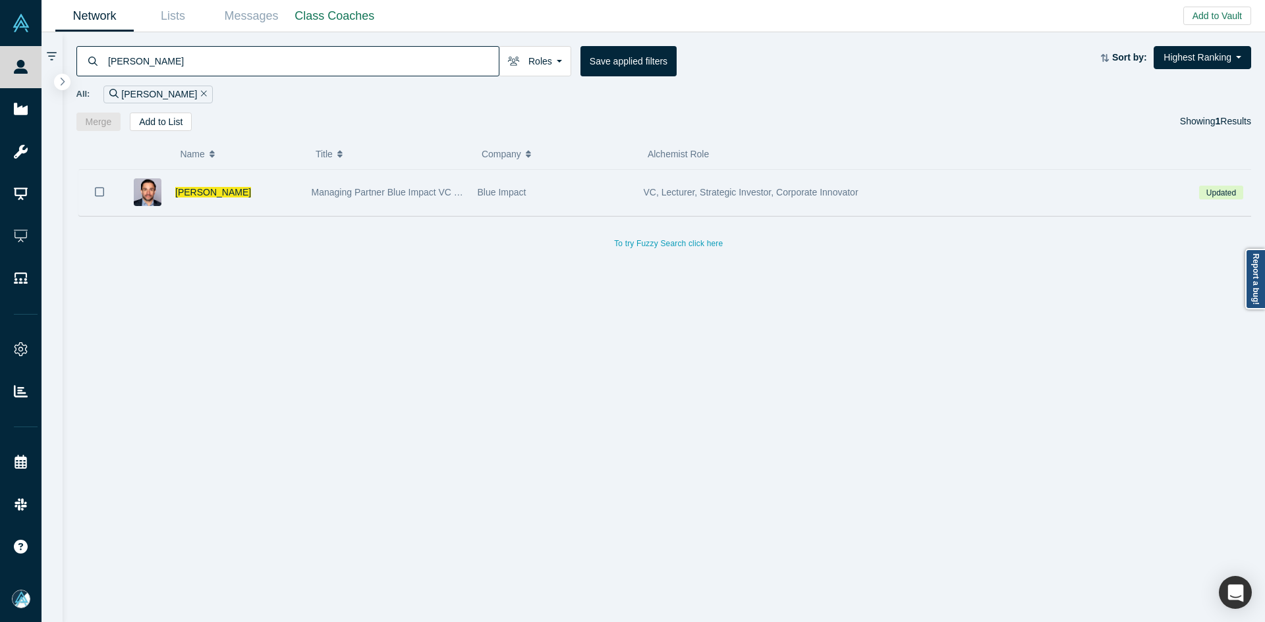
click at [100, 193] on icon "Bookmark" at bounding box center [99, 192] width 9 height 13
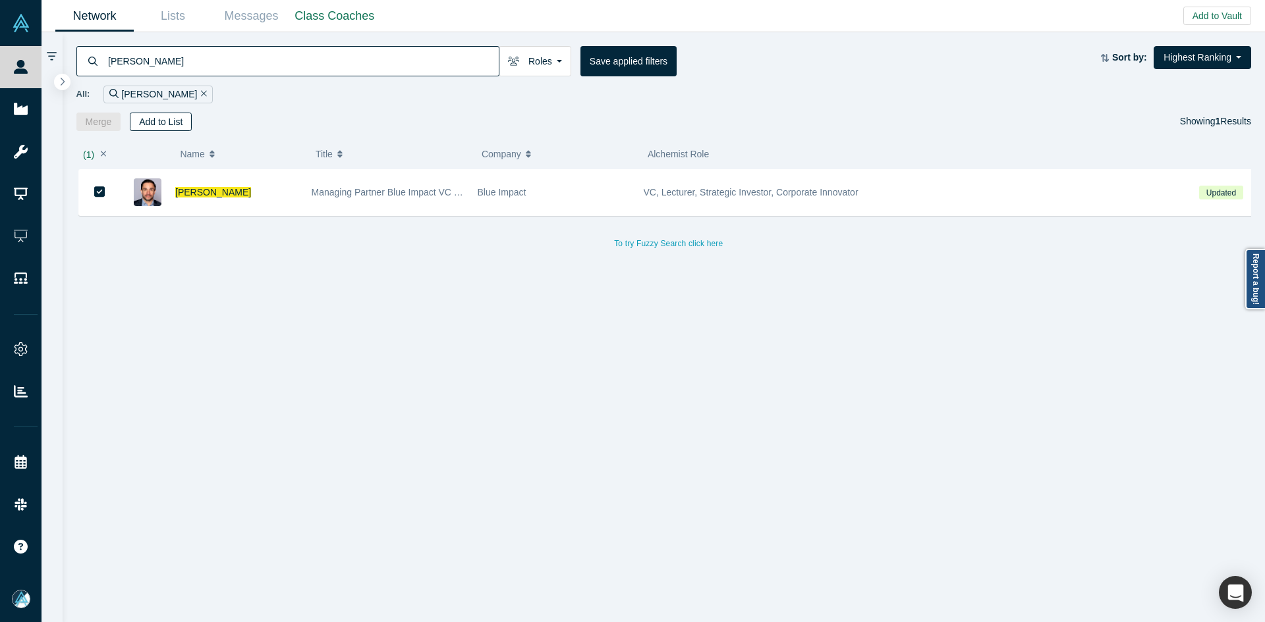
click at [159, 119] on button "Add to List" at bounding box center [161, 122] width 62 height 18
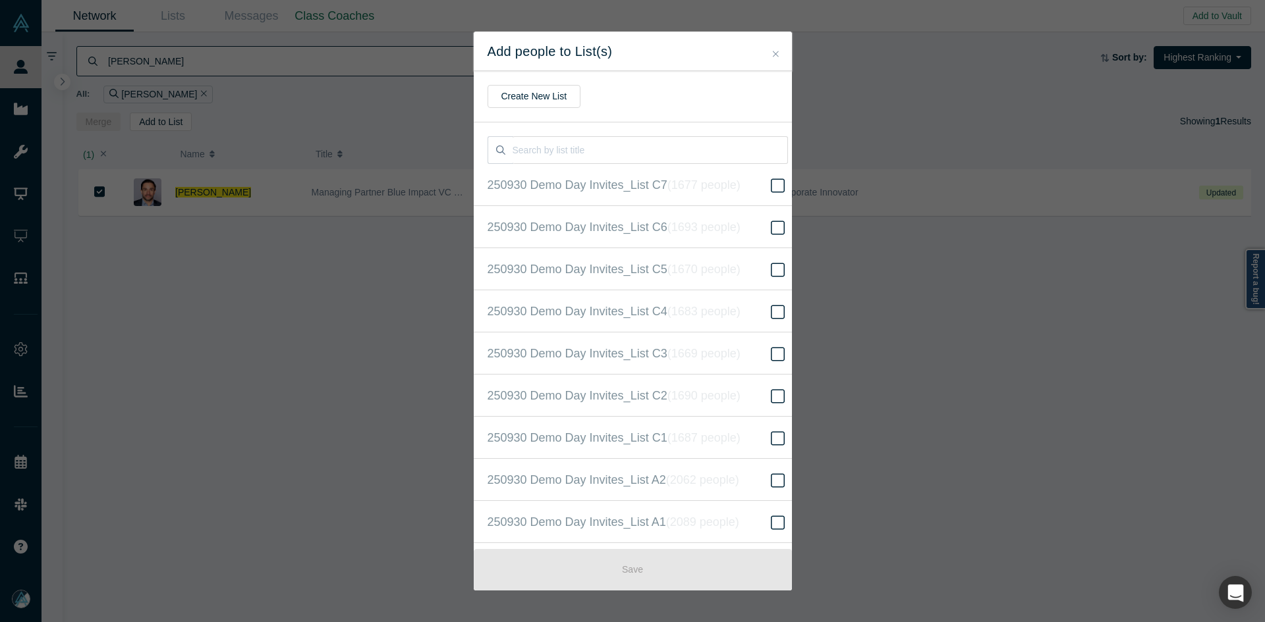
scroll to position [296, 0]
click at [739, 309] on icon "( 16307 people )" at bounding box center [719, 310] width 80 height 13
click at [0, 0] on input "250930 Demo Day Invites_Base List ( 16307 people )" at bounding box center [0, 0] width 0 height 0
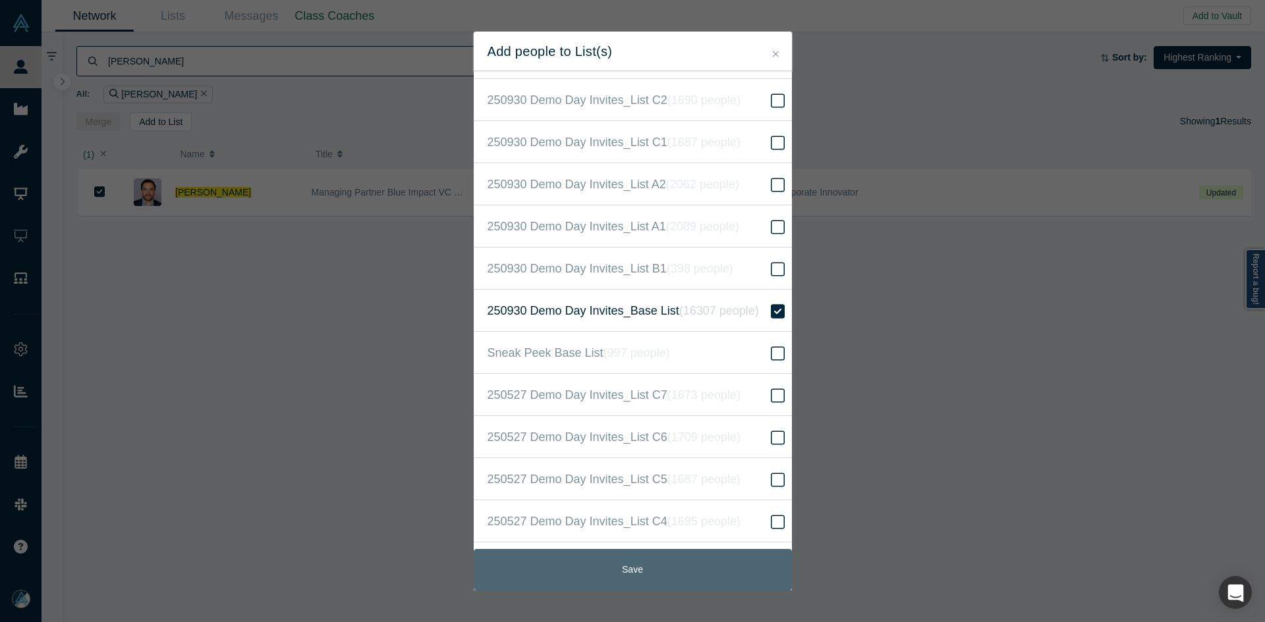
click at [642, 568] on button "Save" at bounding box center [633, 569] width 318 height 41
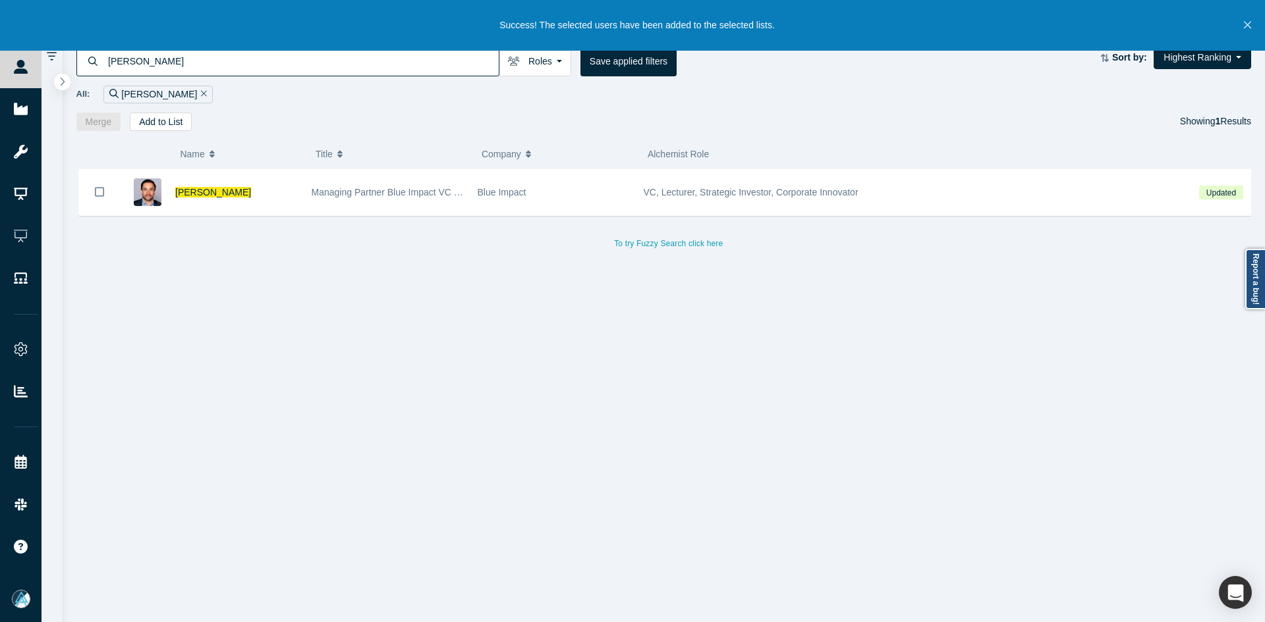
drag, startPoint x: 205, startPoint y: 192, endPoint x: 236, endPoint y: 174, distance: 36.6
click at [205, 192] on span "[PERSON_NAME]" at bounding box center [213, 192] width 76 height 11
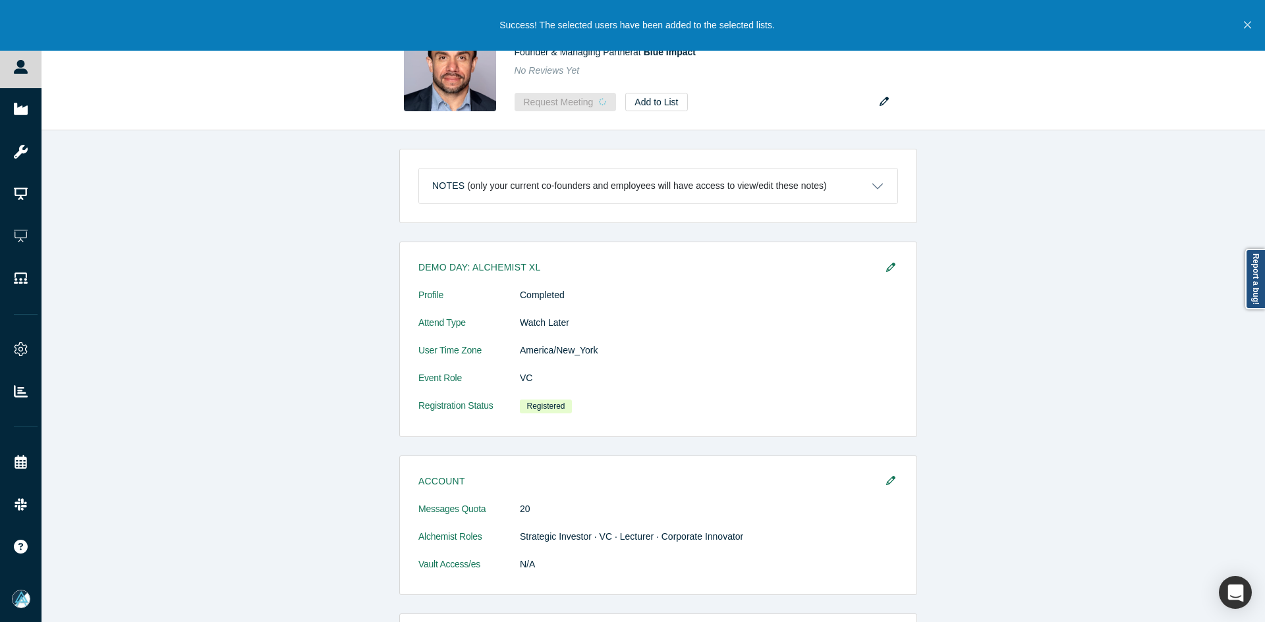
click at [1248, 32] on button "Close" at bounding box center [1247, 25] width 16 height 51
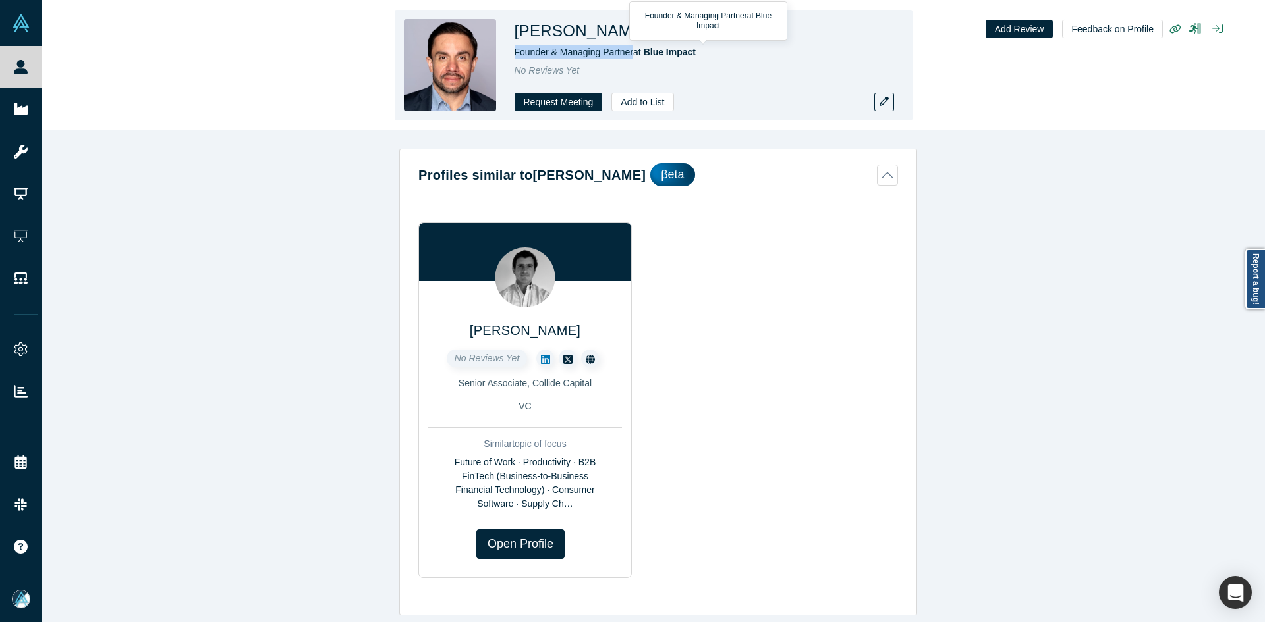
copy span "Founder & Managing Partner"
drag, startPoint x: 634, startPoint y: 54, endPoint x: 514, endPoint y: 55, distance: 119.9
click at [514, 55] on span "Founder & Managing Partner at Blue Impact" at bounding box center [605, 52] width 182 height 11
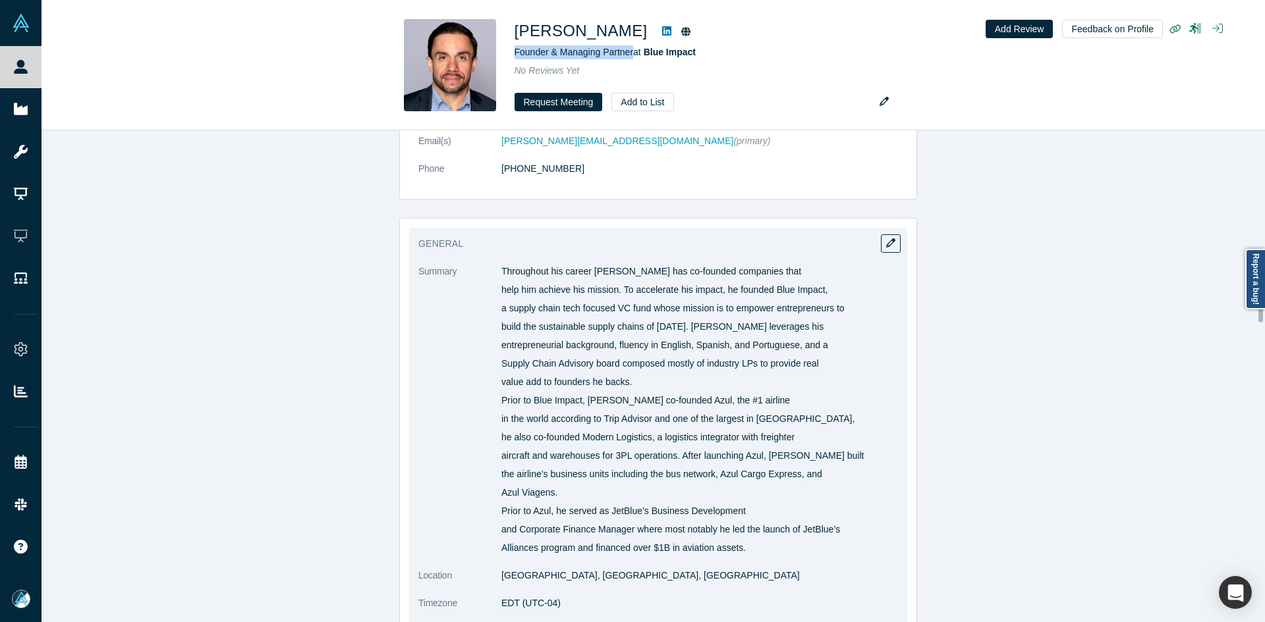
scroll to position [1054, 0]
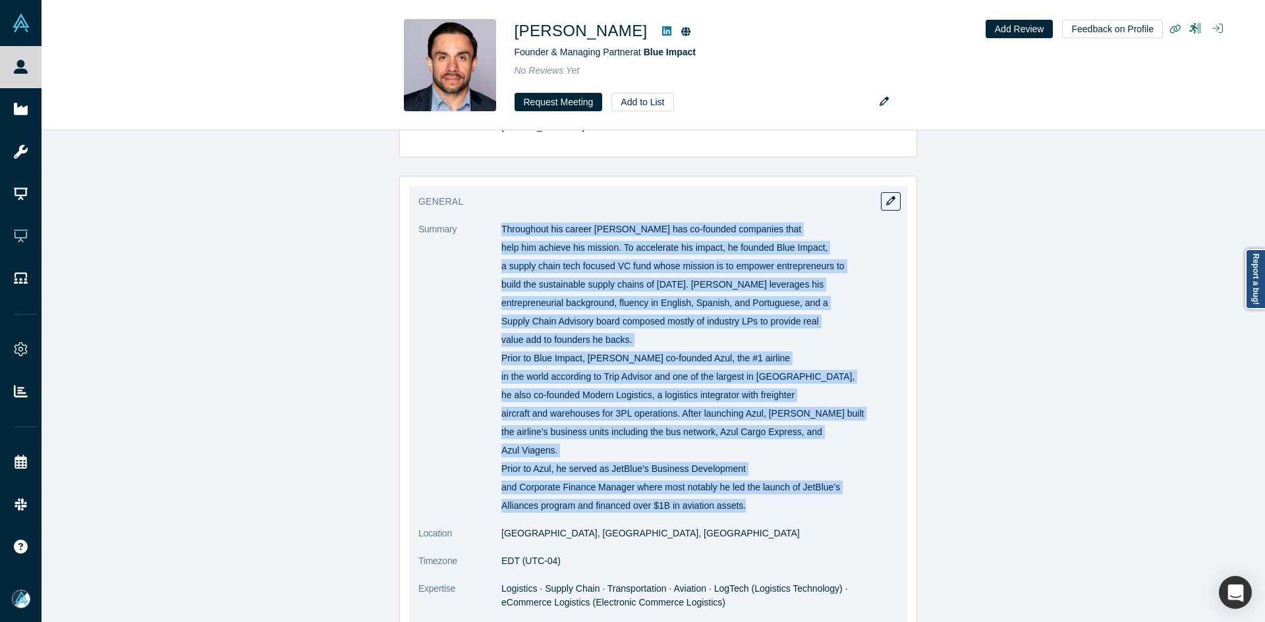
copy div "Loremipsum dol sitame Consec adi el-seddoei temporinc utla etdo mag aliquae adm…"
drag, startPoint x: 497, startPoint y: 230, endPoint x: 668, endPoint y: 258, distance: 172.8
click at [777, 508] on div "Throughout his career [PERSON_NAME] has co-founded companies that help him achi…" at bounding box center [699, 368] width 397 height 290
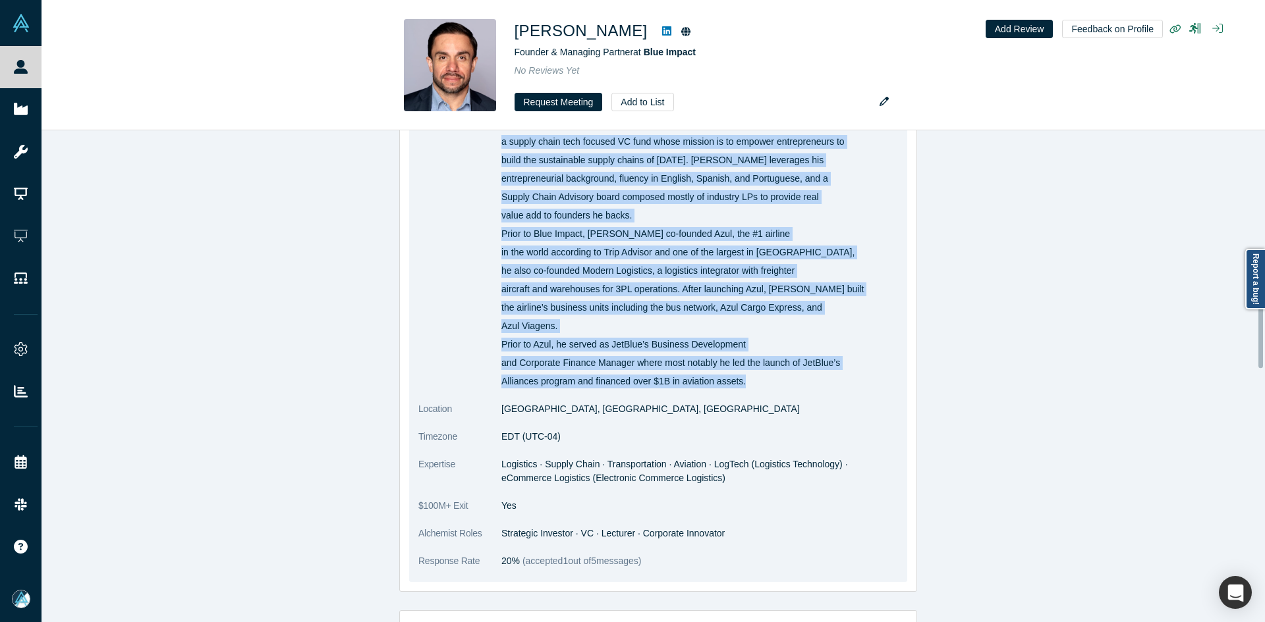
scroll to position [1317, 0]
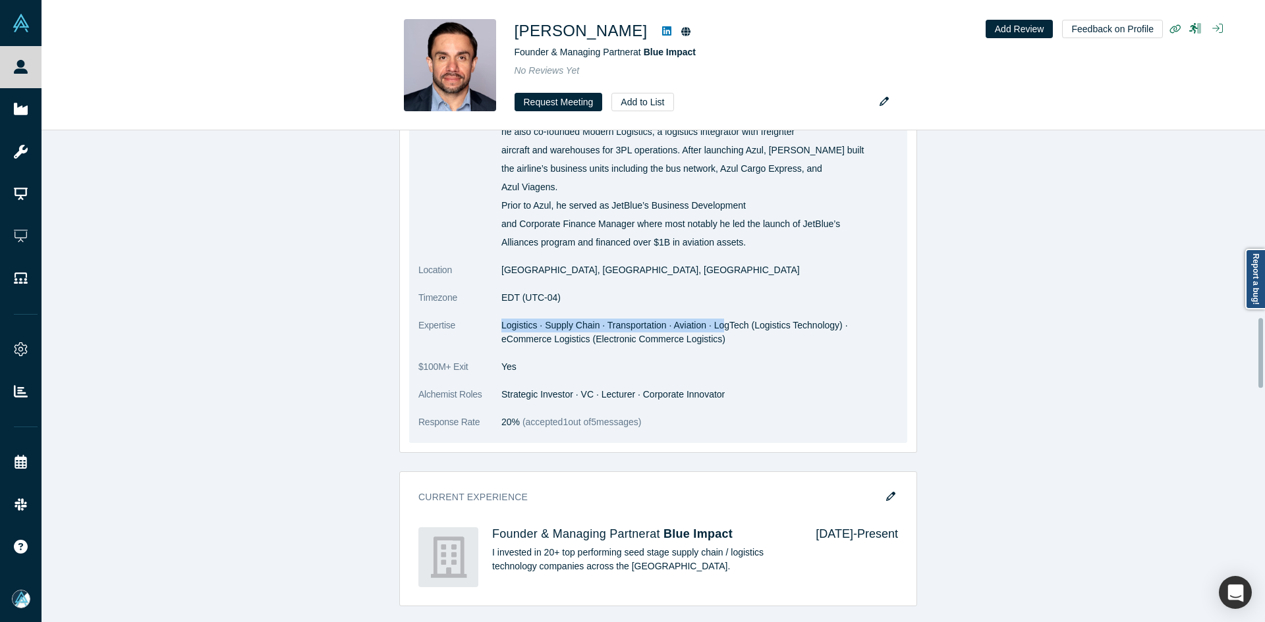
copy span "Logistics · Supply Chain · Transportation · Aviation · Lo"
copy span "Logistics · Supply Chain · Transportation · Aviation · LogTech (Logistics Techn…"
drag, startPoint x: 498, startPoint y: 325, endPoint x: 715, endPoint y: 335, distance: 216.9
click at [715, 335] on dd "Logistics · Supply Chain · Transportation · Aviation · LogTech (Logistics Techn…" at bounding box center [699, 333] width 397 height 28
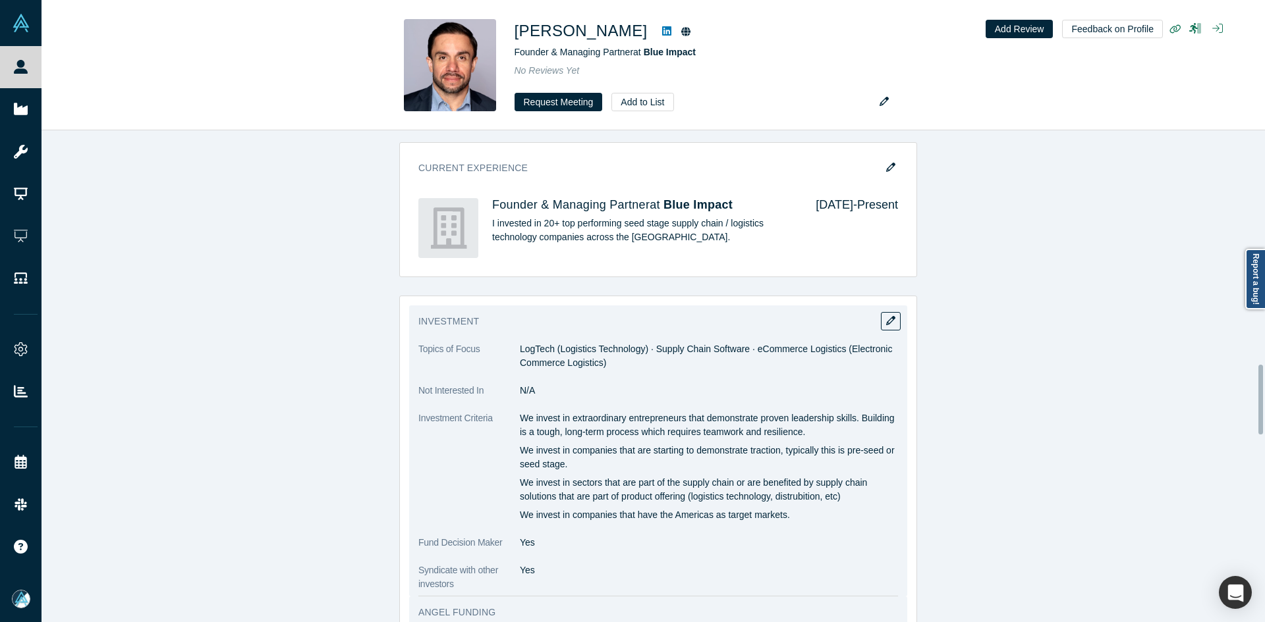
scroll to position [1778, 0]
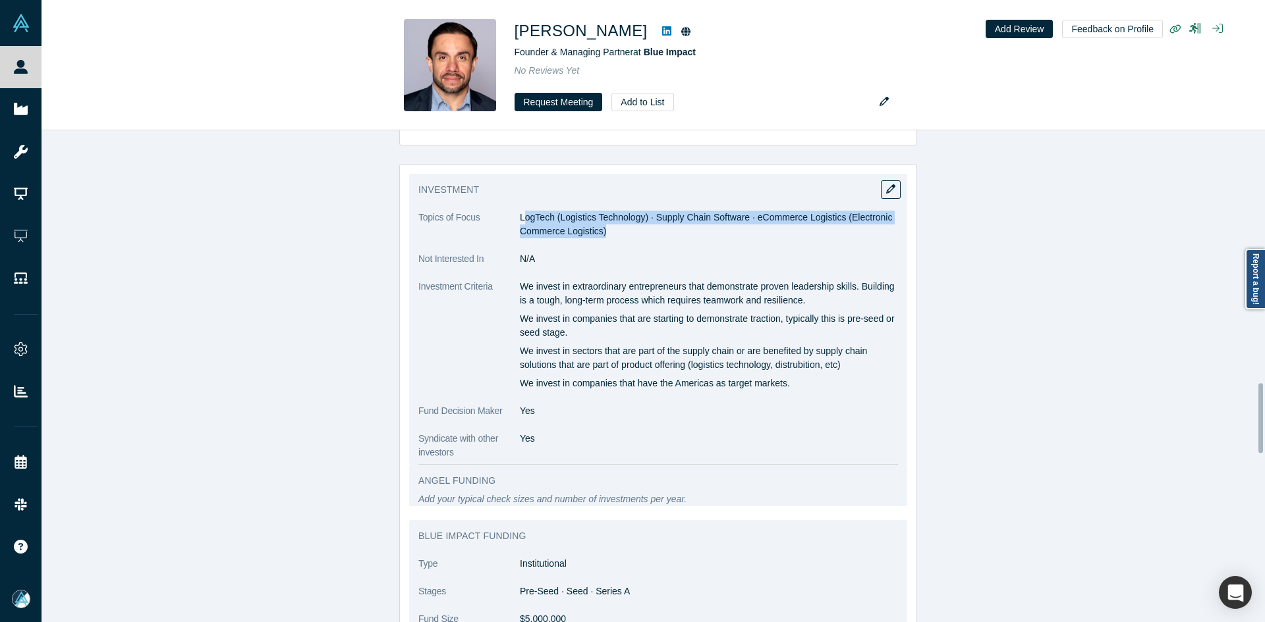
copy span "ogTech (Logistics Technology) · Supply Chain Software · eCommerce Logistics (El…"
drag, startPoint x: 518, startPoint y: 213, endPoint x: 636, endPoint y: 233, distance: 119.6
click at [636, 233] on dd "LogTech (Logistics Technology) · Supply Chain Software · eCommerce Logistics (E…" at bounding box center [709, 225] width 378 height 28
copy div "We invest in extraordinary entrepreneurs that demonstrate proven leadership ski…"
drag, startPoint x: 516, startPoint y: 281, endPoint x: 839, endPoint y: 384, distance: 339.6
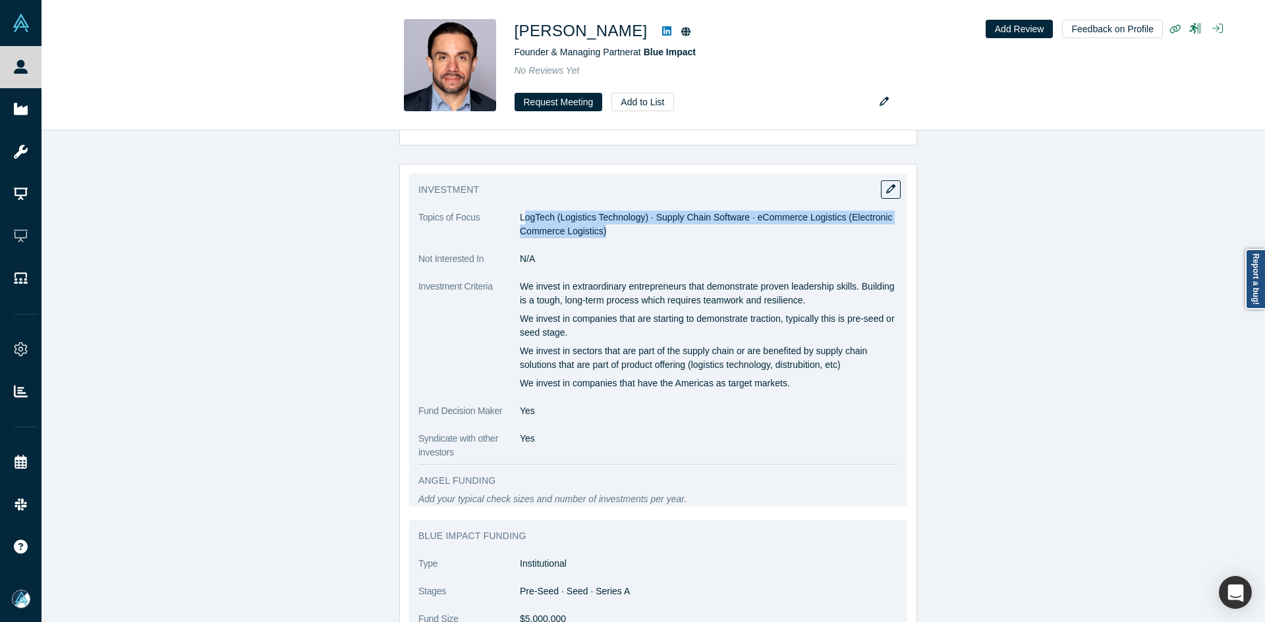
click at [839, 384] on div "We invest in extraordinary entrepreneurs that demonstrate proven leadership ski…" at bounding box center [709, 335] width 378 height 111
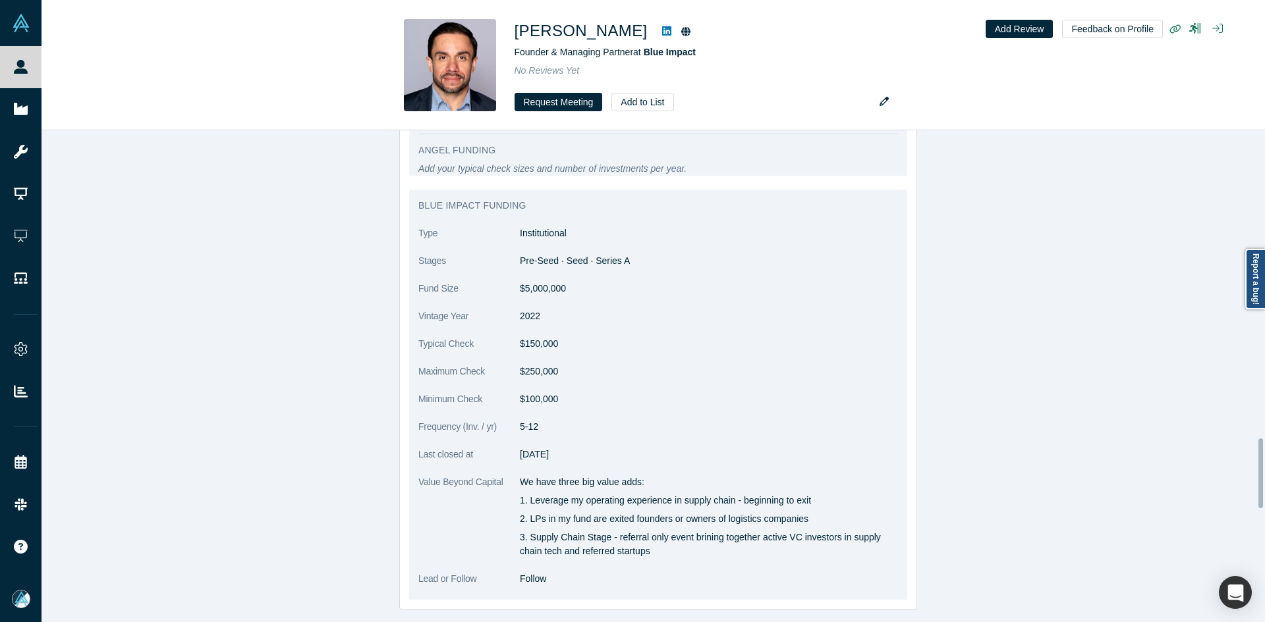
scroll to position [2174, 0]
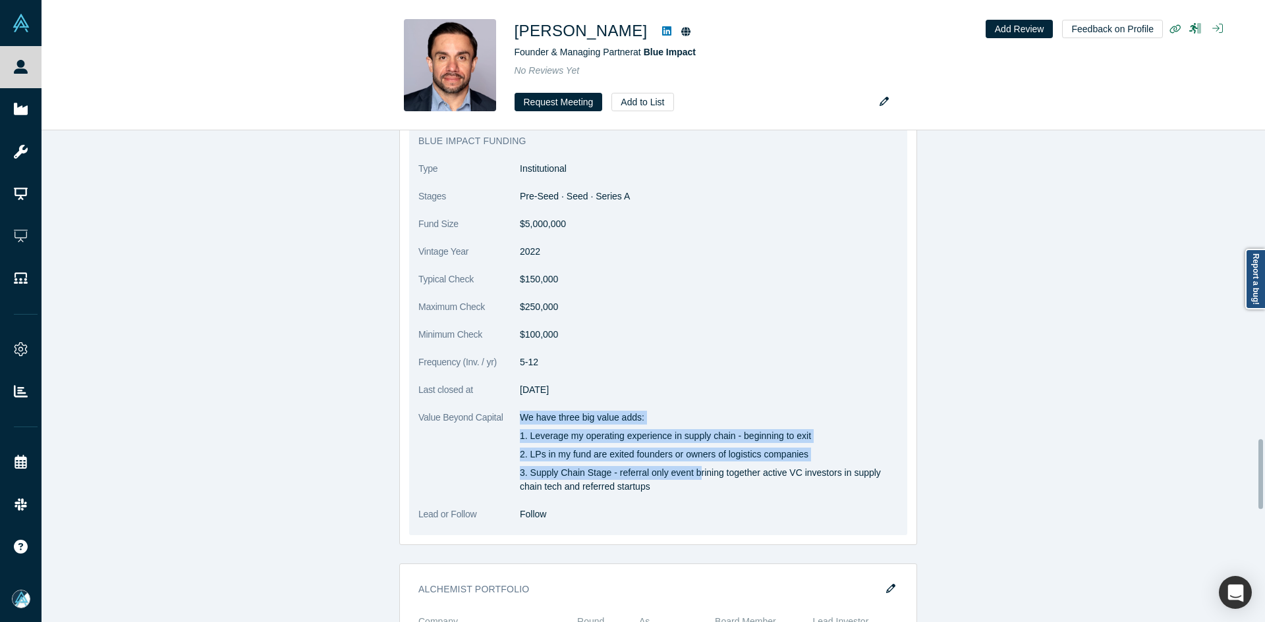
copy div "We have three big value adds: 1. Leverage my operating experience in supply cha…"
drag, startPoint x: 515, startPoint y: 413, endPoint x: 697, endPoint y: 487, distance: 196.4
click at [697, 487] on div "We have three big value adds: 1. Leverage my operating experience in supply cha…" at bounding box center [709, 452] width 378 height 83
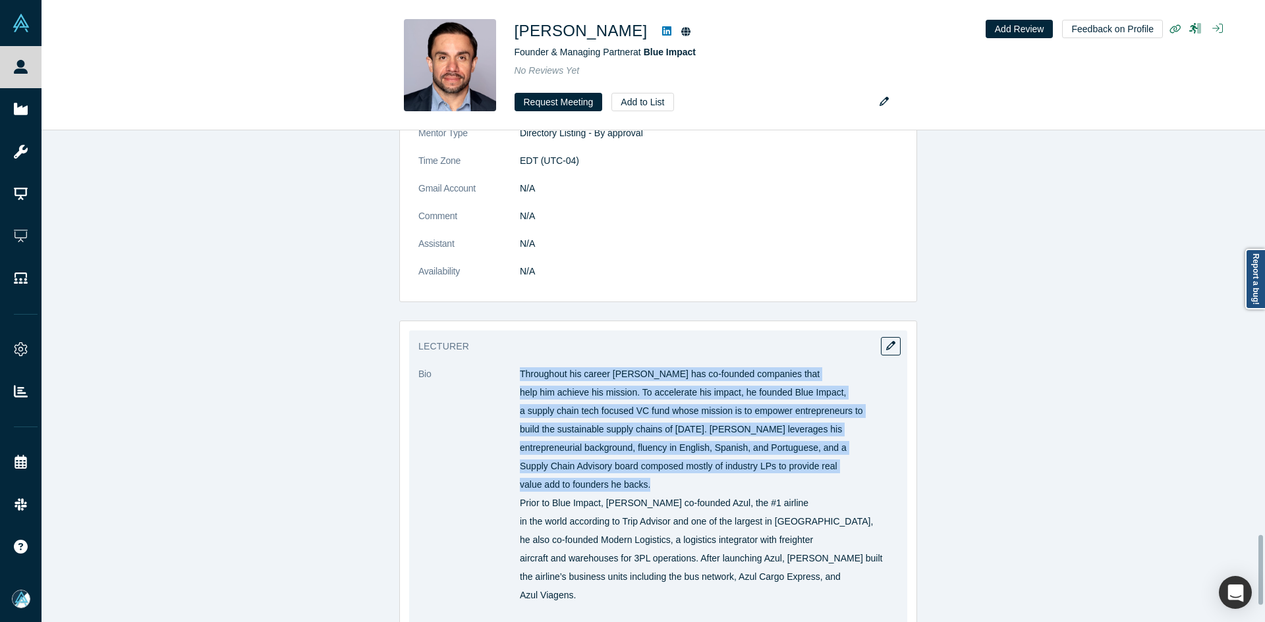
scroll to position [2963, 0]
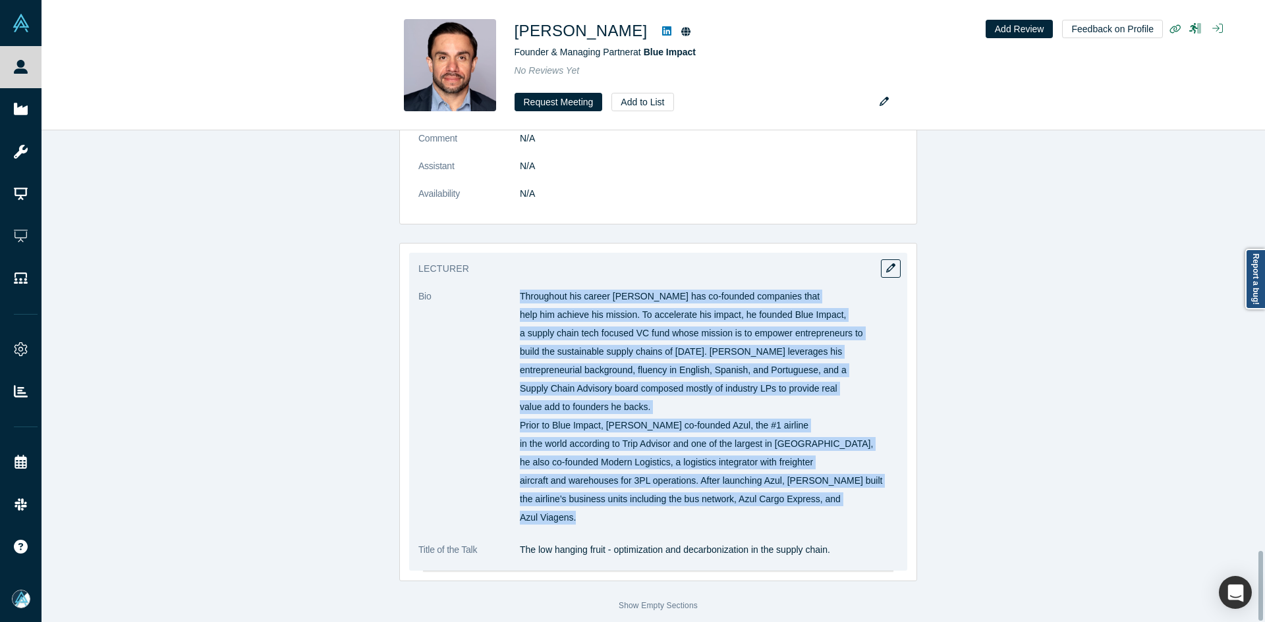
copy div "Throughout his career [PERSON_NAME] has co-founded companies that help him achi…"
drag, startPoint x: 516, startPoint y: 416, endPoint x: 793, endPoint y: 501, distance: 289.8
click at [793, 501] on div "Throughout his career [PERSON_NAME] has co-founded companies that help him achi…" at bounding box center [709, 407] width 378 height 235
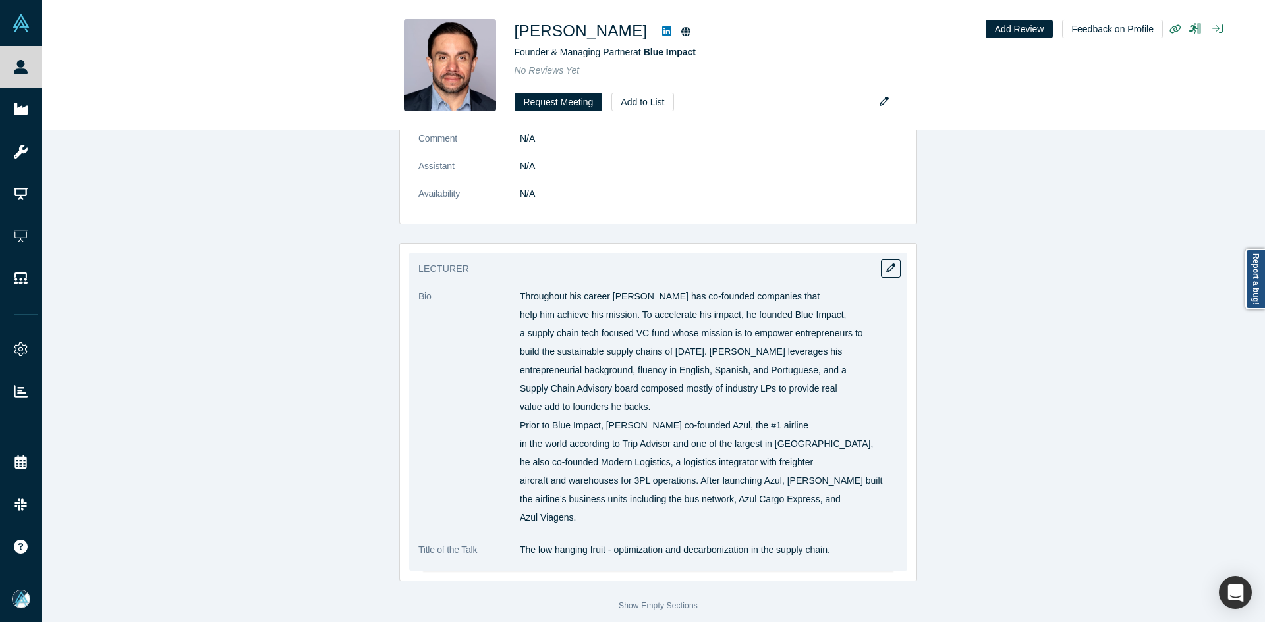
click at [535, 543] on p "The low hanging fruit - optimization and decarbonization in the supply chain." at bounding box center [709, 550] width 378 height 14
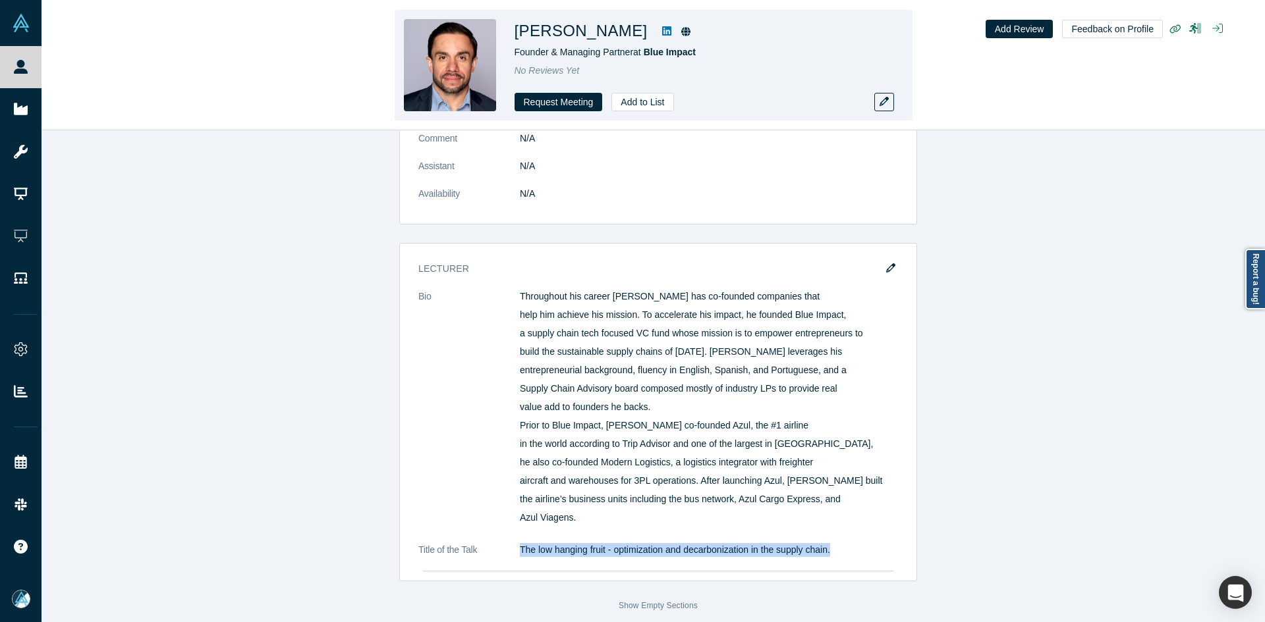
copy div "The low hanging fruit - optimization and decarbonization in the supply chain."
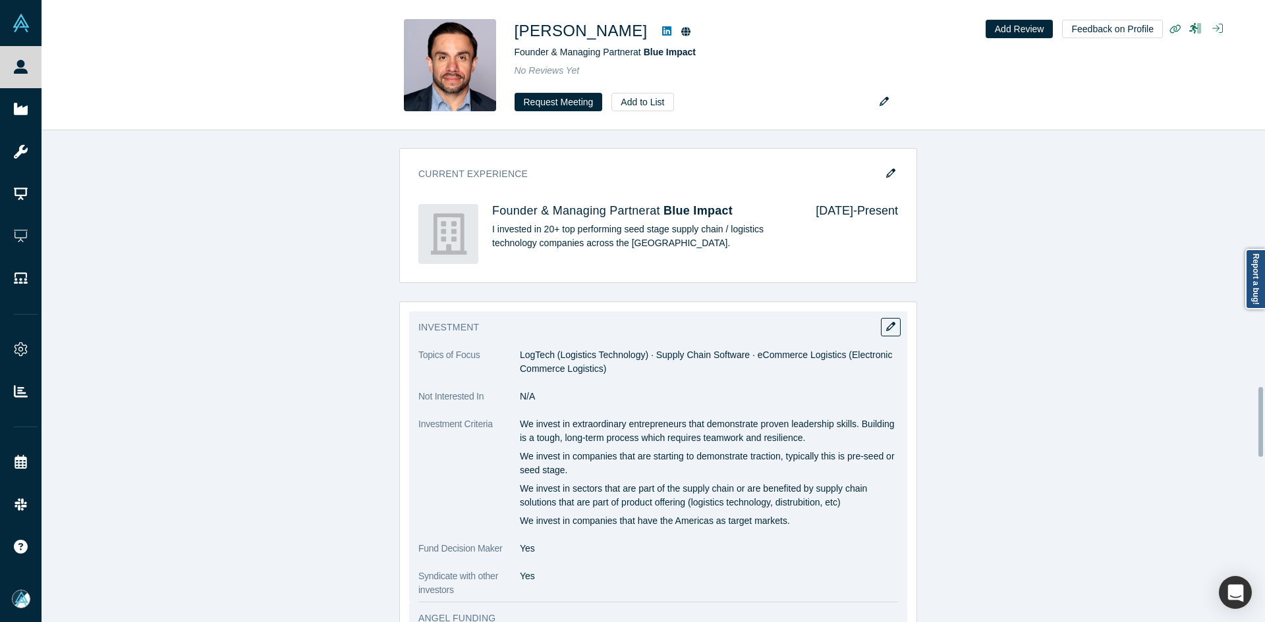
scroll to position [1448, 0]
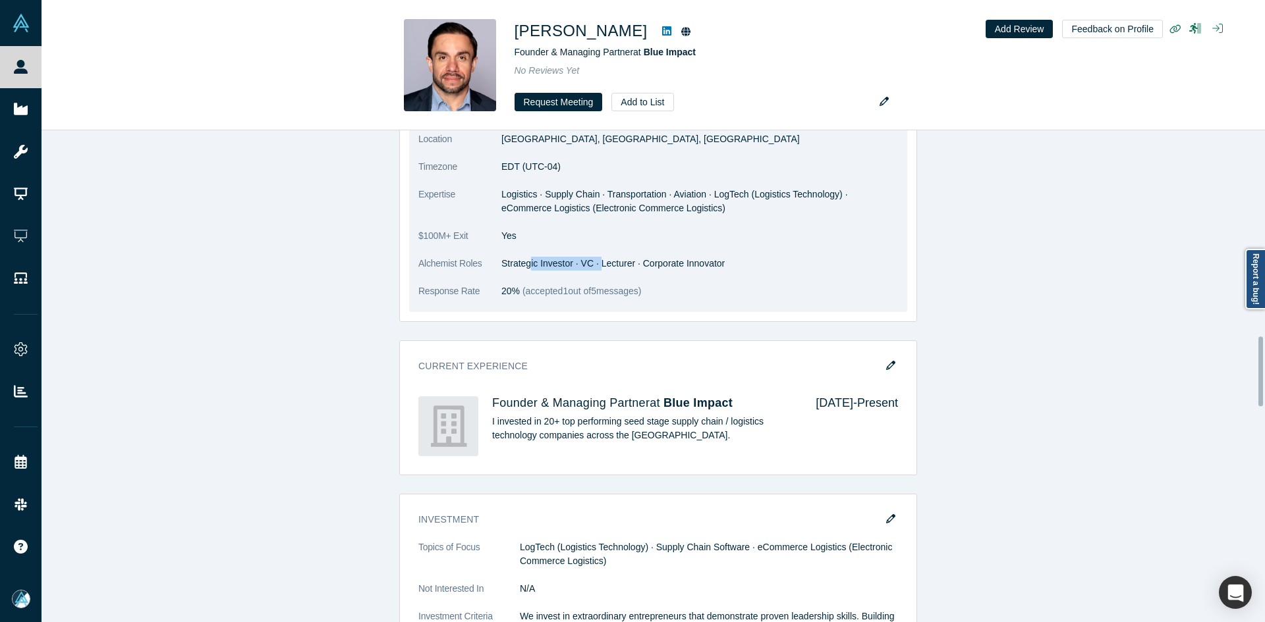
drag, startPoint x: 593, startPoint y: 265, endPoint x: 523, endPoint y: 258, distance: 70.8
click at [523, 258] on dd "Strategic Investor · VC · Lecturer · Corporate Innovator" at bounding box center [699, 264] width 397 height 14
click at [663, 290] on dd "20% (accepted 1 out of 5 messages)" at bounding box center [699, 292] width 397 height 14
drag, startPoint x: 619, startPoint y: 262, endPoint x: 692, endPoint y: 262, distance: 73.1
click at [692, 262] on dd "Strategic Investor · VC · Lecturer · Corporate Innovator" at bounding box center [699, 264] width 397 height 14
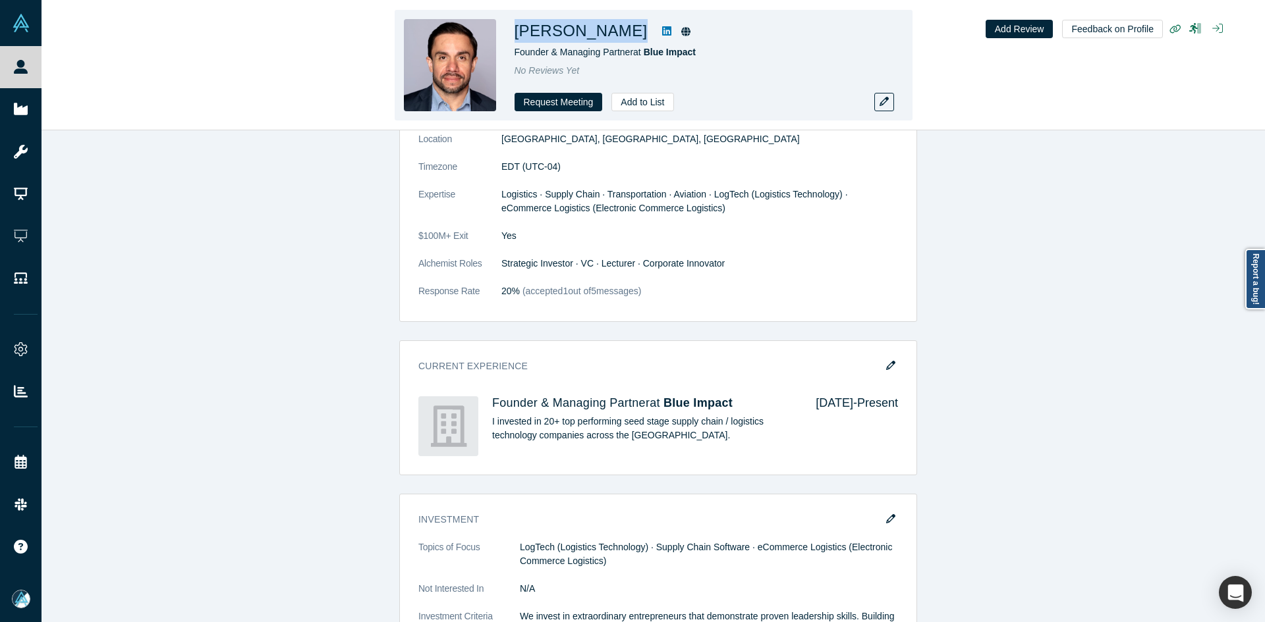
drag, startPoint x: 628, startPoint y: 30, endPoint x: 515, endPoint y: 31, distance: 112.6
click at [514, 30] on div "[PERSON_NAME]" at bounding box center [698, 31] width 369 height 24
drag, startPoint x: 736, startPoint y: 51, endPoint x: 646, endPoint y: 53, distance: 90.3
click at [646, 53] on div "Founder & Managing Partner at Blue Impact" at bounding box center [698, 52] width 369 height 14
drag, startPoint x: 632, startPoint y: 53, endPoint x: 516, endPoint y: 54, distance: 116.6
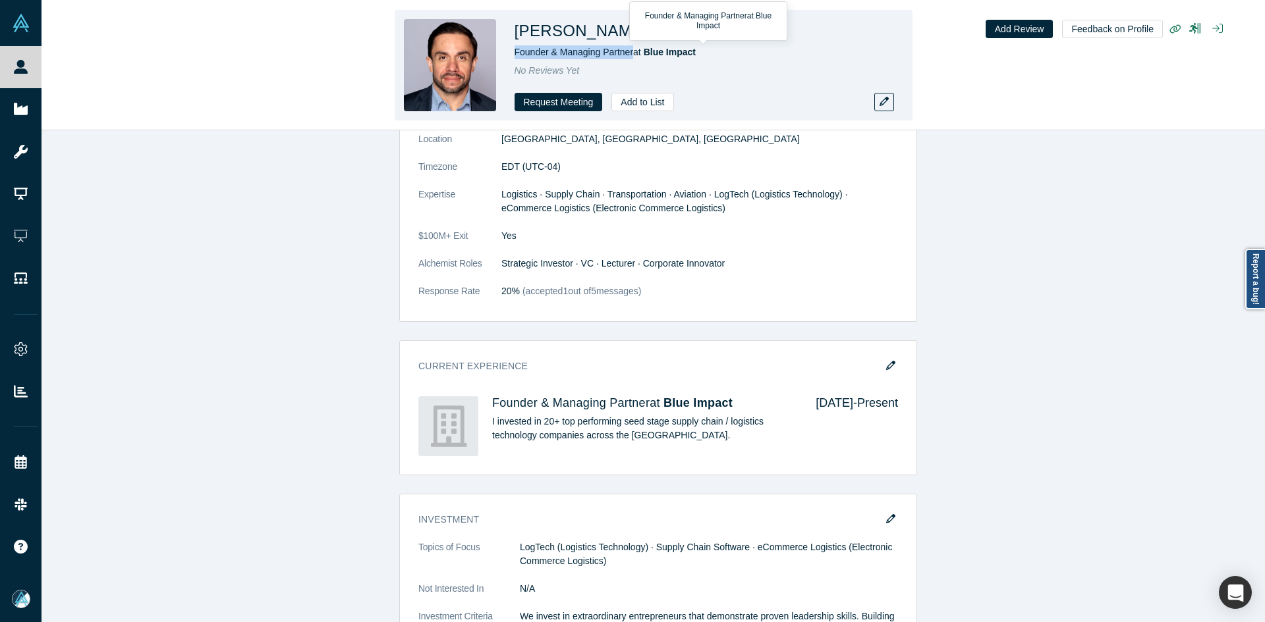
click at [516, 54] on span "Founder & Managing Partner at Blue Impact" at bounding box center [605, 52] width 182 height 11
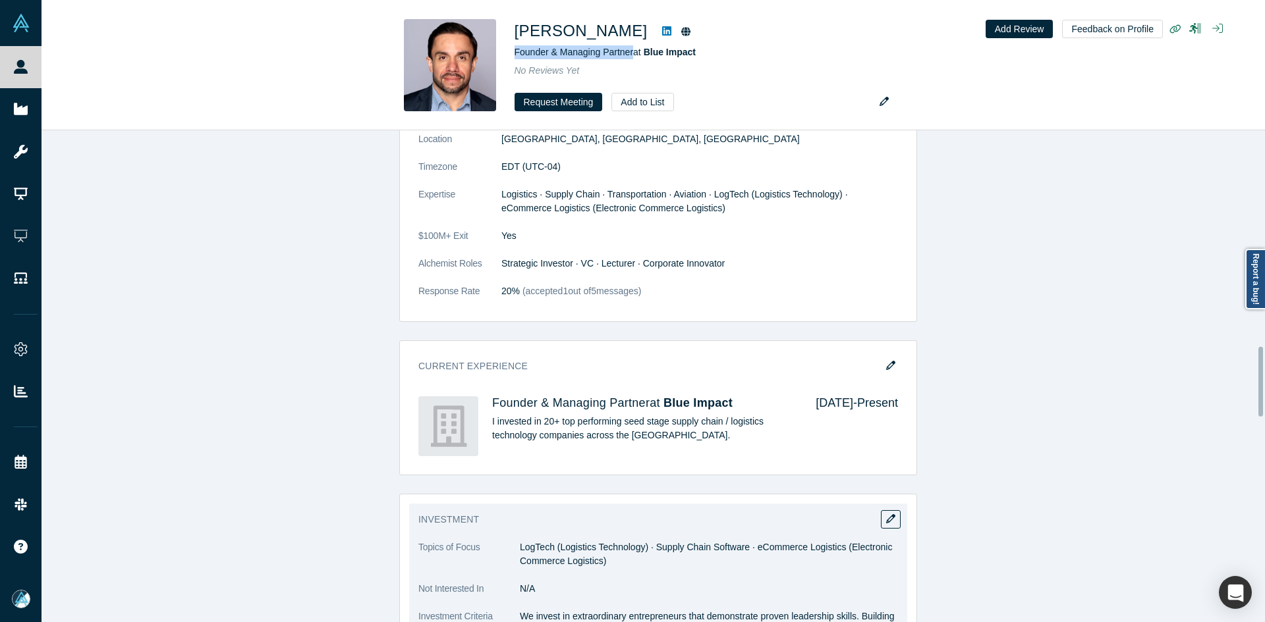
scroll to position [1844, 0]
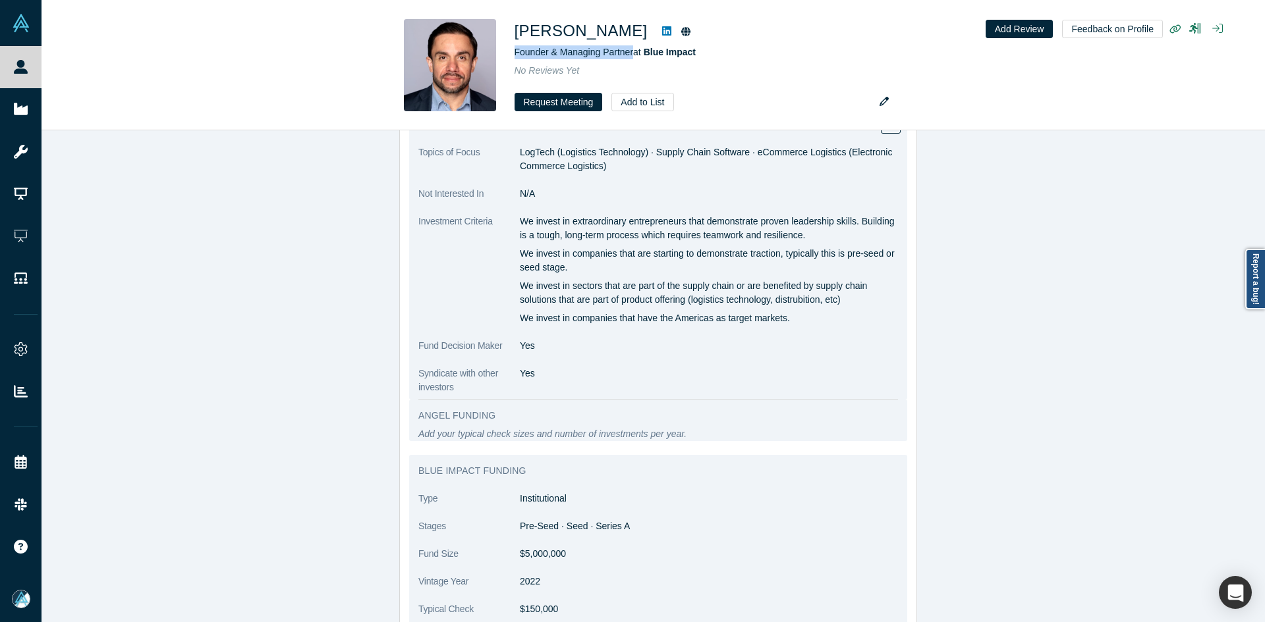
drag, startPoint x: 527, startPoint y: 221, endPoint x: 827, endPoint y: 316, distance: 314.4
click at [827, 316] on div "We invest in extraordinary entrepreneurs that demonstrate proven leadership ski…" at bounding box center [709, 270] width 378 height 111
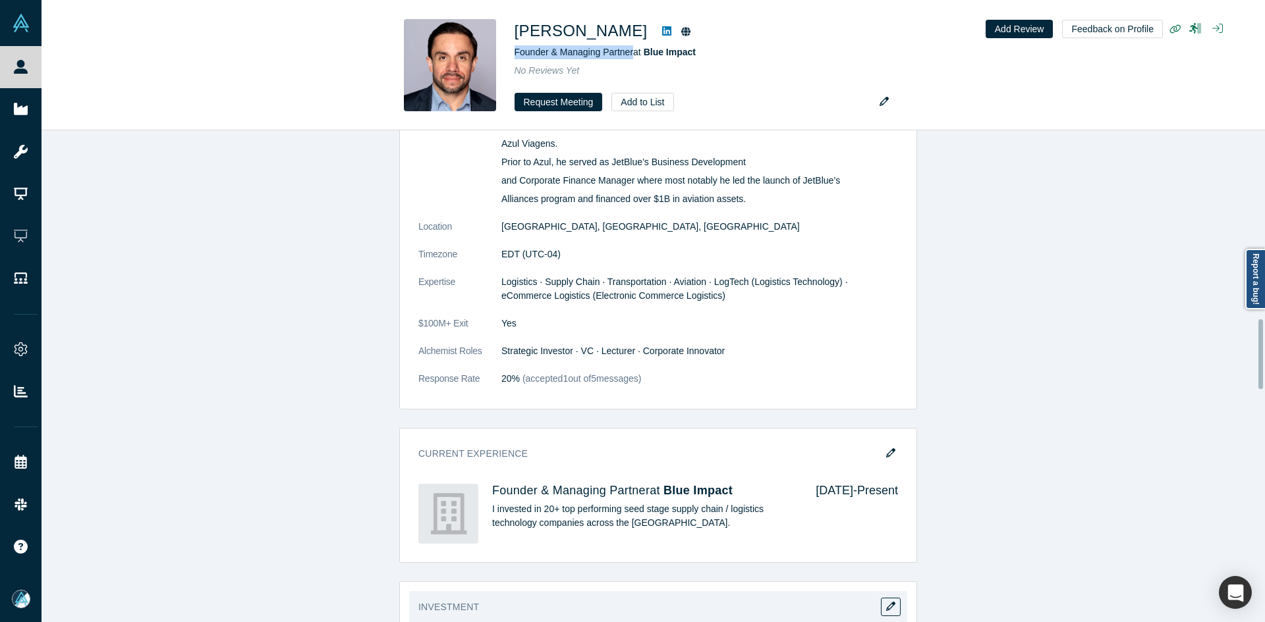
scroll to position [1317, 0]
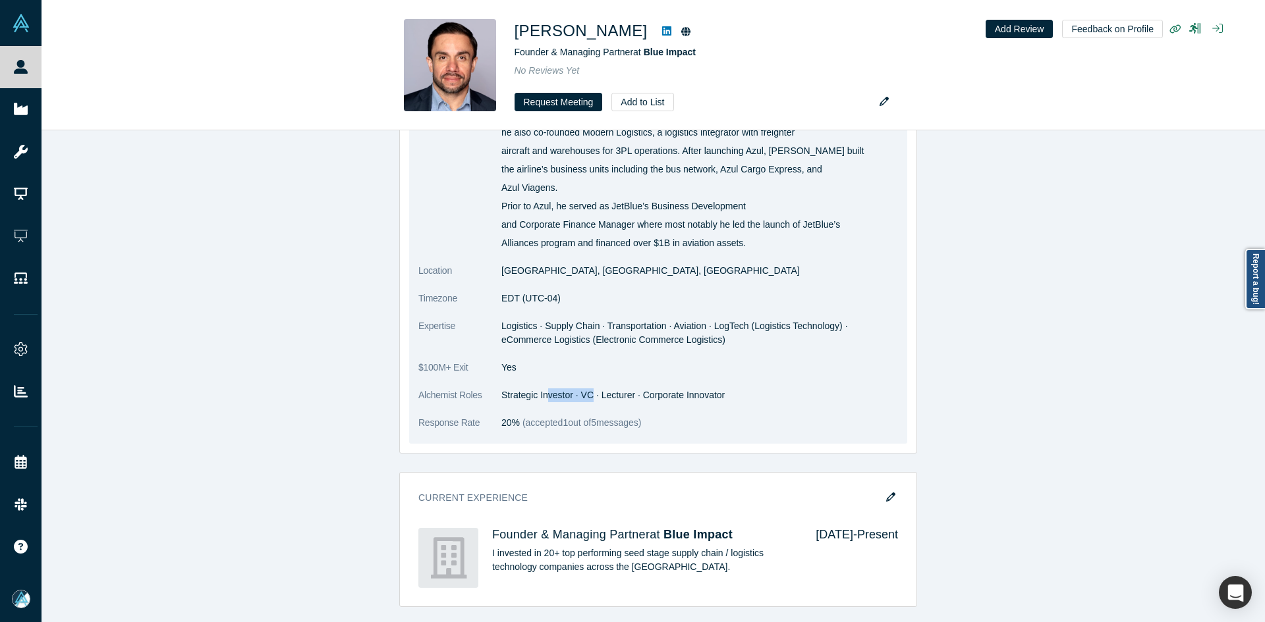
drag, startPoint x: 584, startPoint y: 395, endPoint x: 503, endPoint y: 383, distance: 81.8
click at [503, 383] on dl "Summary Throughout his career [PERSON_NAME] has co-founded companies that help …" at bounding box center [658, 202] width 480 height 484
